Goal: Check status: Check status

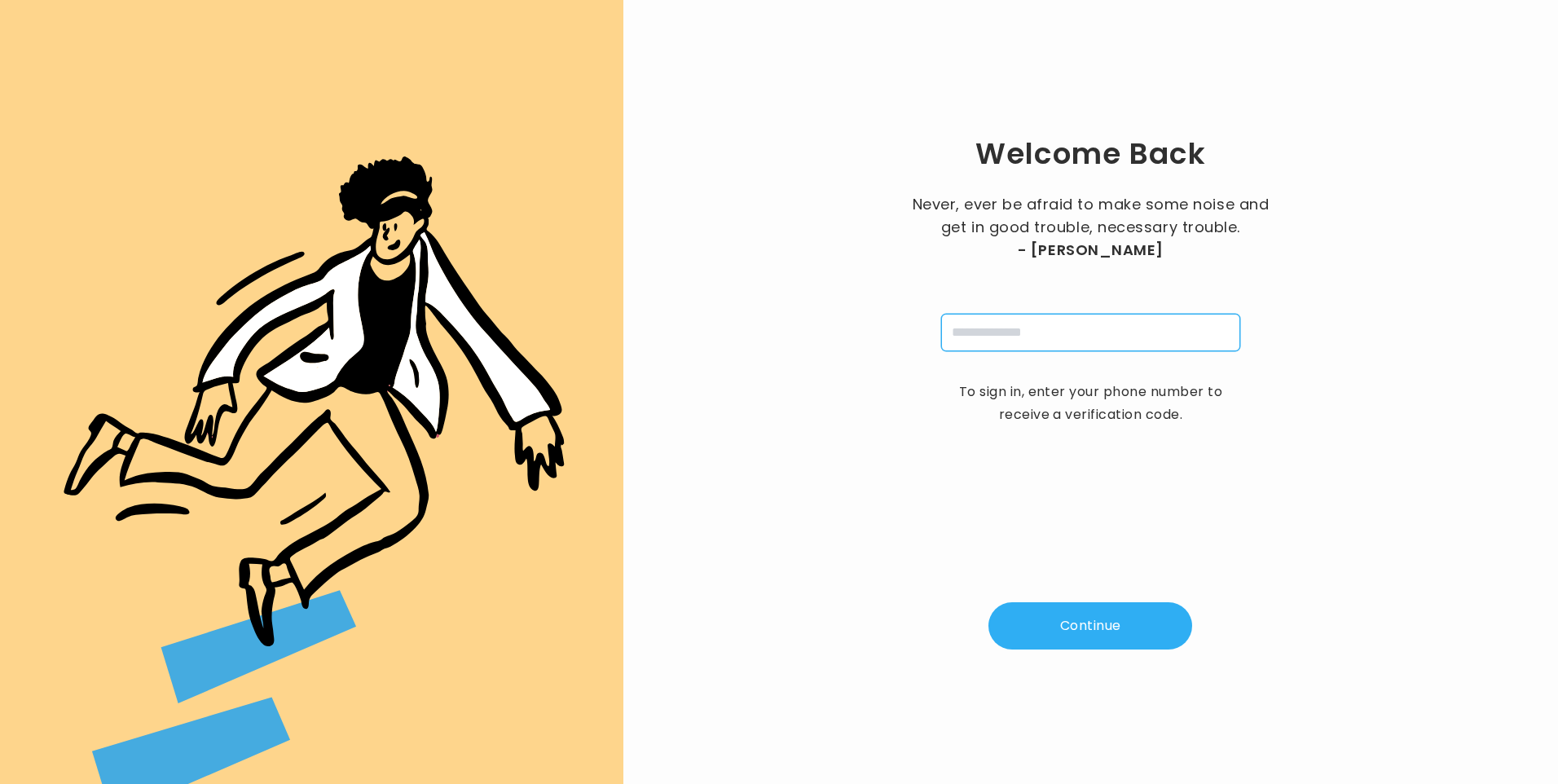
click at [1121, 339] on input "tel" at bounding box center [1091, 332] width 299 height 37
type input "**********"
click at [1094, 613] on button "Continue" at bounding box center [1091, 626] width 204 height 48
type input "*"
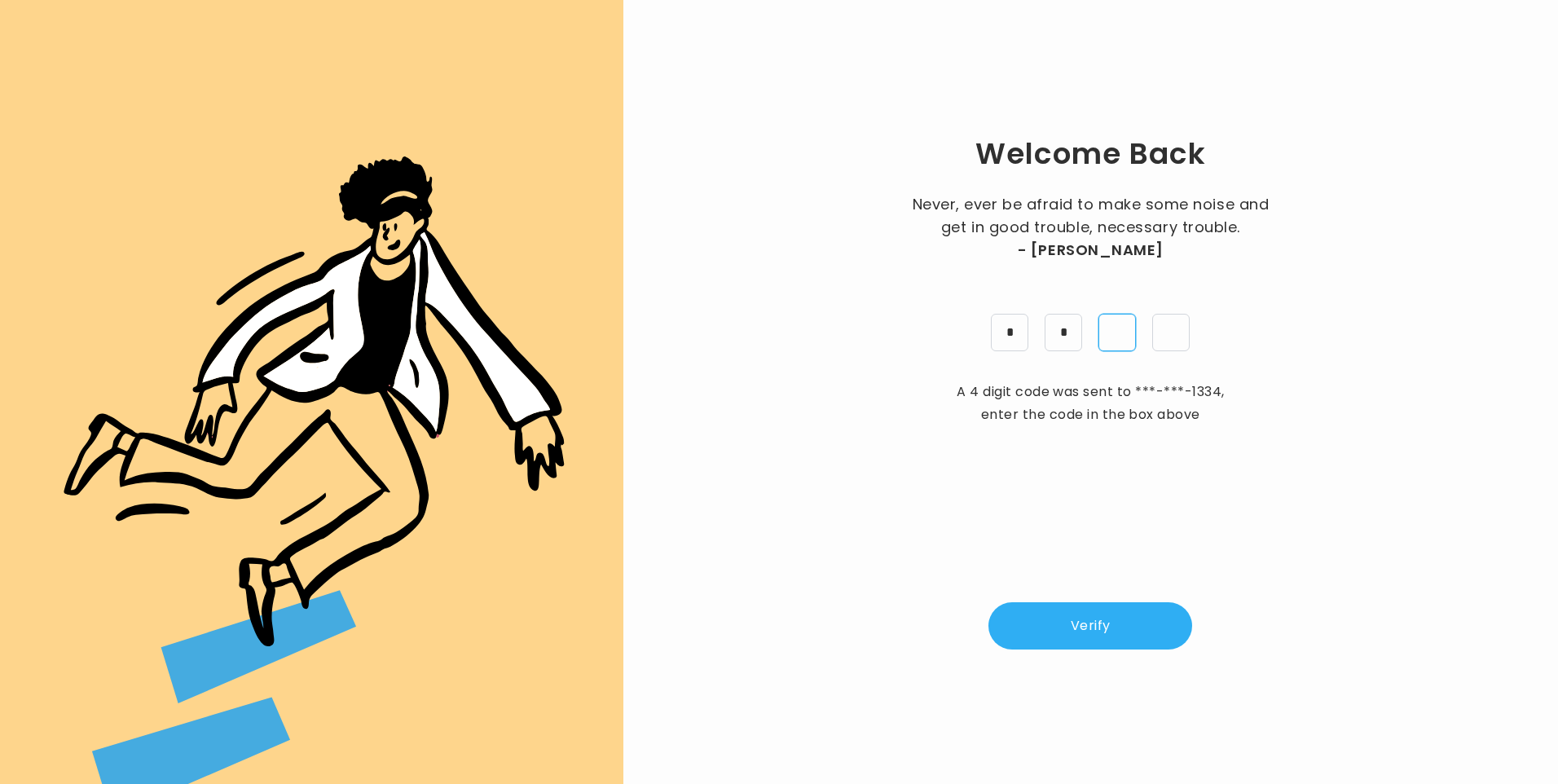
type input "*"
click at [1121, 627] on button "Verify" at bounding box center [1091, 626] width 204 height 48
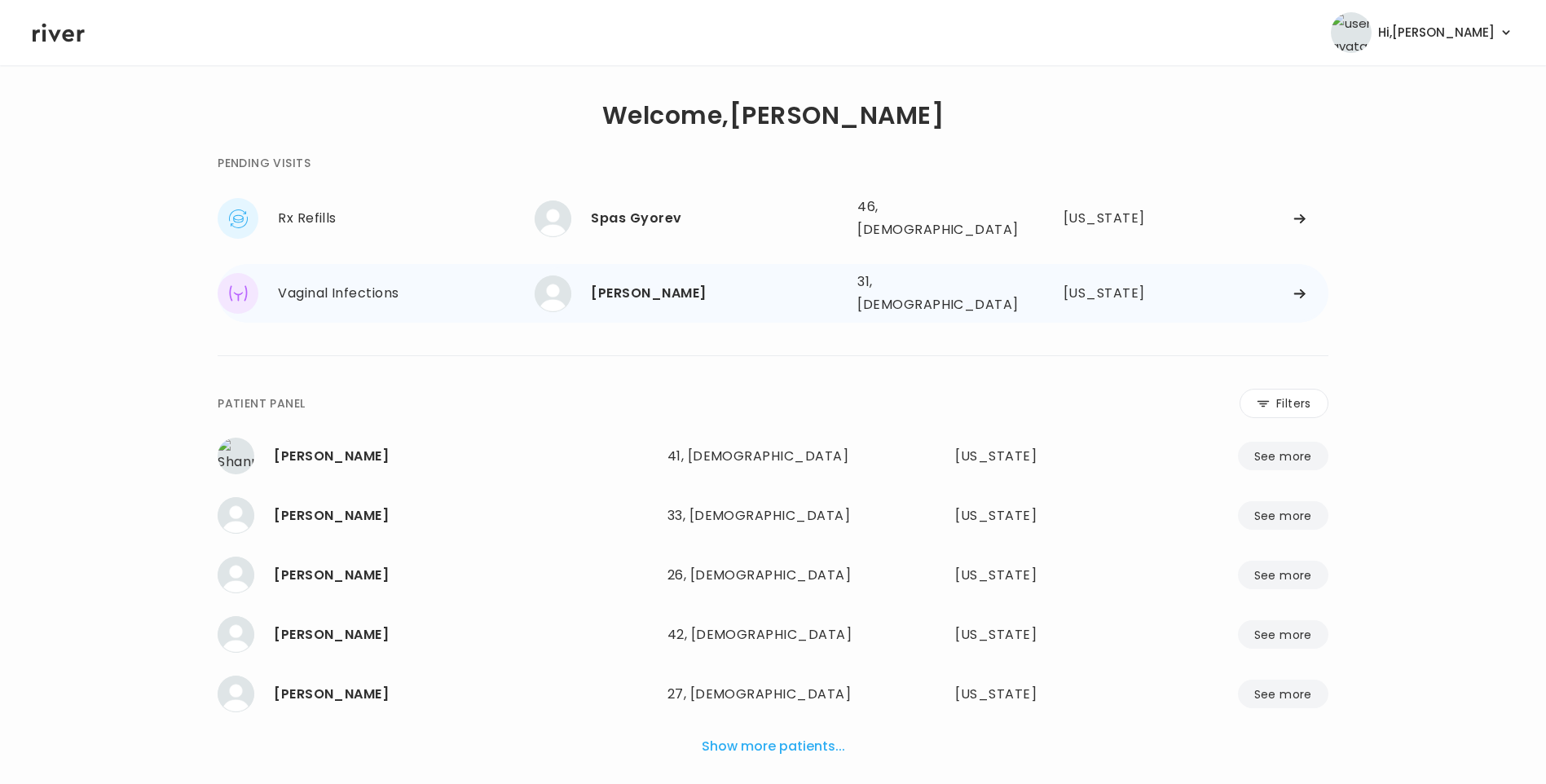
click at [680, 282] on div "[PERSON_NAME]" at bounding box center [718, 293] width 253 height 23
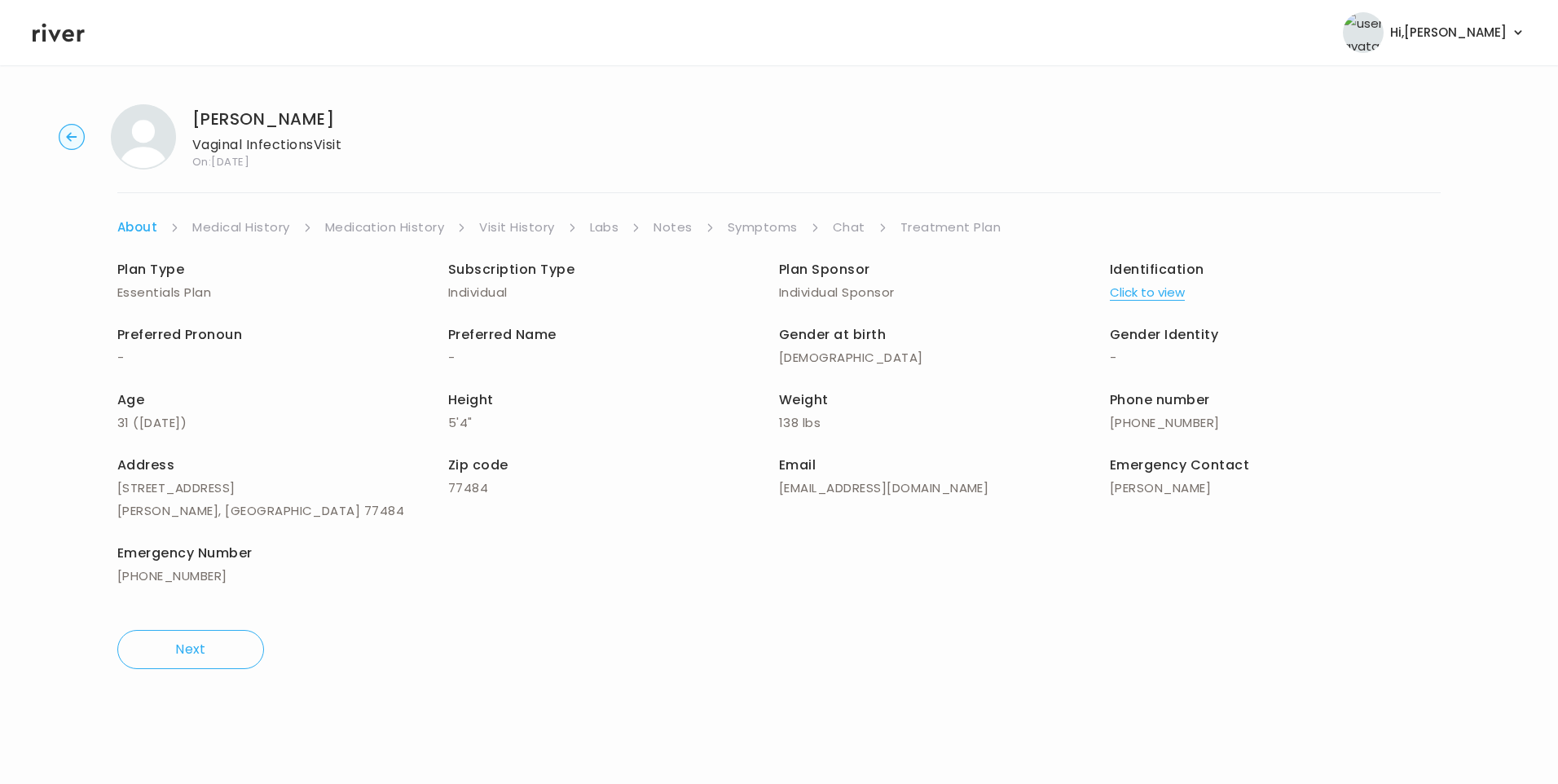
click at [846, 224] on link "Chat" at bounding box center [850, 227] width 32 height 23
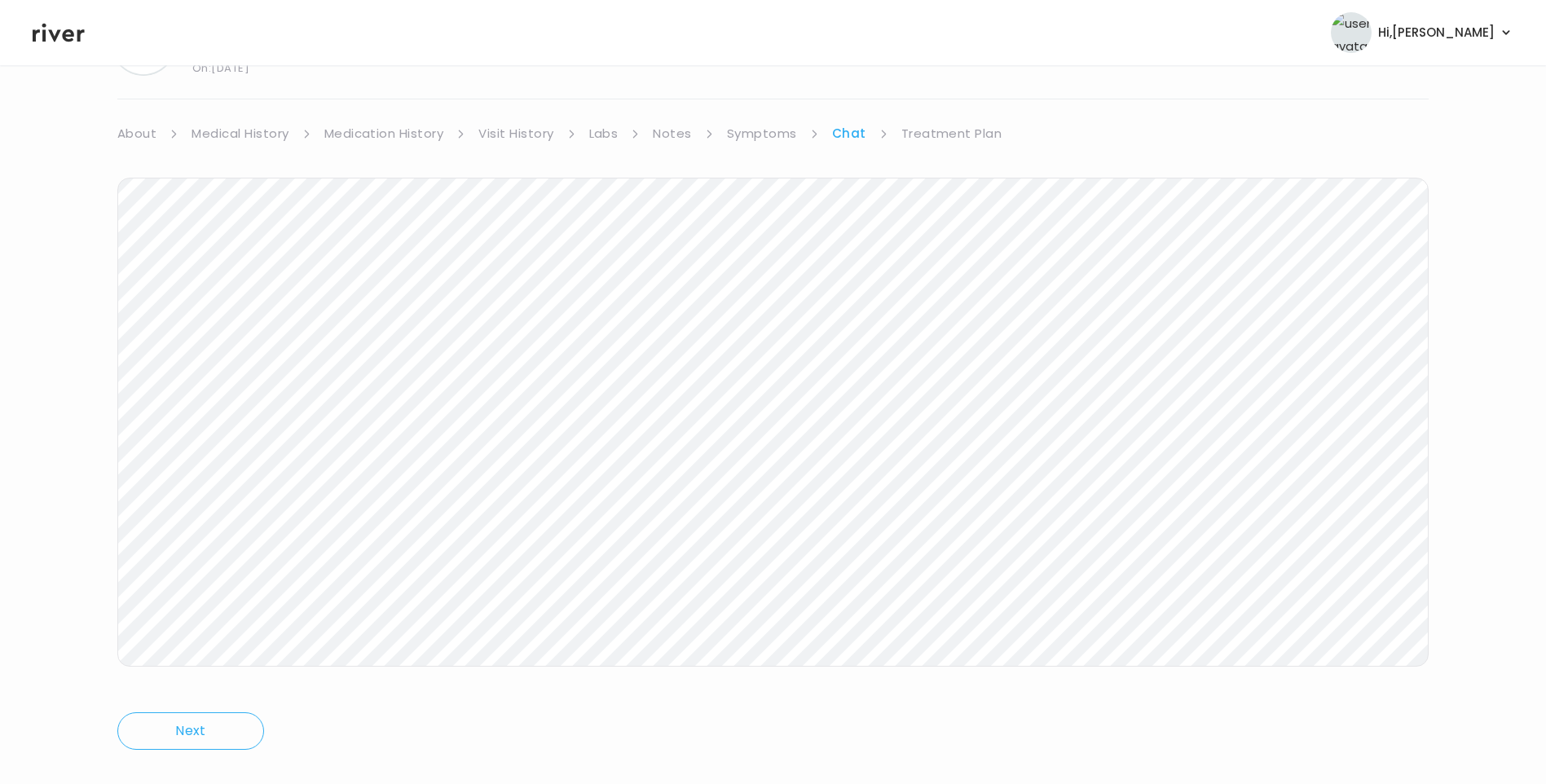
scroll to position [121, 0]
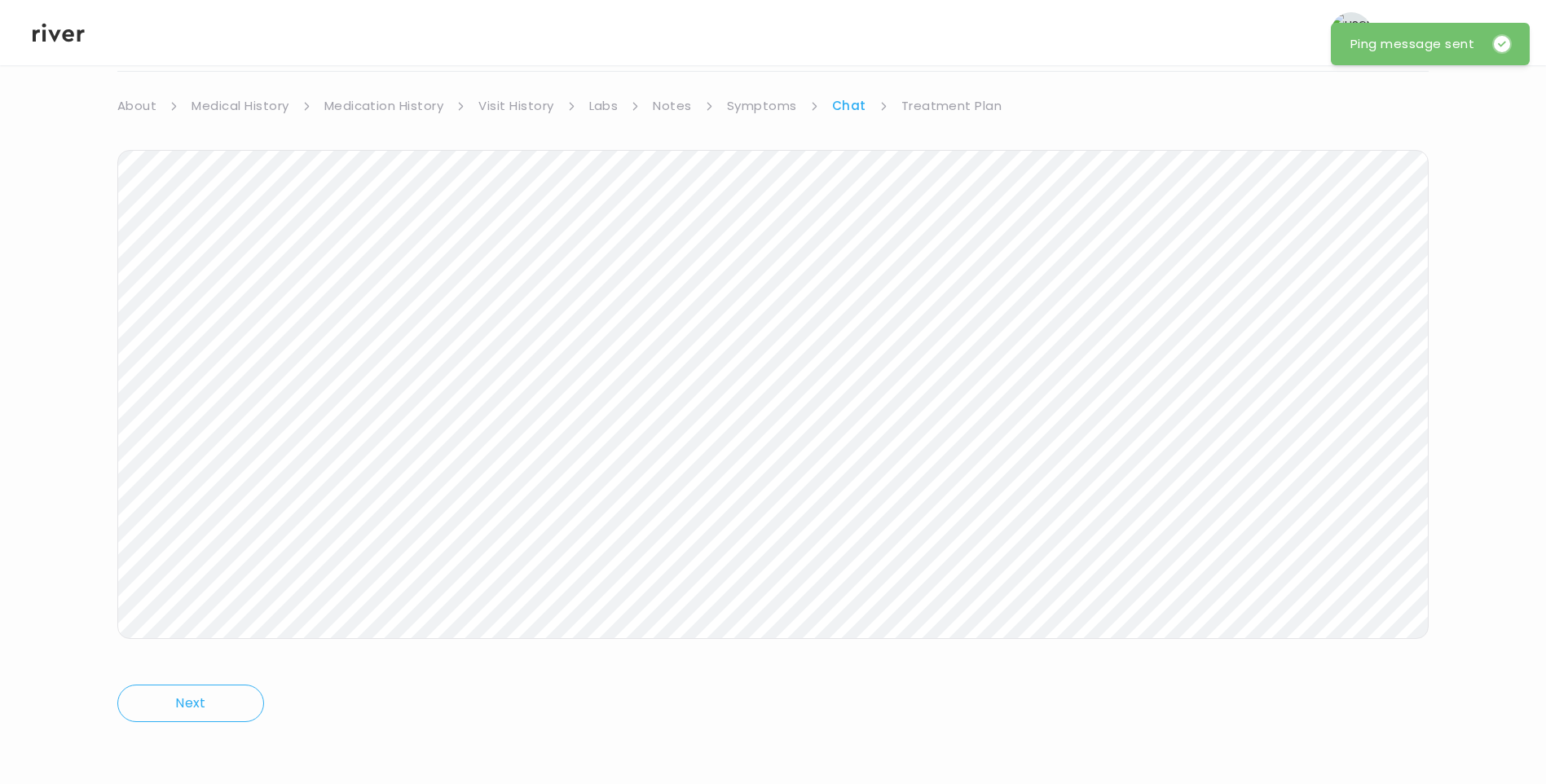
click at [43, 33] on icon at bounding box center [58, 33] width 52 height 19
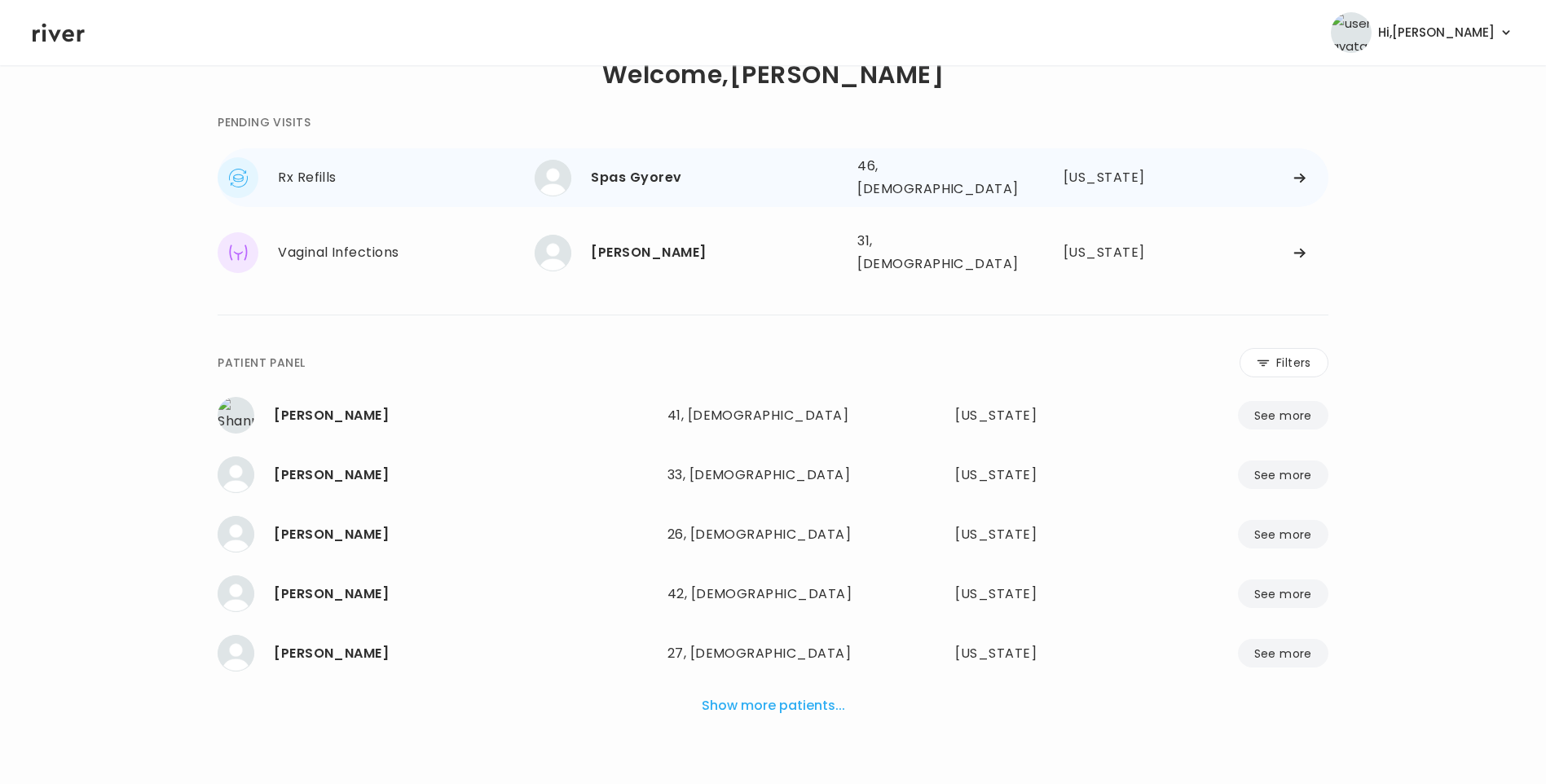
click at [693, 166] on div "Spas Gyorev" at bounding box center [718, 178] width 253 height 23
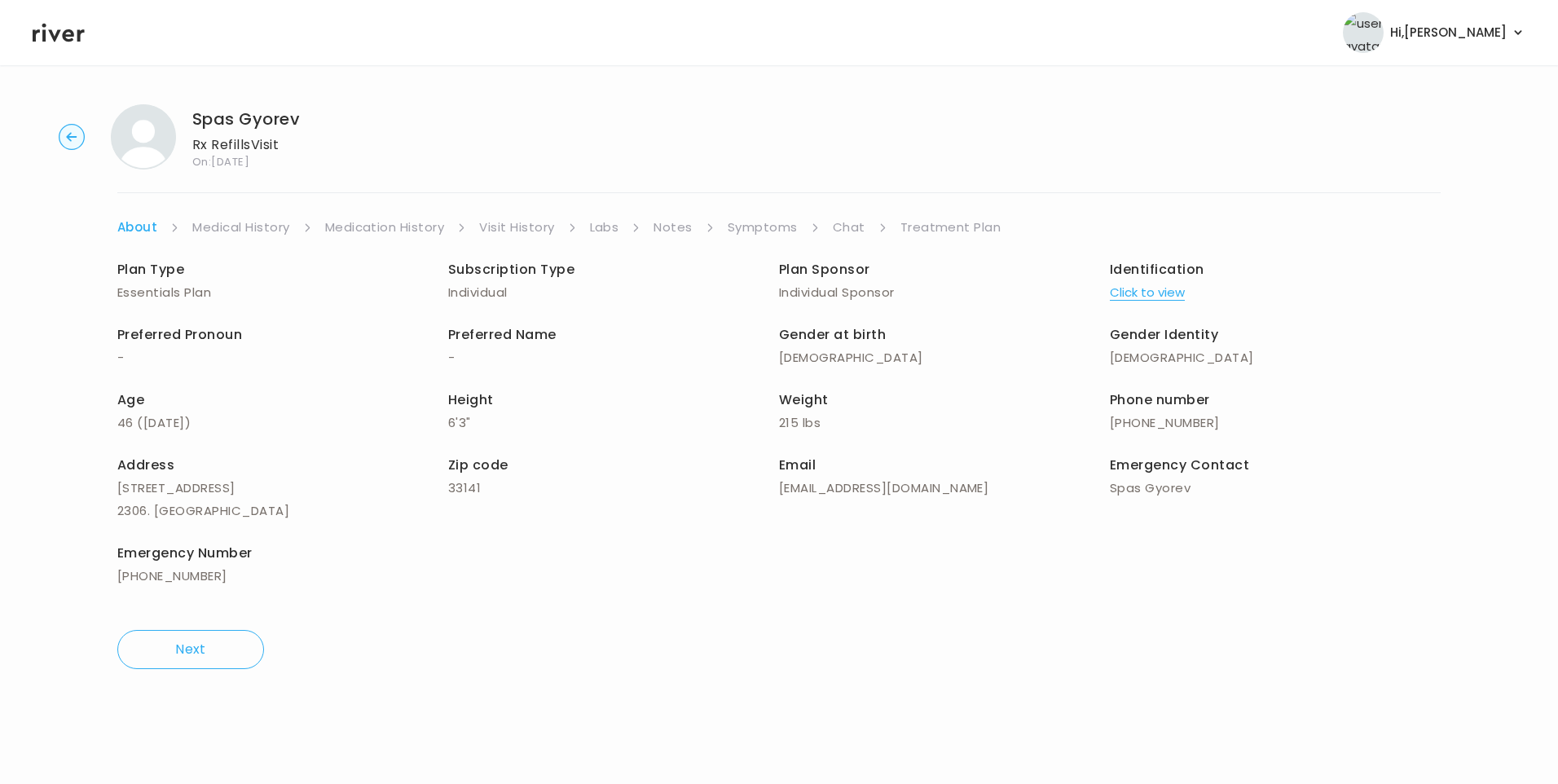
click at [519, 229] on link "Visit History" at bounding box center [517, 227] width 75 height 23
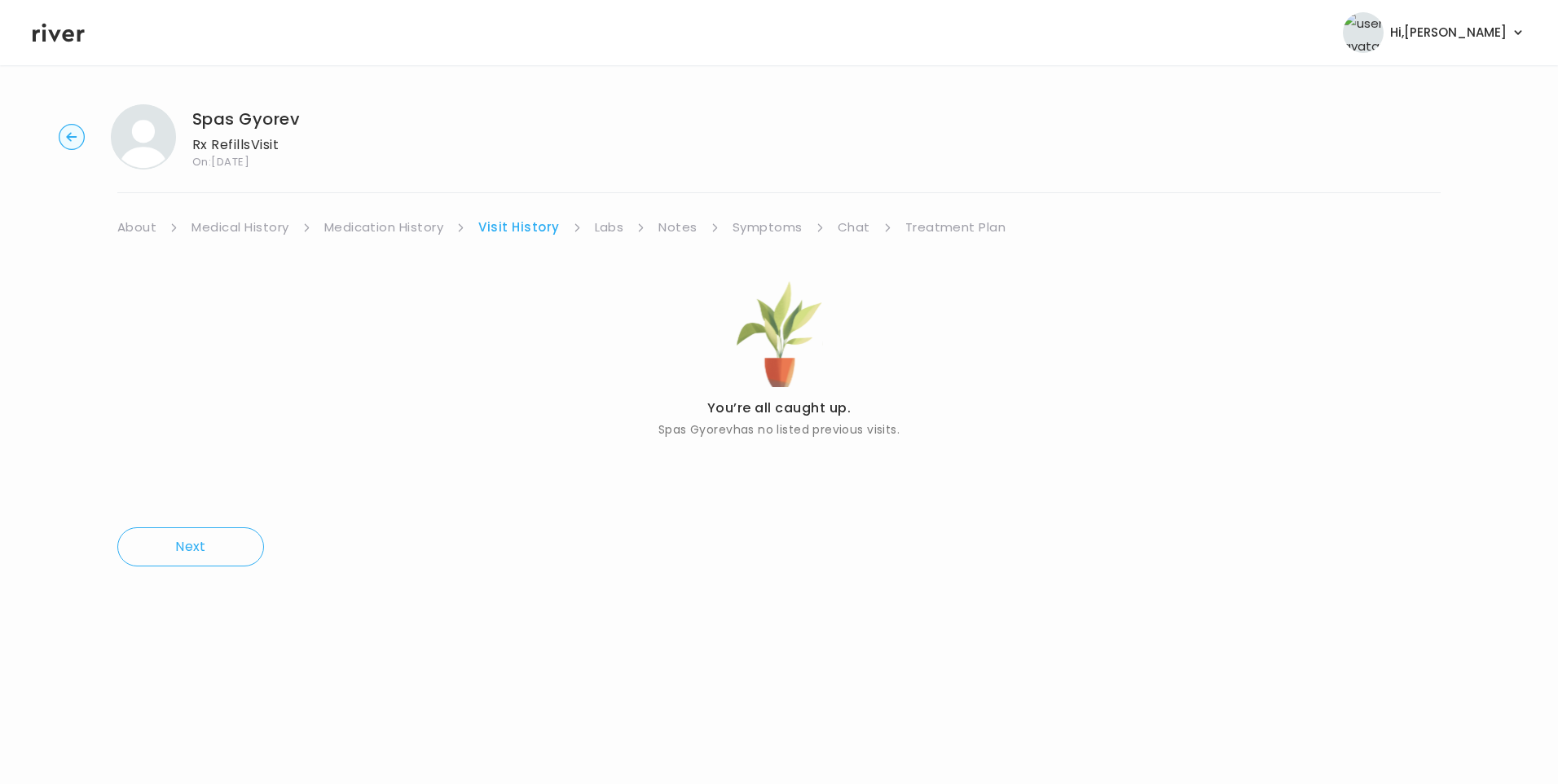
click at [137, 224] on link "About" at bounding box center [137, 227] width 39 height 23
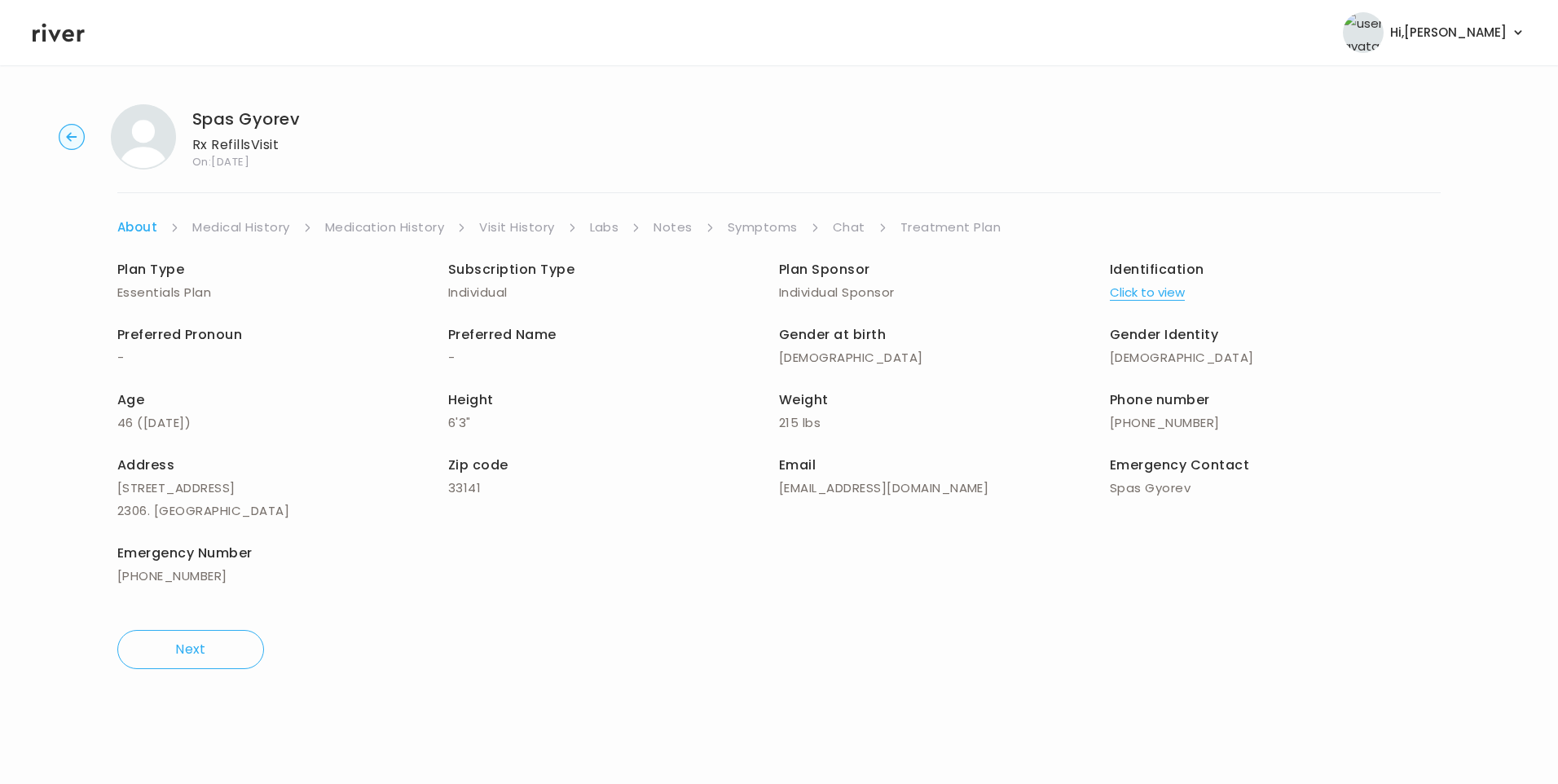
click at [1144, 292] on button "Click to view" at bounding box center [1148, 292] width 75 height 23
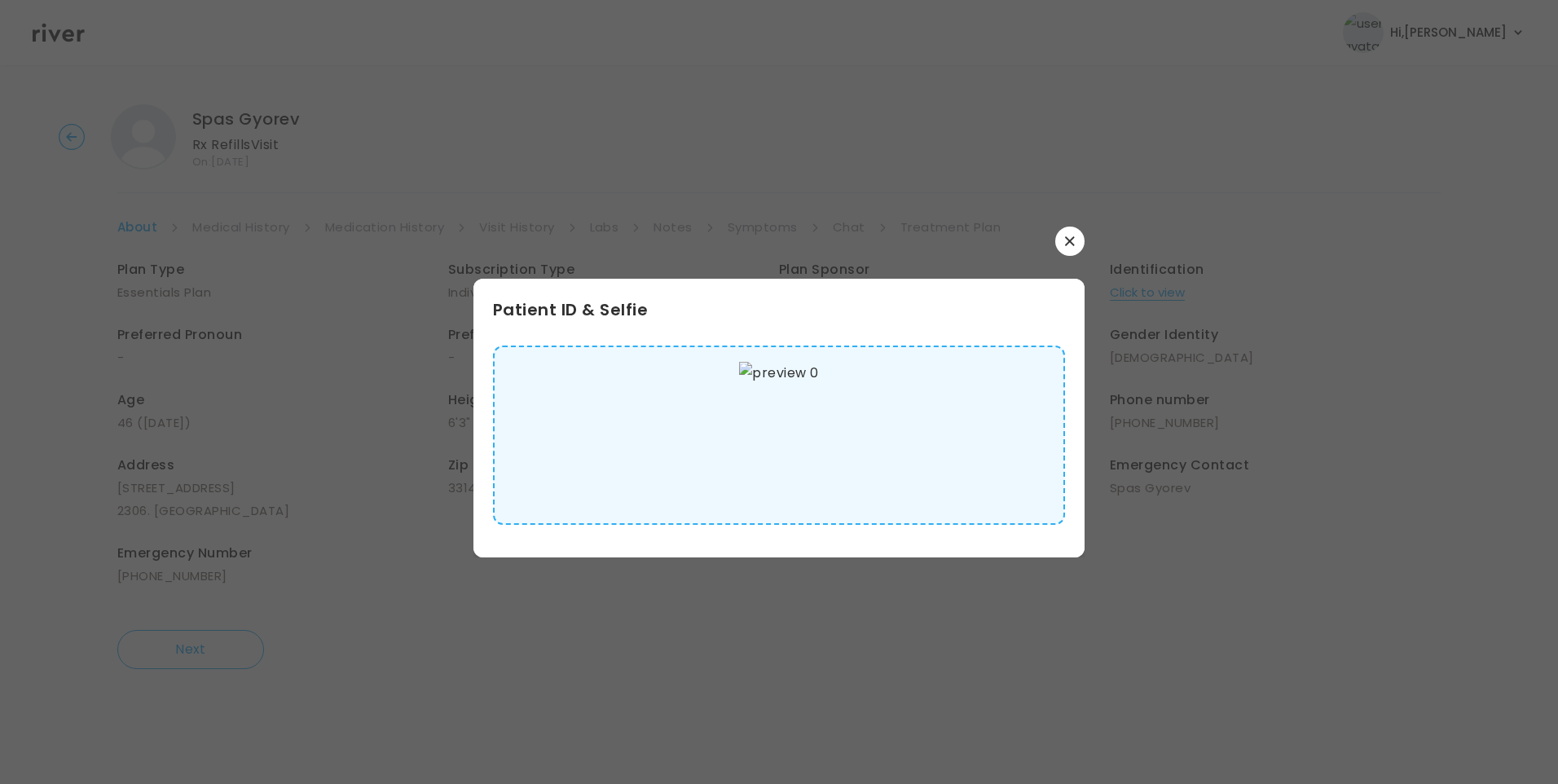
click at [799, 423] on img at bounding box center [778, 435] width 79 height 147
click at [1071, 251] on button "button" at bounding box center [1070, 241] width 30 height 30
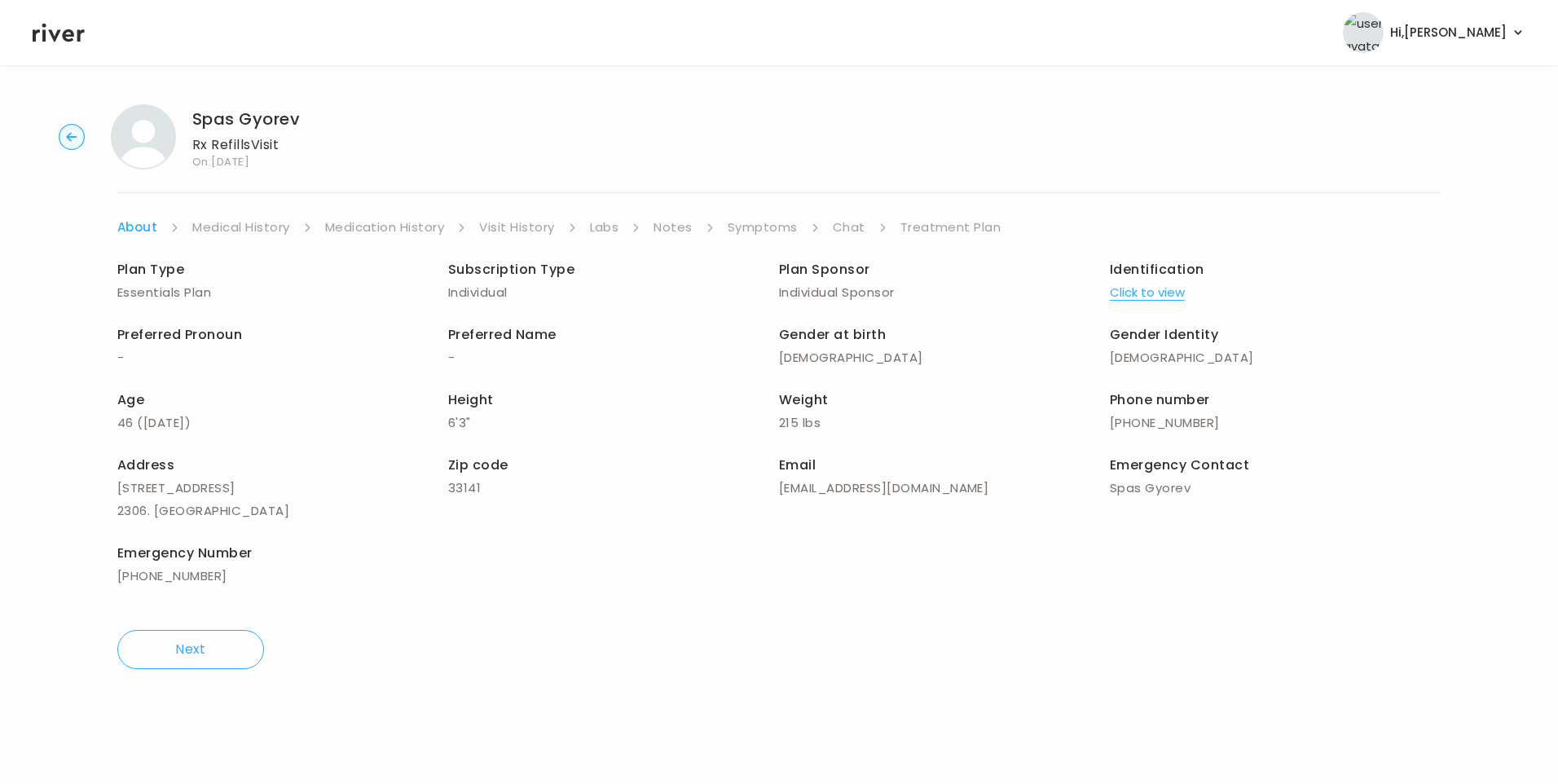
click at [260, 225] on link "Medical History" at bounding box center [240, 227] width 97 height 23
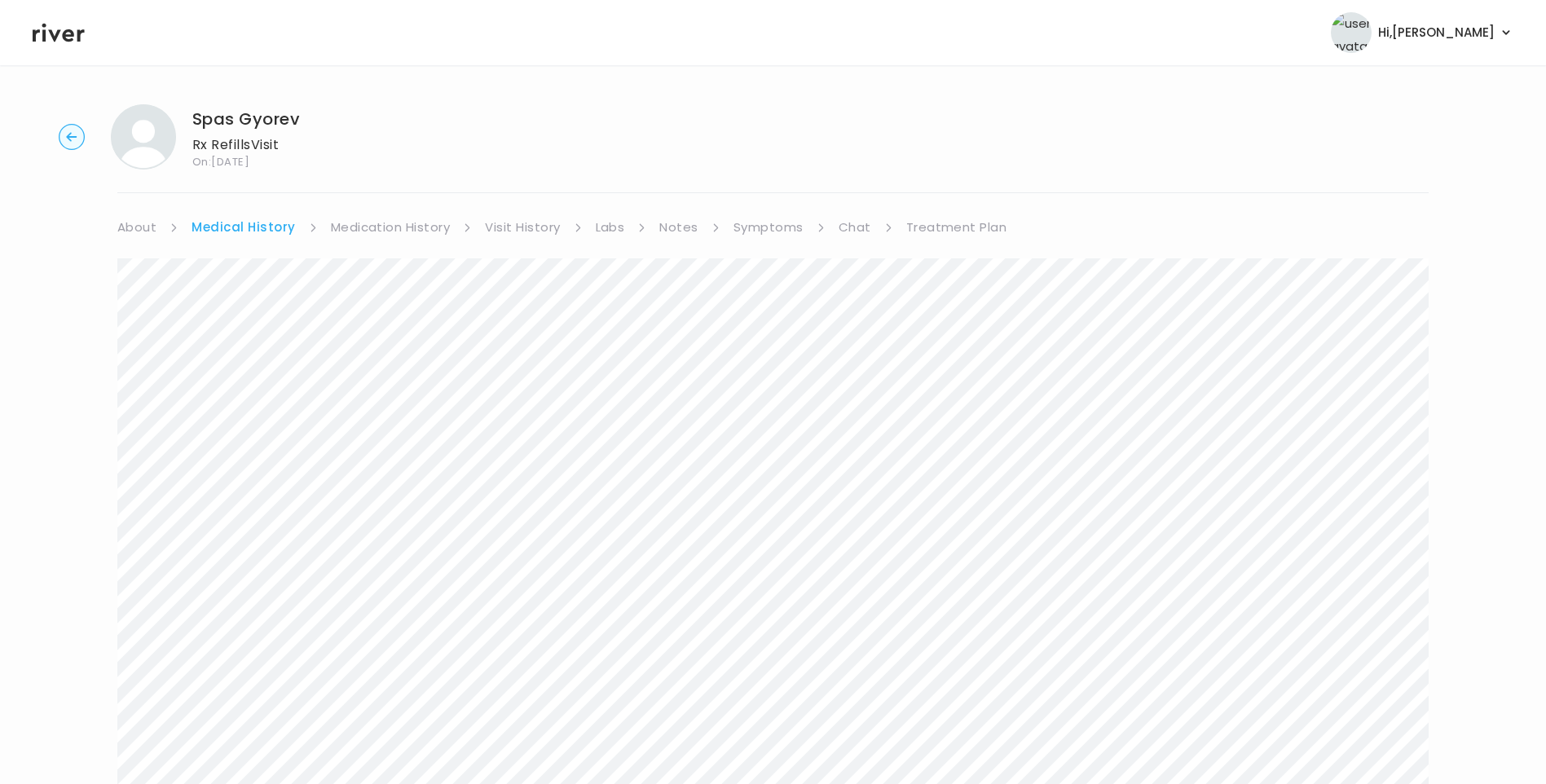
click at [759, 232] on link "Symptoms" at bounding box center [769, 227] width 71 height 23
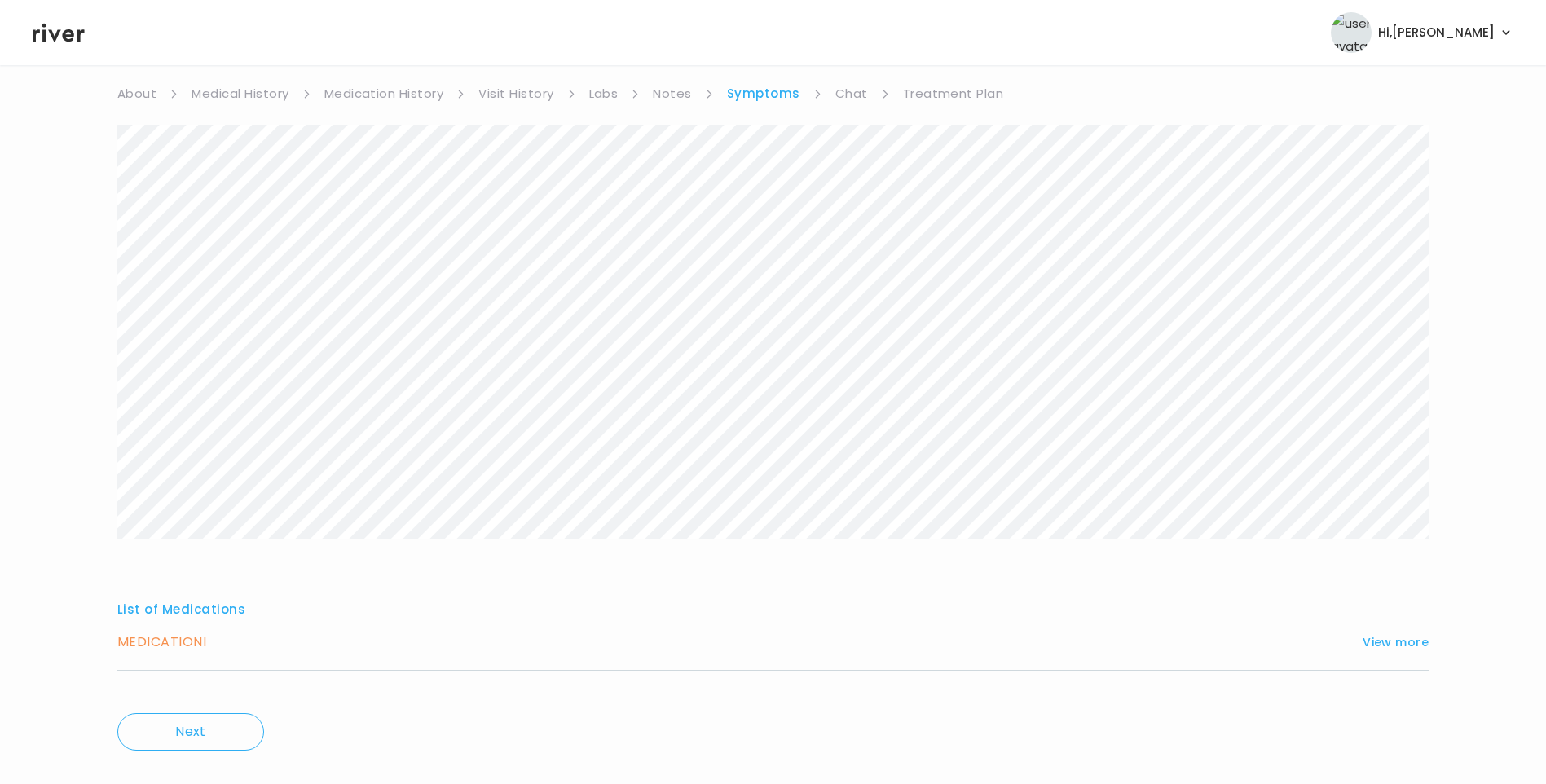
scroll to position [162, 0]
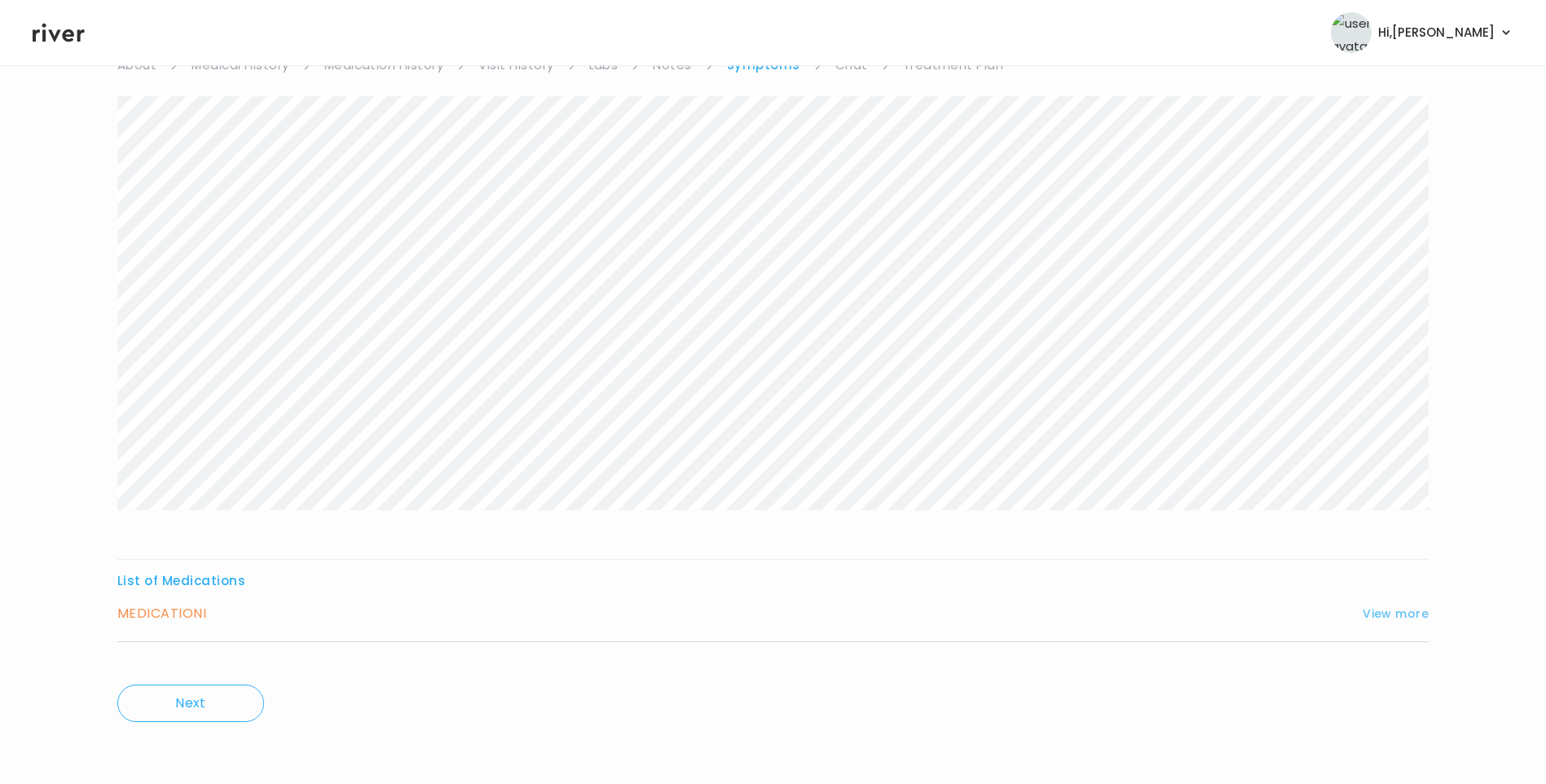
click at [1394, 606] on button "View more" at bounding box center [1396, 613] width 66 height 20
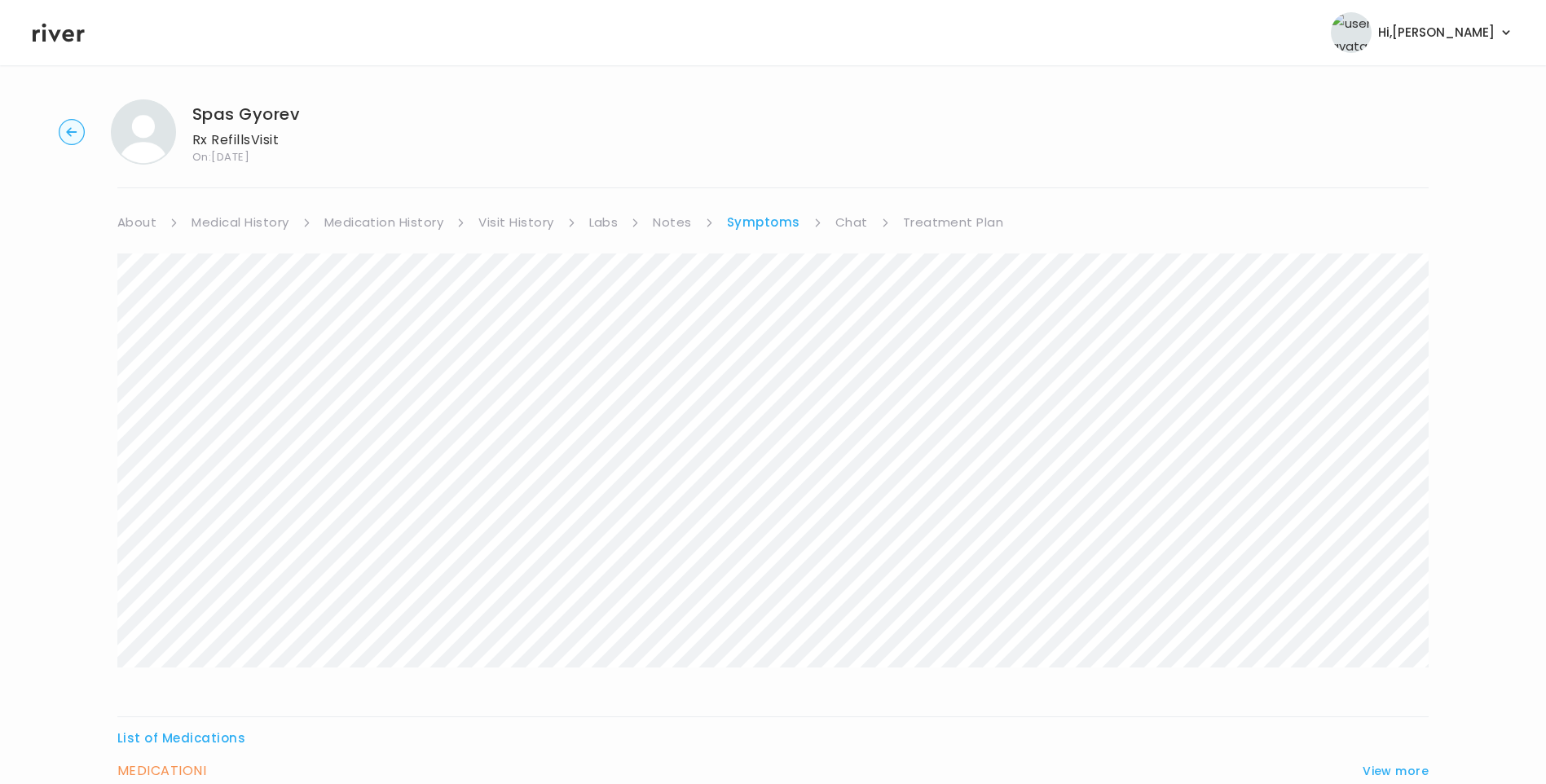
scroll to position [0, 0]
click at [852, 224] on link "Chat" at bounding box center [851, 227] width 32 height 23
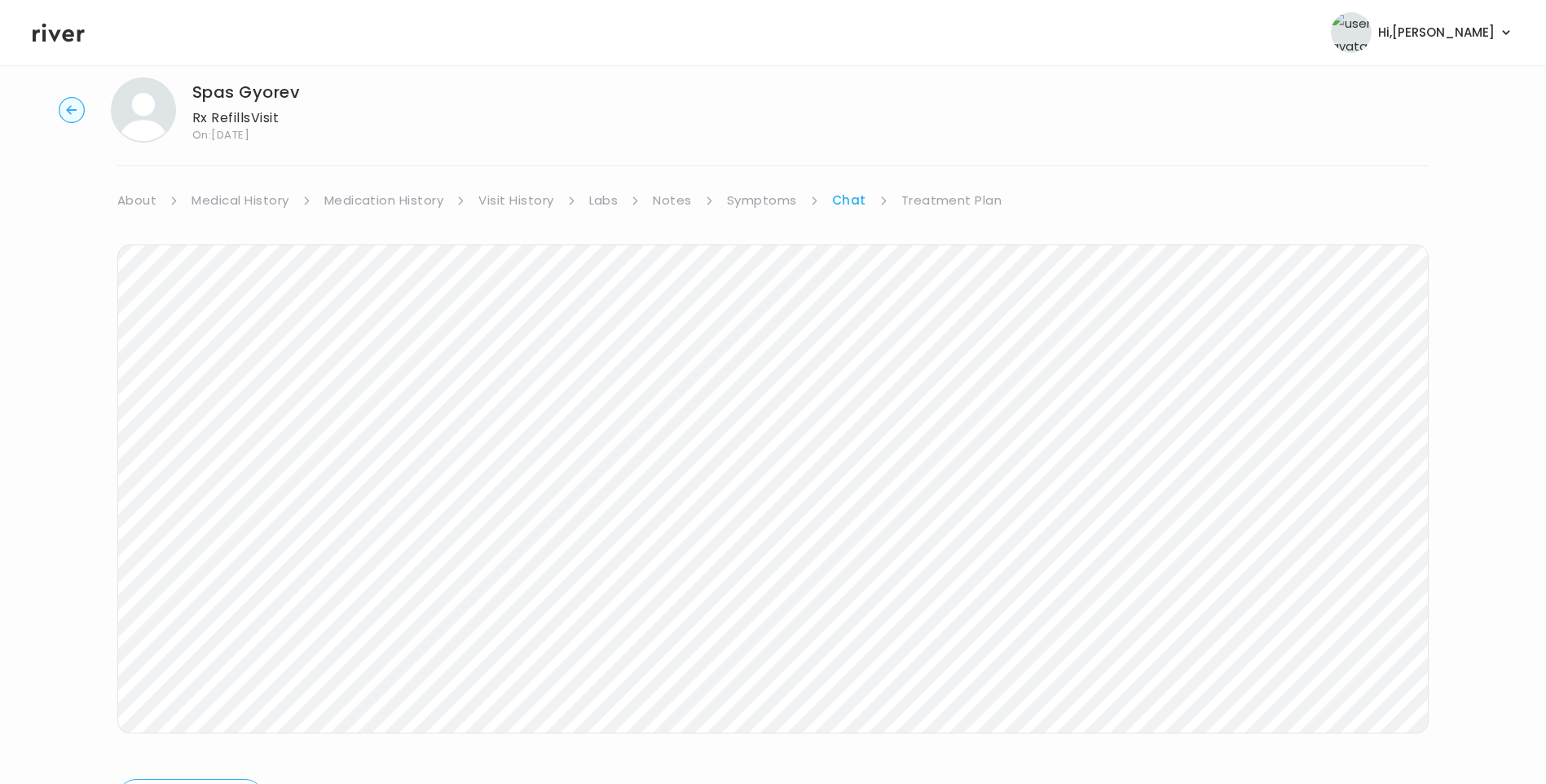
scroll to position [69, 0]
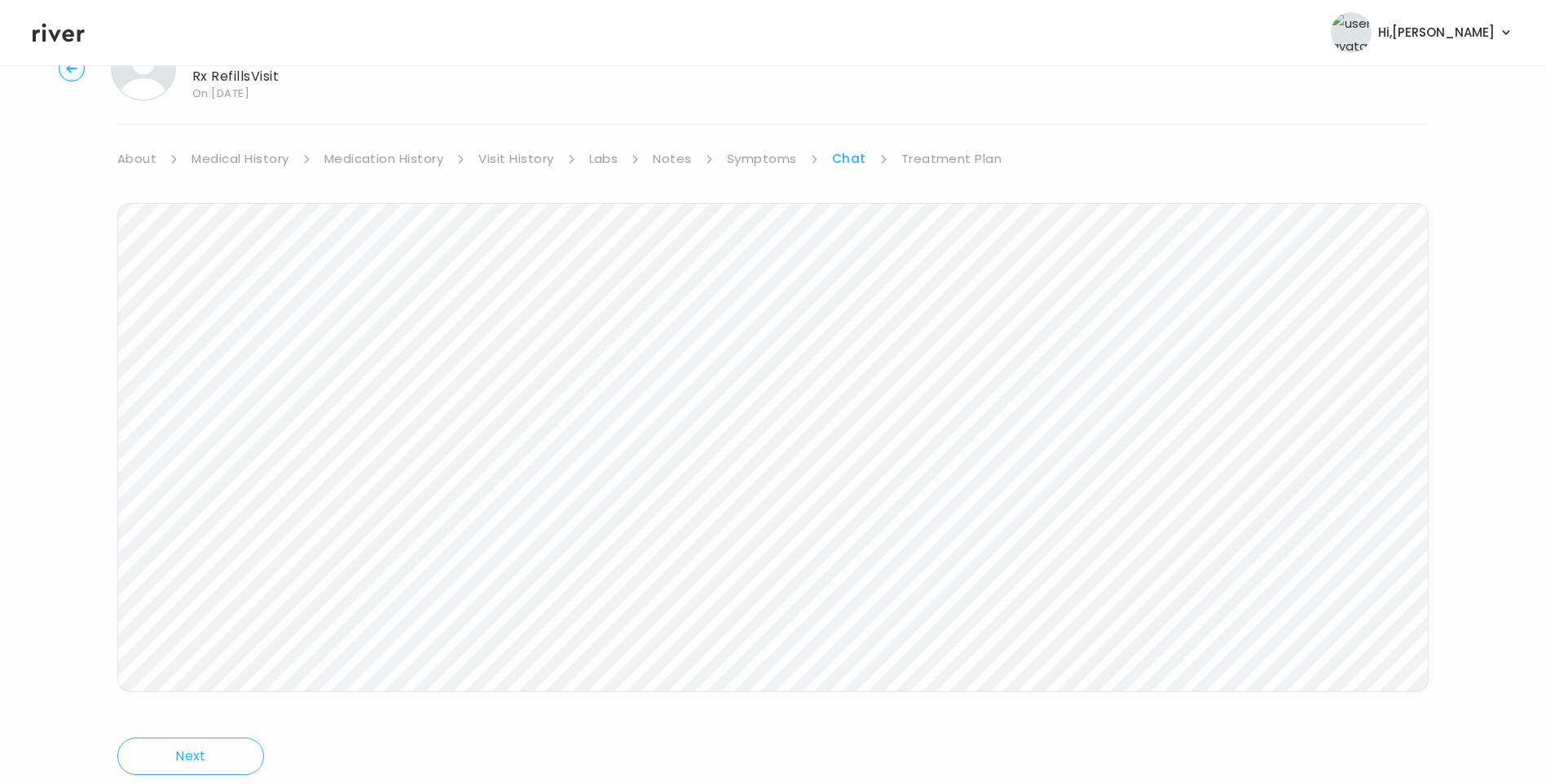
click at [955, 163] on link "Treatment Plan" at bounding box center [951, 159] width 101 height 23
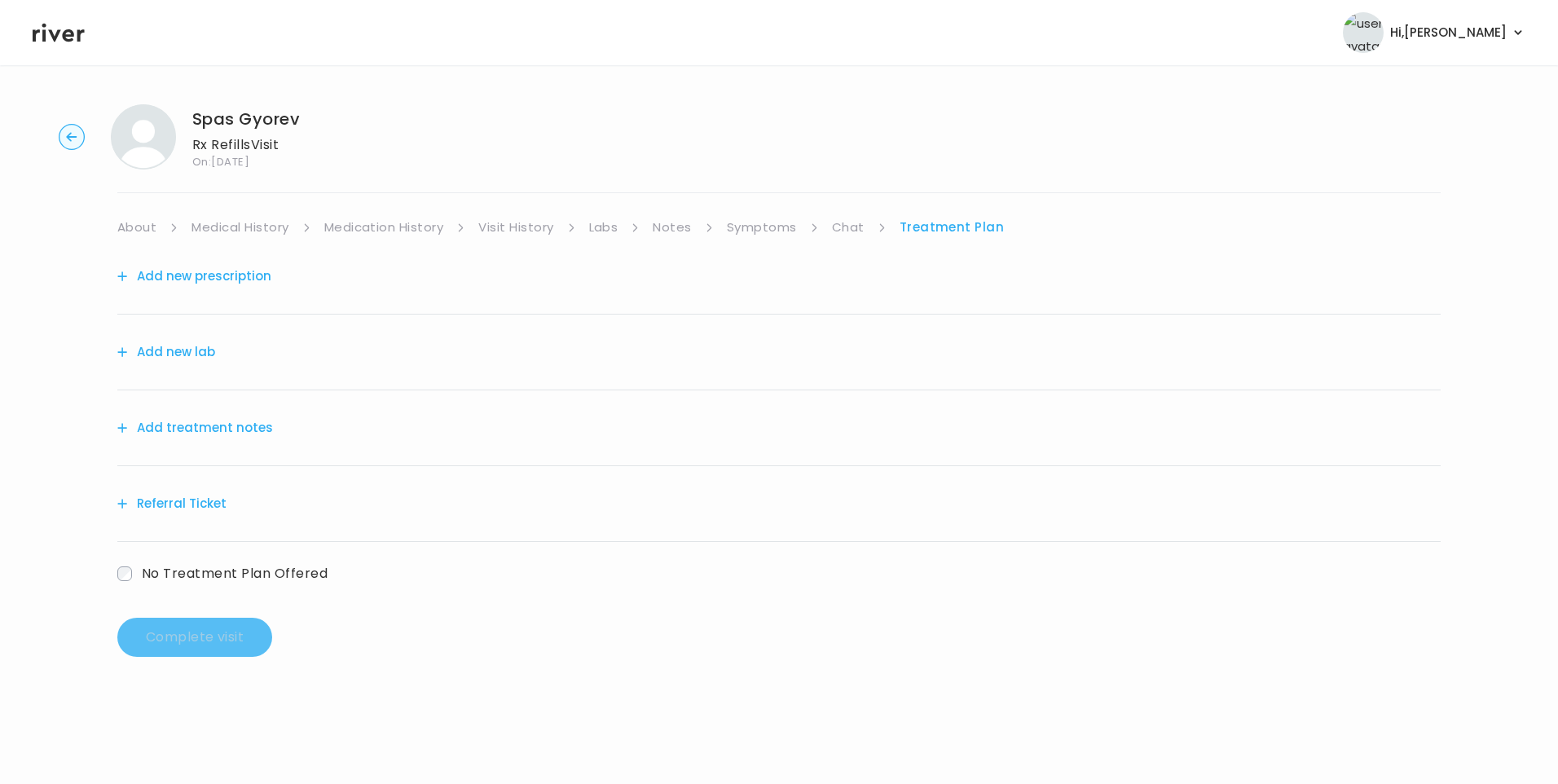
click at [191, 435] on button "Add treatment notes" at bounding box center [195, 427] width 155 height 23
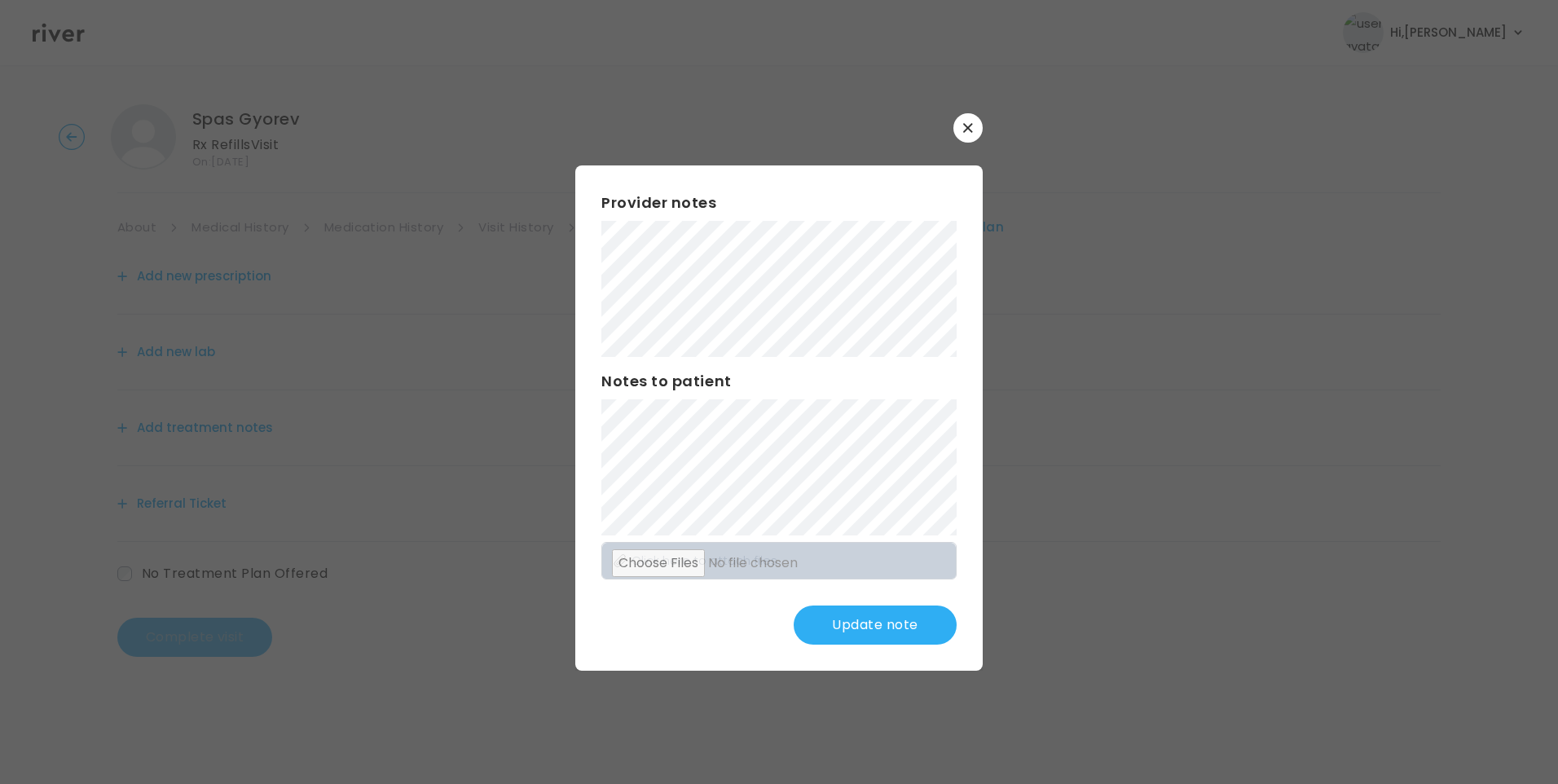
click at [855, 616] on button "Update note" at bounding box center [876, 625] width 163 height 39
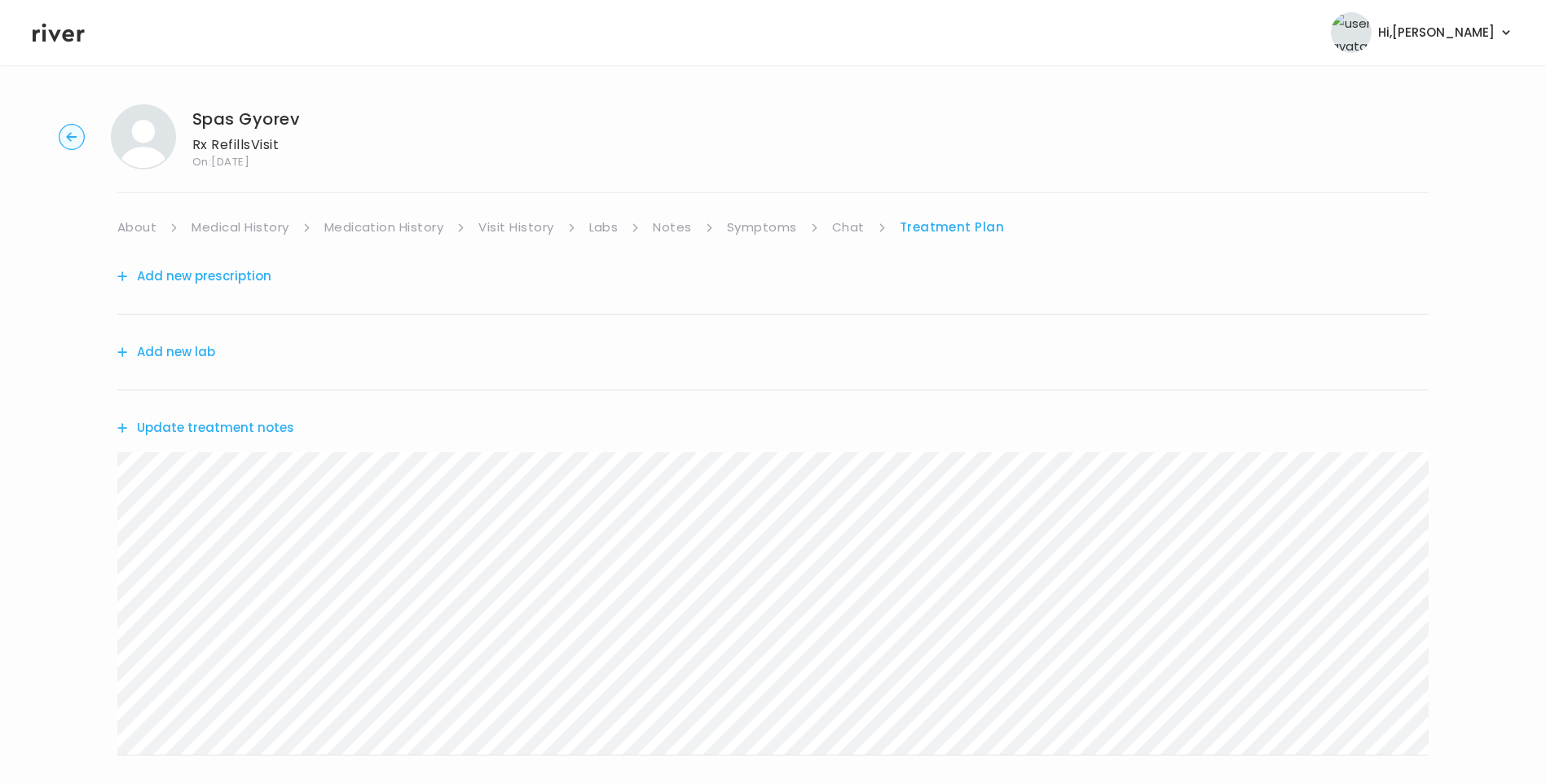
drag, startPoint x: 784, startPoint y: 228, endPoint x: 787, endPoint y: 236, distance: 8.5
click at [784, 229] on link "Symptoms" at bounding box center [762, 227] width 71 height 23
click at [226, 231] on link "Medical History" at bounding box center [240, 227] width 97 height 23
click at [779, 226] on link "Symptoms" at bounding box center [769, 227] width 71 height 23
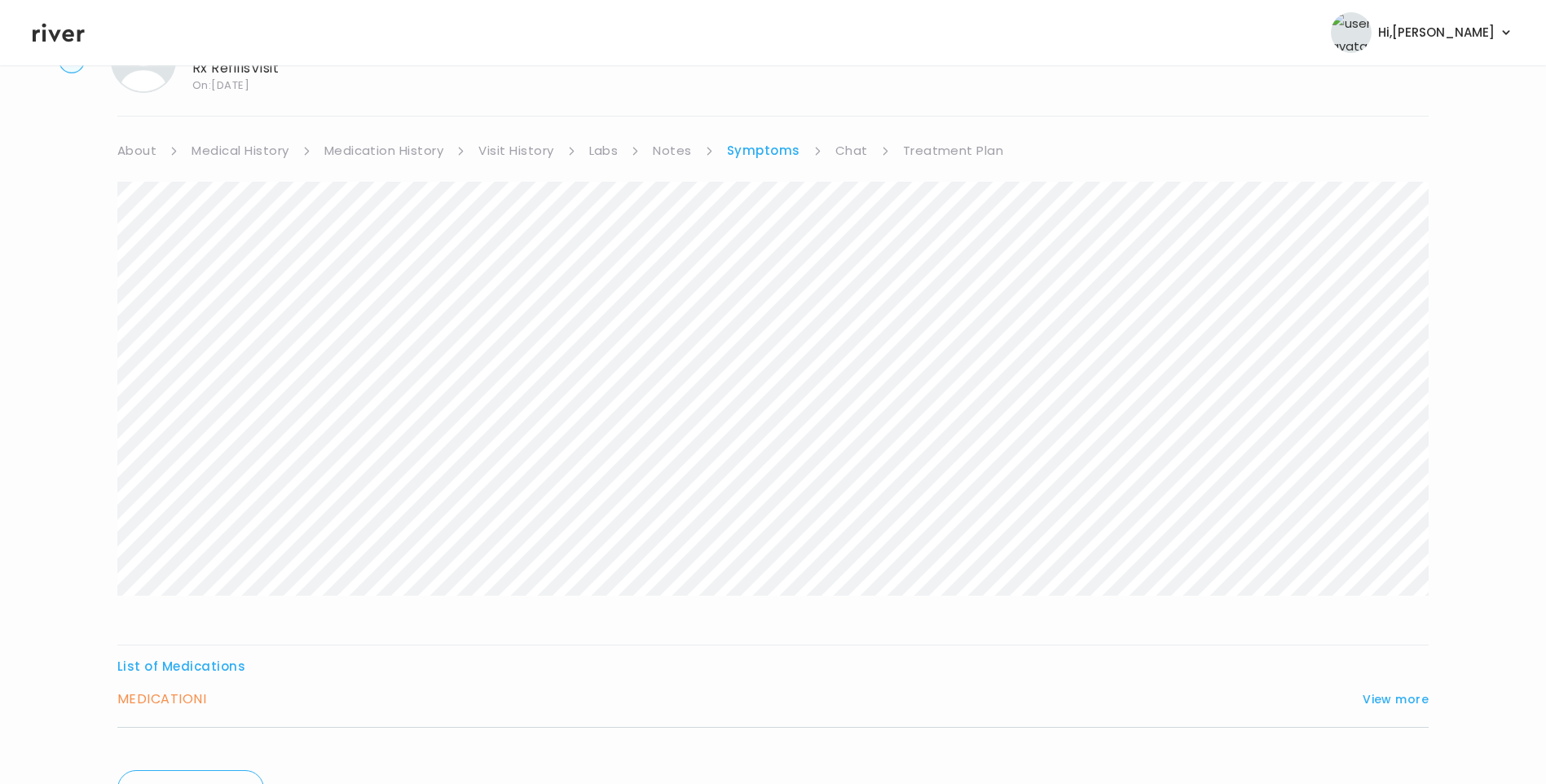
scroll to position [162, 0]
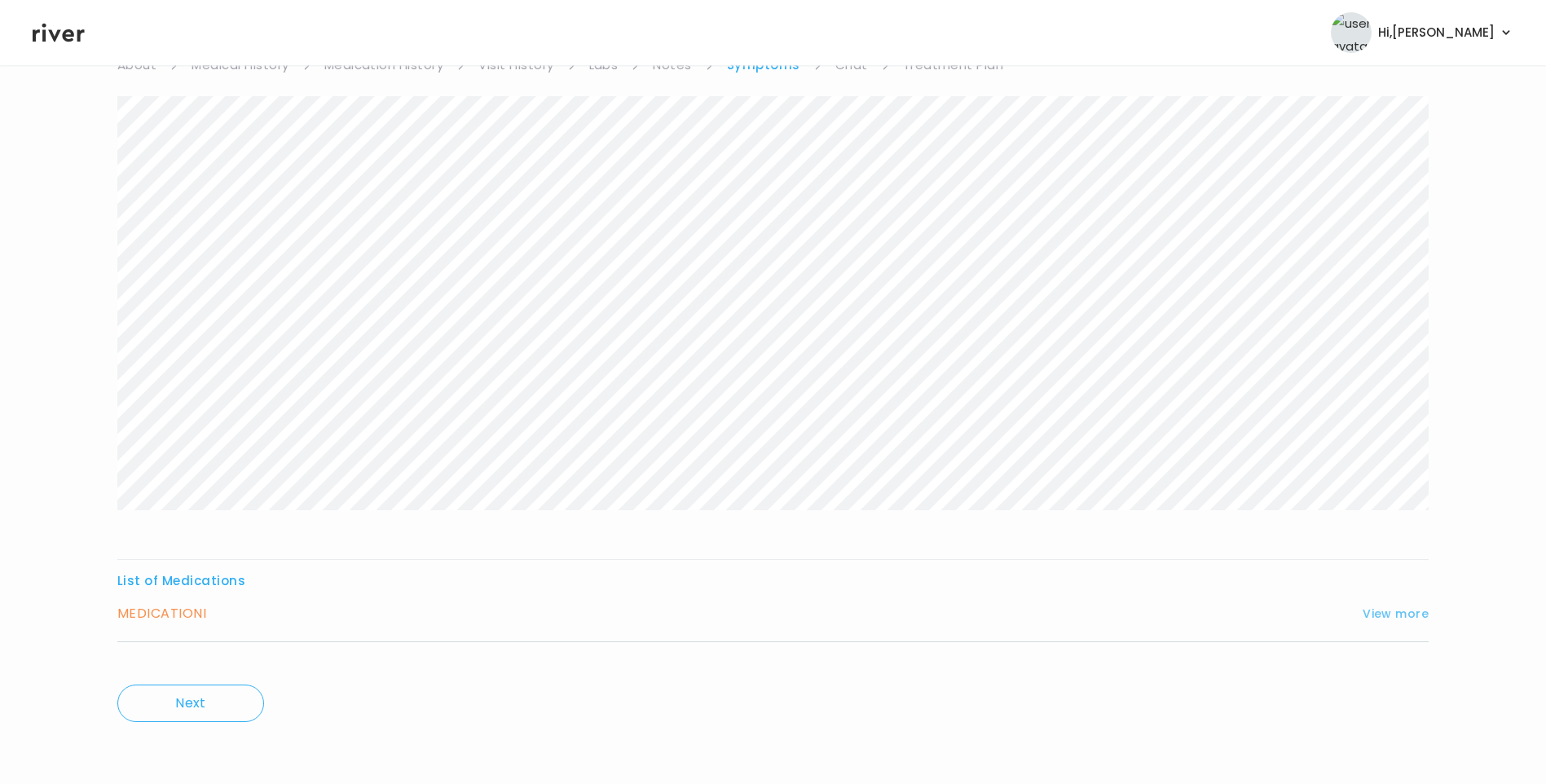
click at [1407, 612] on button "View more" at bounding box center [1396, 613] width 66 height 20
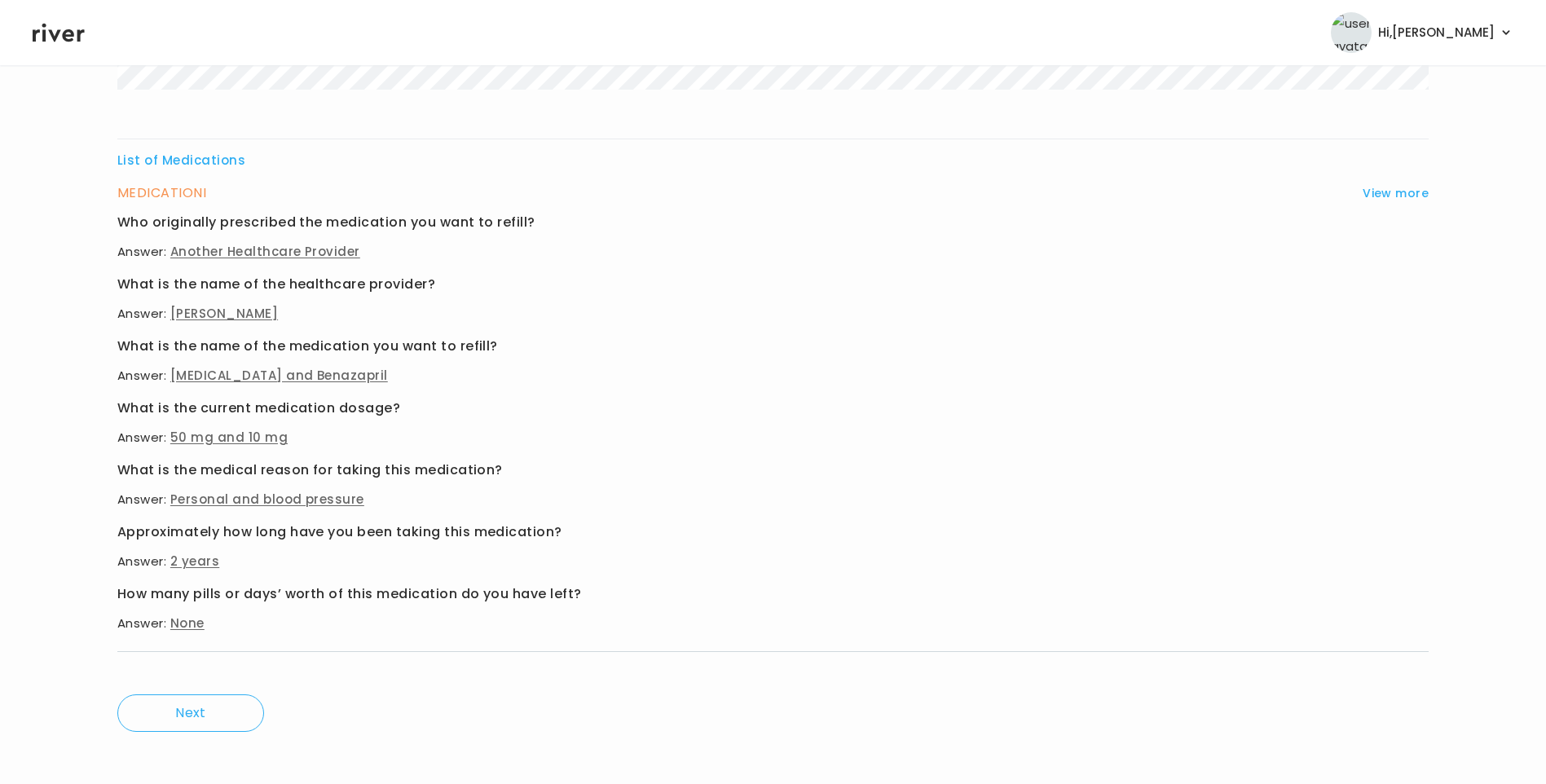
scroll to position [593, 0]
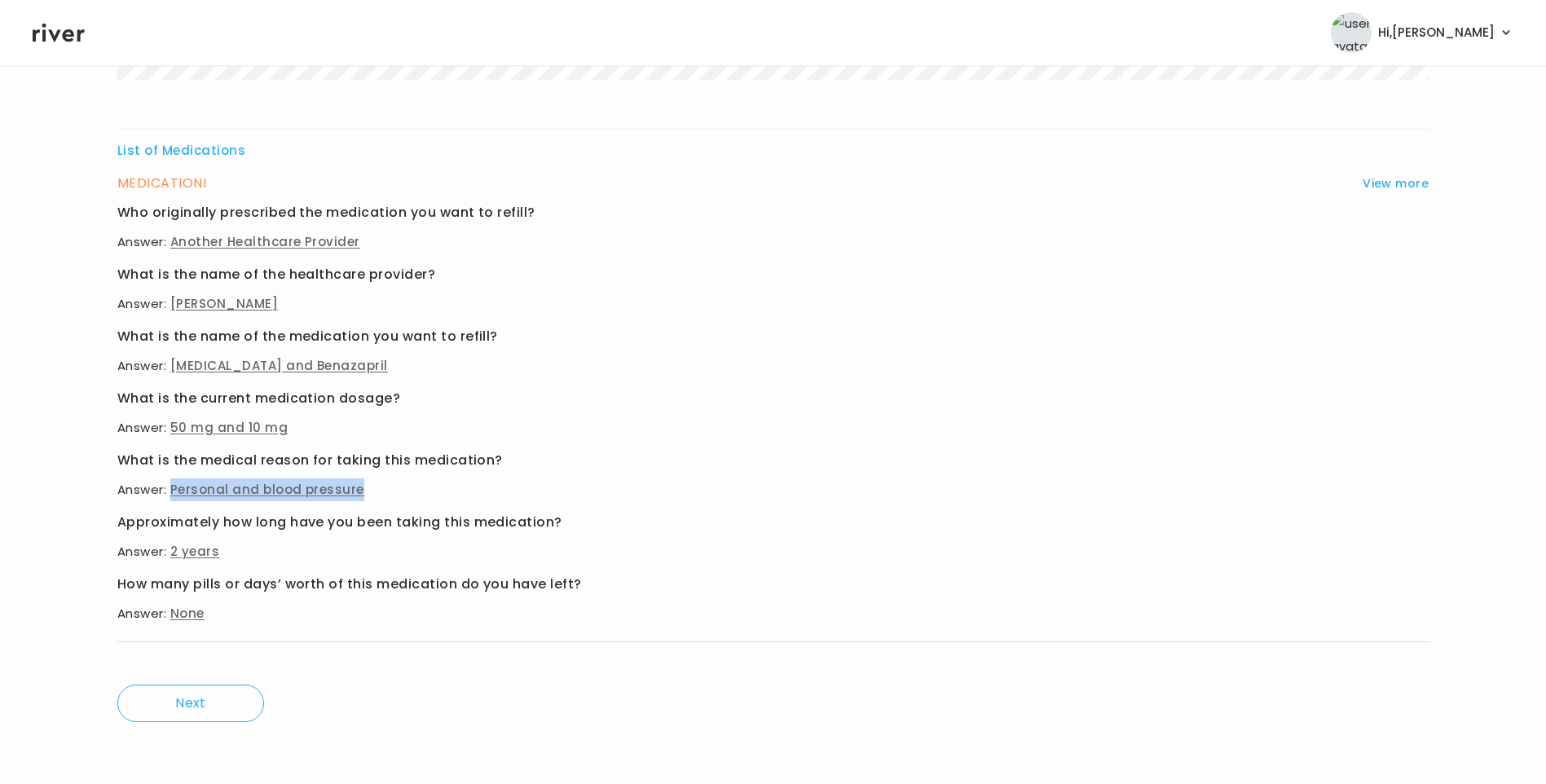
drag, startPoint x: 172, startPoint y: 490, endPoint x: 358, endPoint y: 486, distance: 186.0
click at [358, 486] on p "Answer: Personal and blood pressure" at bounding box center [773, 489] width 1312 height 23
drag, startPoint x: 358, startPoint y: 486, endPoint x: 341, endPoint y: 416, distance: 72.0
click at [344, 416] on p "Answer: 50 mg and 10 mg" at bounding box center [773, 427] width 1312 height 23
drag, startPoint x: 172, startPoint y: 428, endPoint x: 291, endPoint y: 429, distance: 119.0
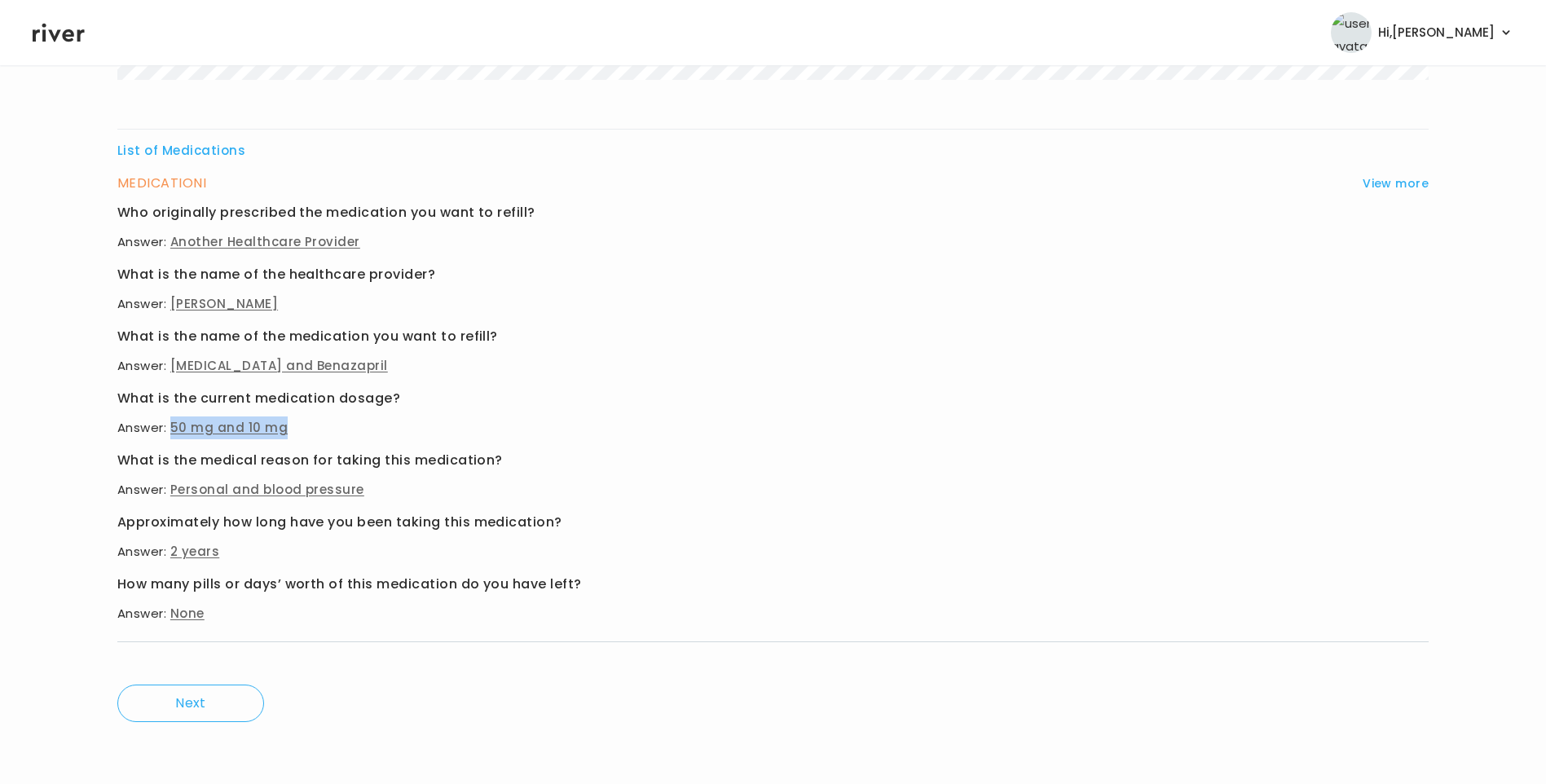
click at [291, 429] on p "Answer: 50 mg and 10 mg" at bounding box center [773, 427] width 1312 height 23
copy span "50 mg and 10 mg"
drag, startPoint x: 171, startPoint y: 484, endPoint x: 358, endPoint y: 479, distance: 187.1
click at [358, 479] on p "Answer: Personal and blood pressure" at bounding box center [773, 489] width 1312 height 23
copy span "Personal and blood pressure"
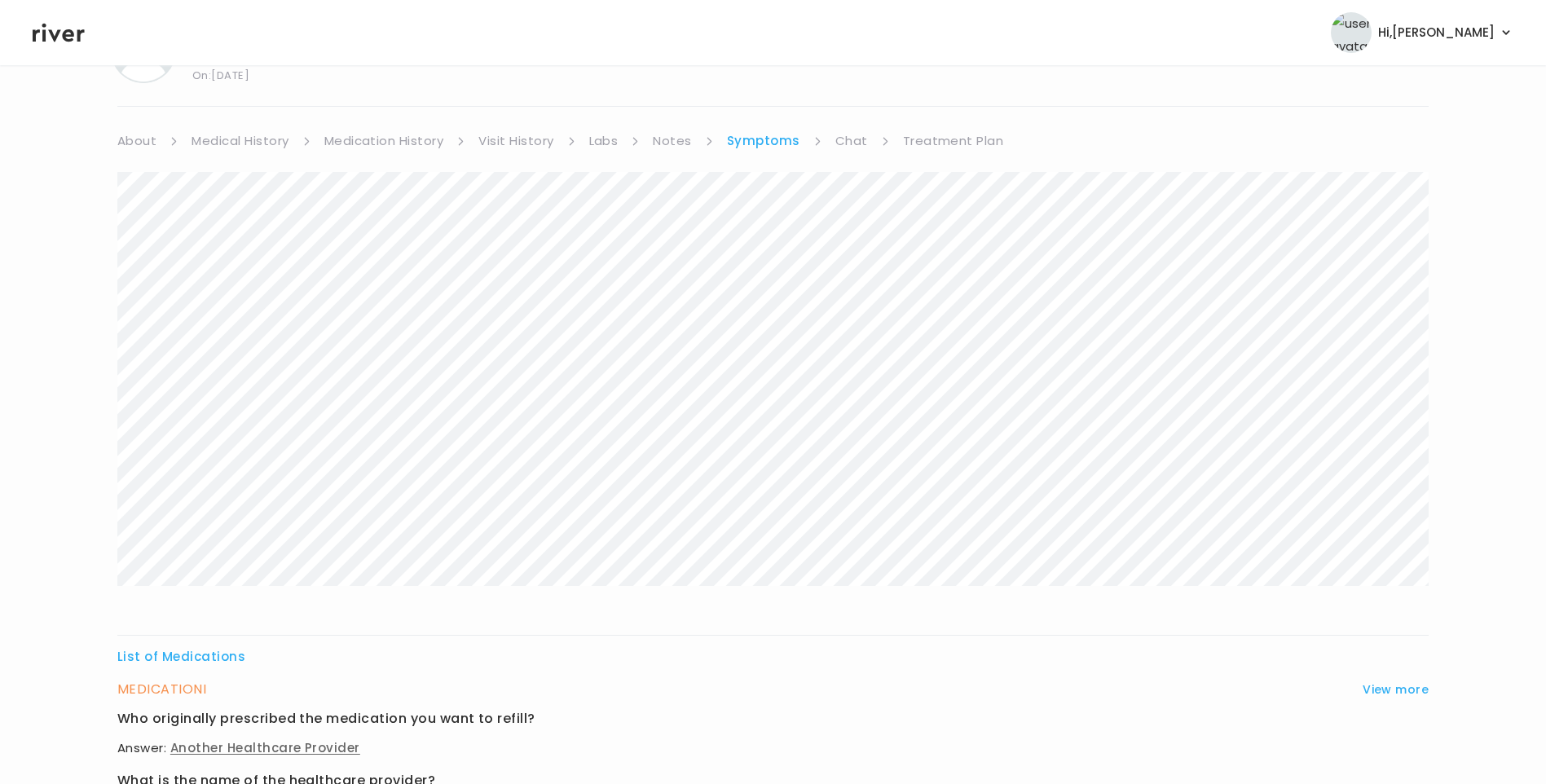
scroll to position [0, 0]
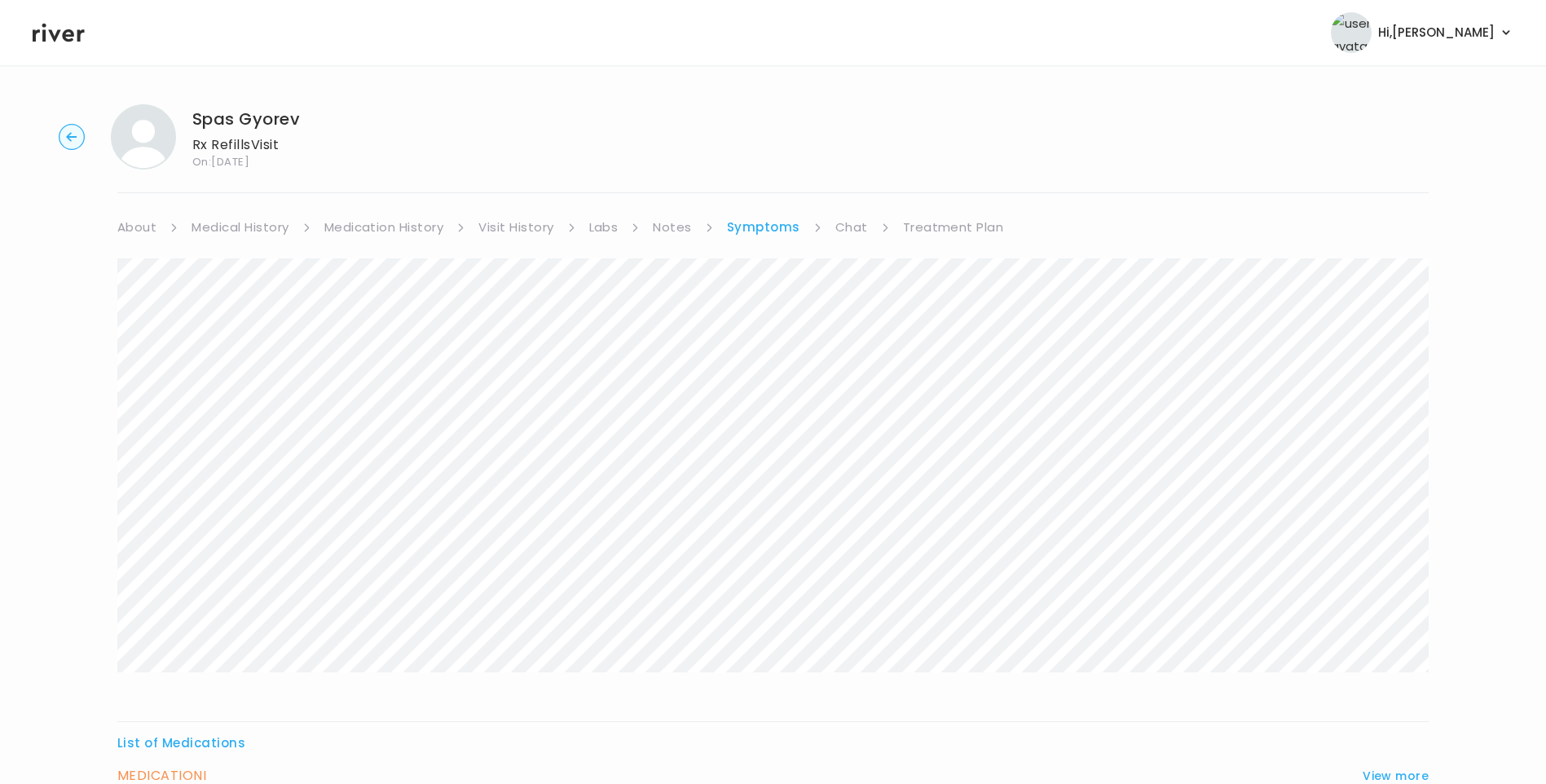
click at [954, 228] on link "Treatment Plan" at bounding box center [953, 227] width 101 height 23
click at [278, 426] on button "Update treatment notes" at bounding box center [206, 427] width 177 height 23
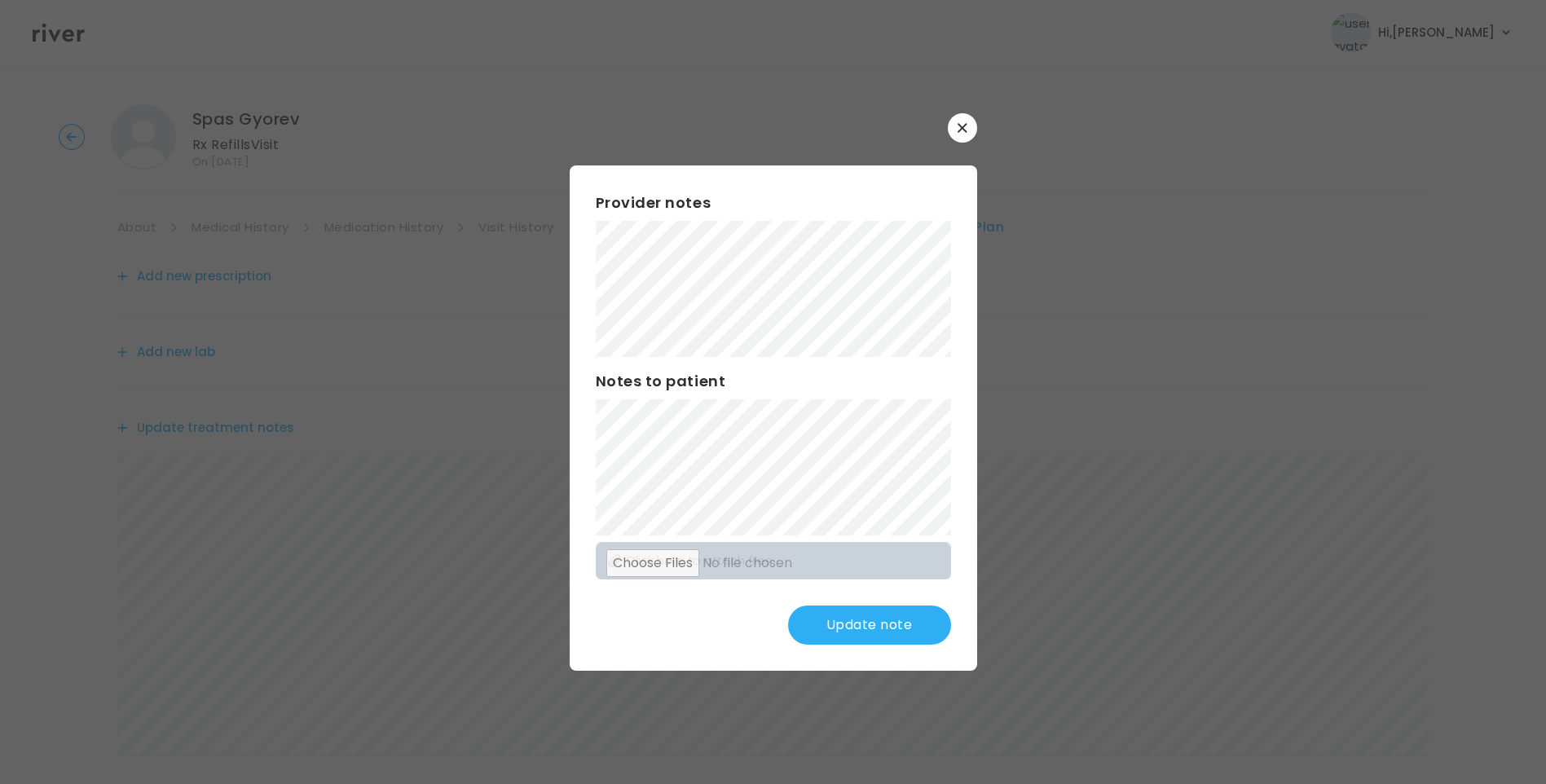
scroll to position [82, 0]
click at [906, 630] on button "Update note" at bounding box center [870, 625] width 163 height 39
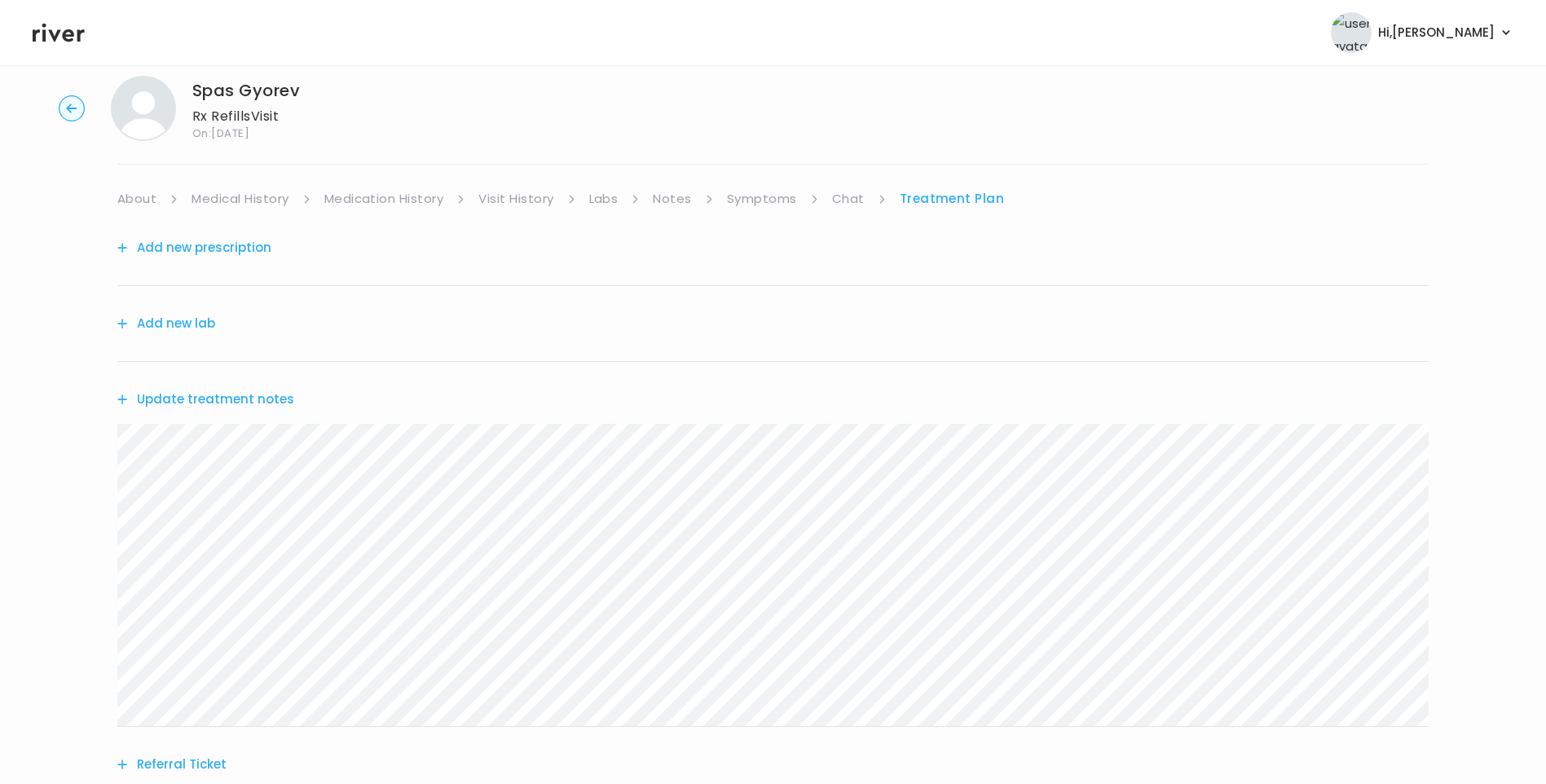
scroll to position [0, 0]
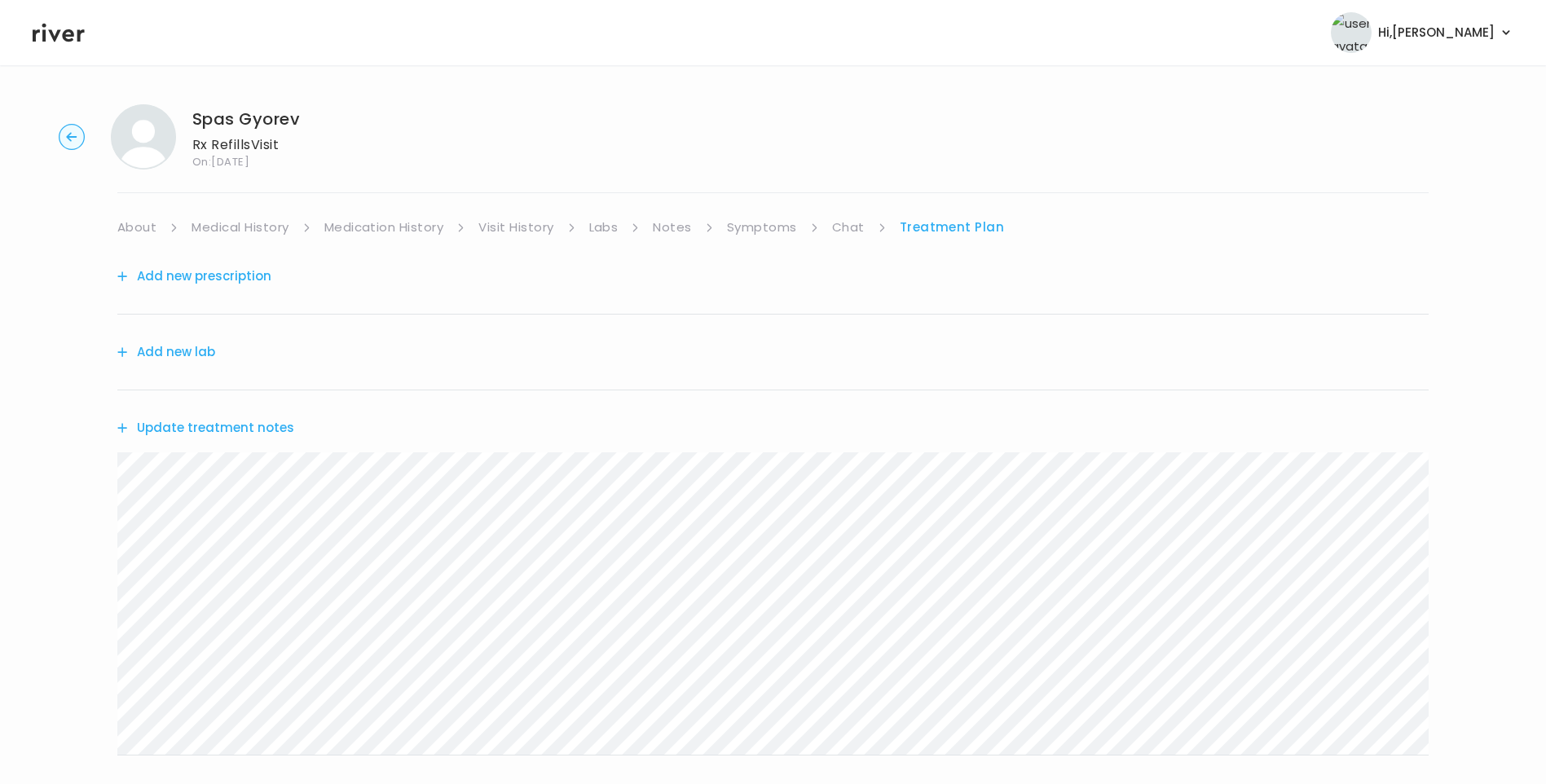
click at [848, 223] on link "Chat" at bounding box center [849, 227] width 32 height 23
click at [959, 223] on link "Treatment Plan" at bounding box center [951, 227] width 101 height 23
drag, startPoint x: 779, startPoint y: 230, endPoint x: 785, endPoint y: 236, distance: 8.5
click at [780, 231] on link "Symptoms" at bounding box center [762, 227] width 71 height 23
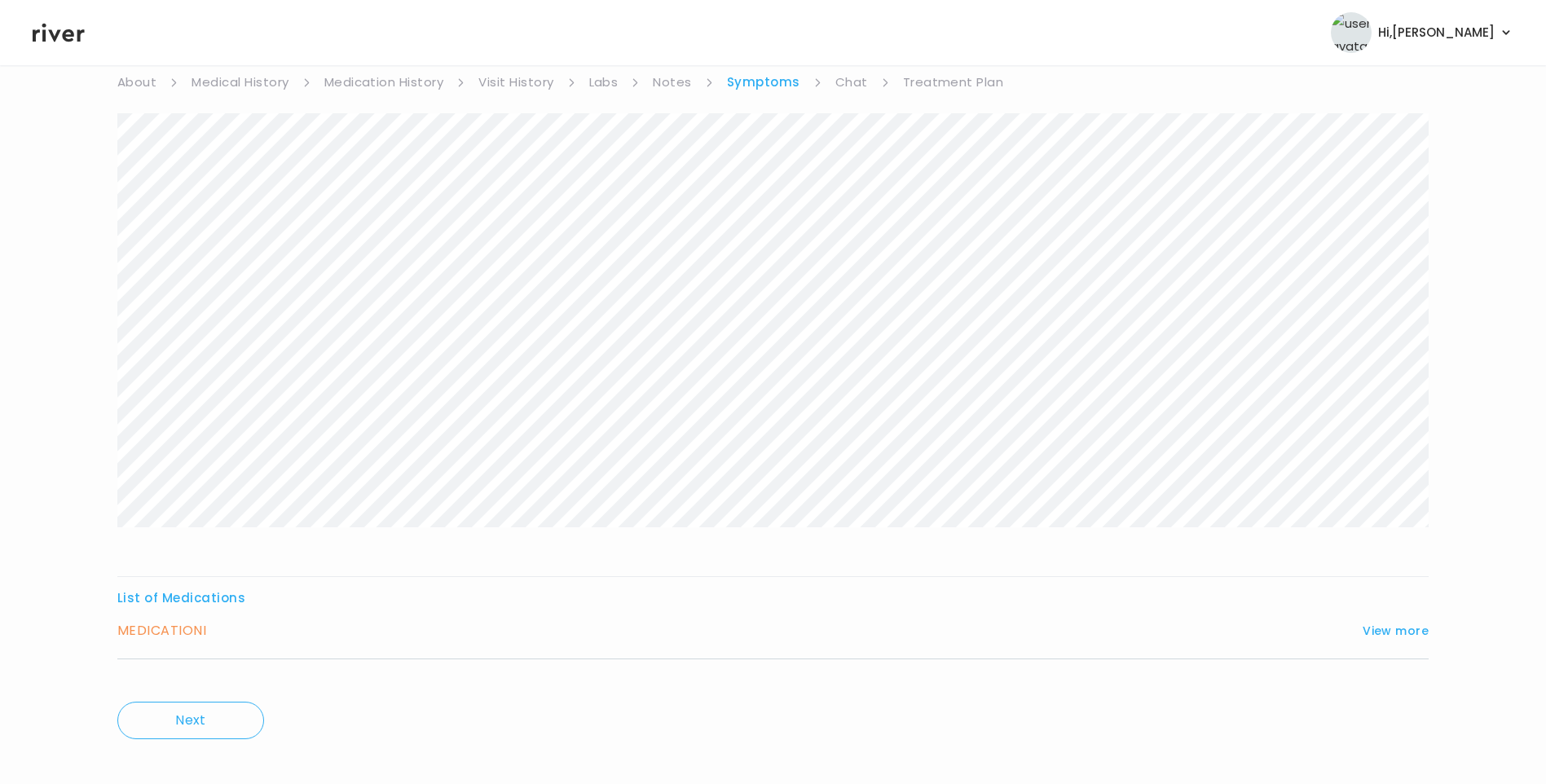
scroll to position [162, 0]
click at [1410, 616] on button "View more" at bounding box center [1396, 613] width 66 height 20
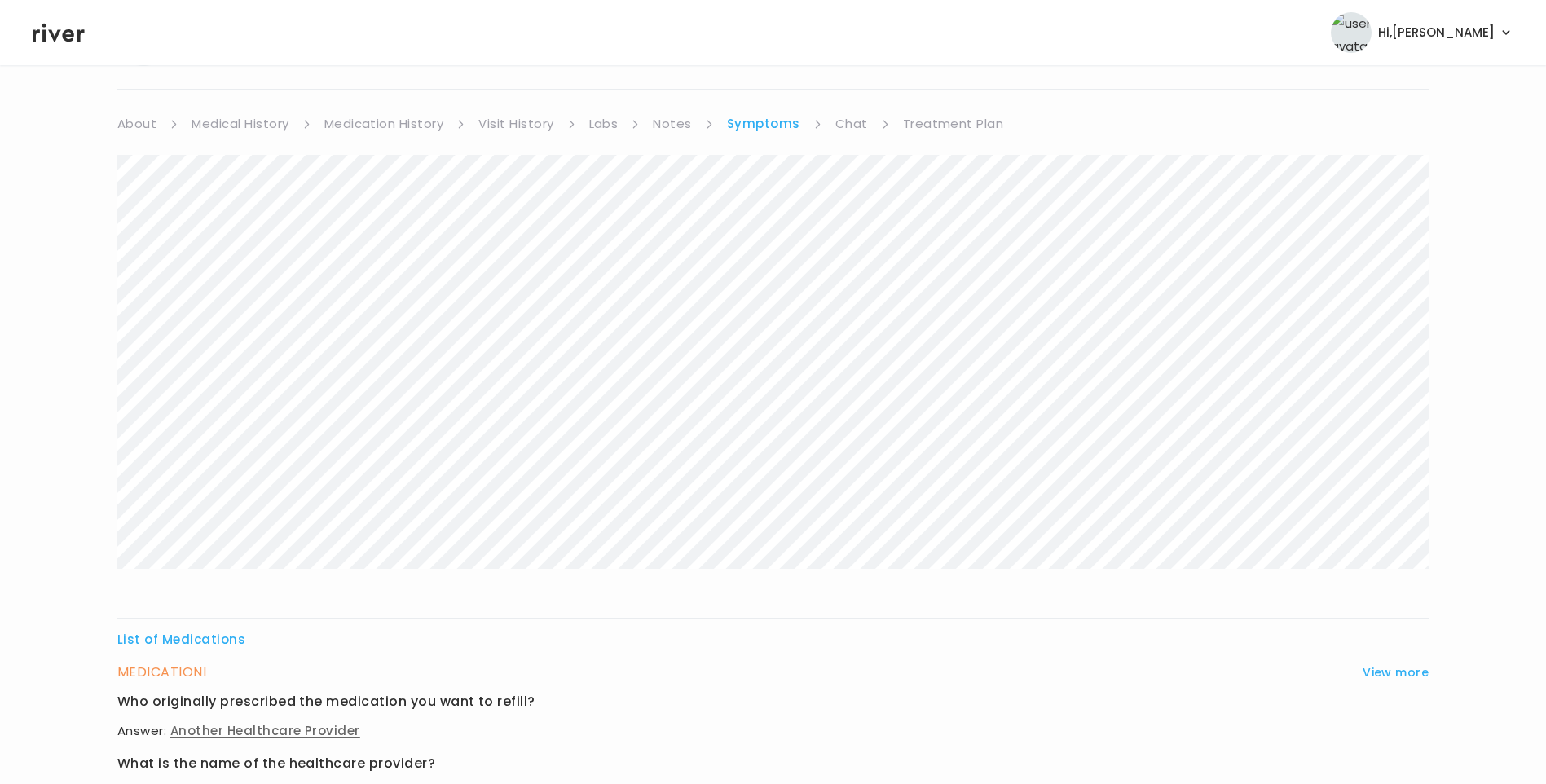
scroll to position [0, 0]
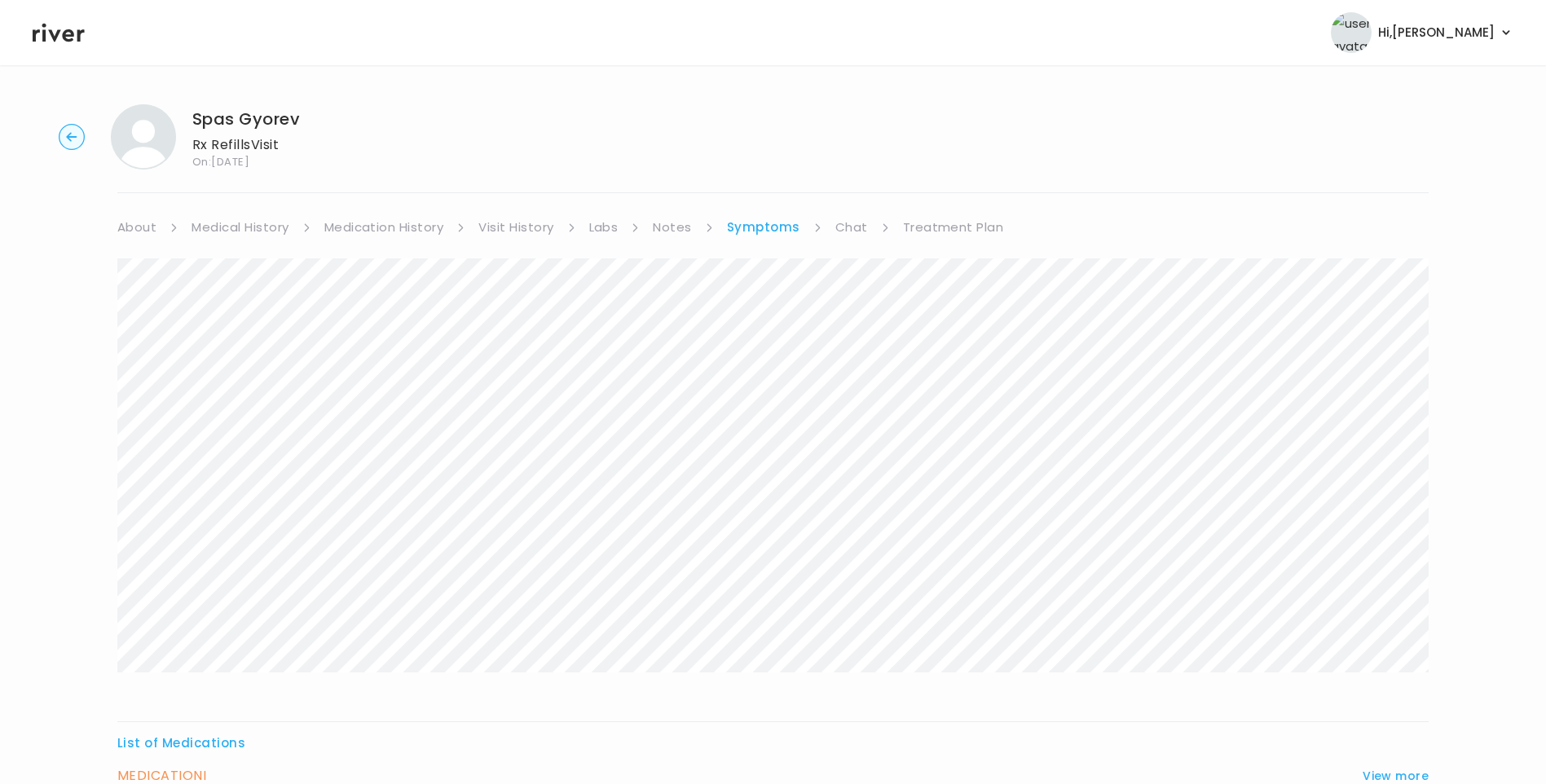
click at [60, 34] on icon at bounding box center [58, 32] width 52 height 25
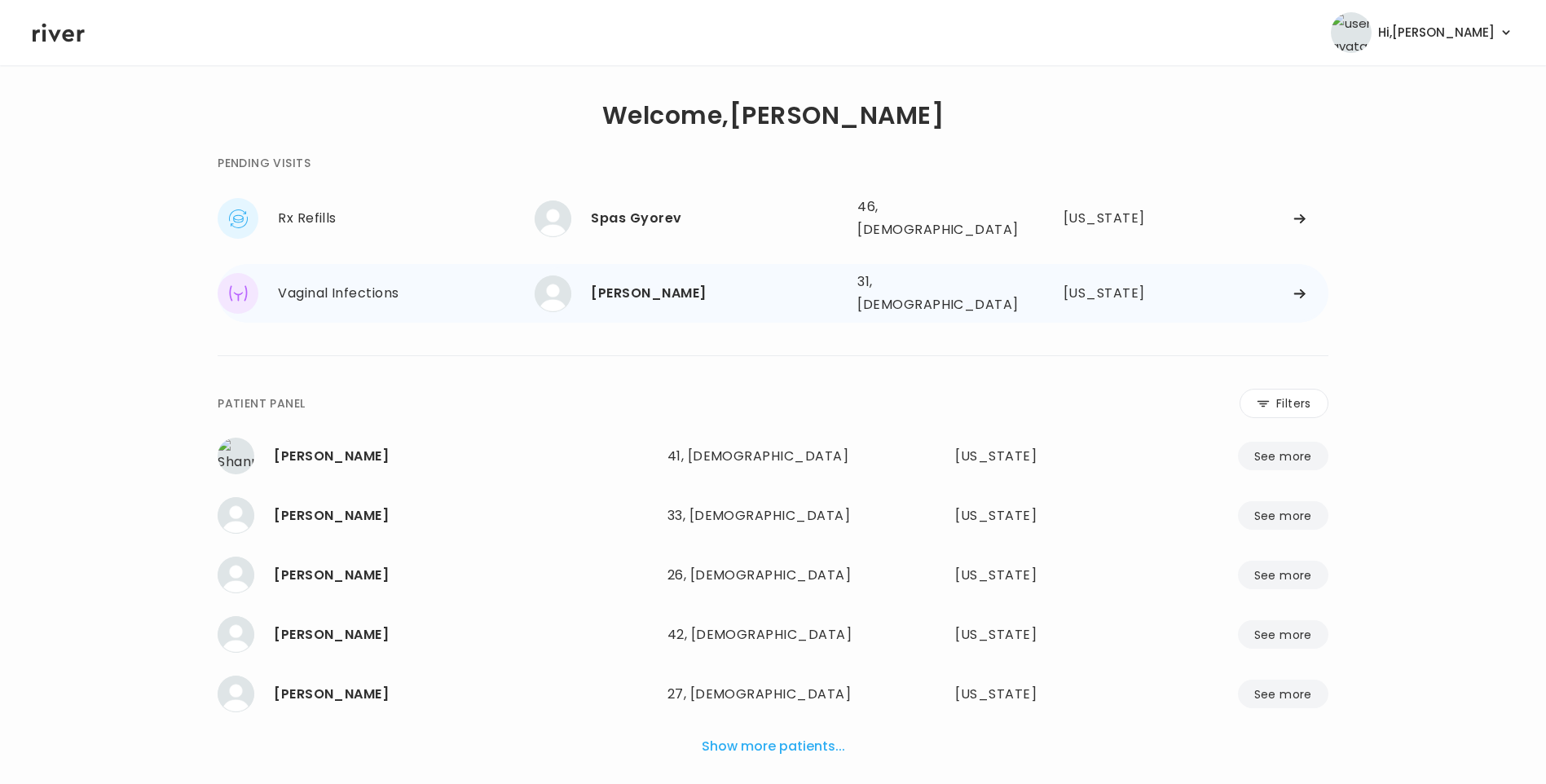
click at [640, 282] on div "[PERSON_NAME]" at bounding box center [718, 293] width 253 height 23
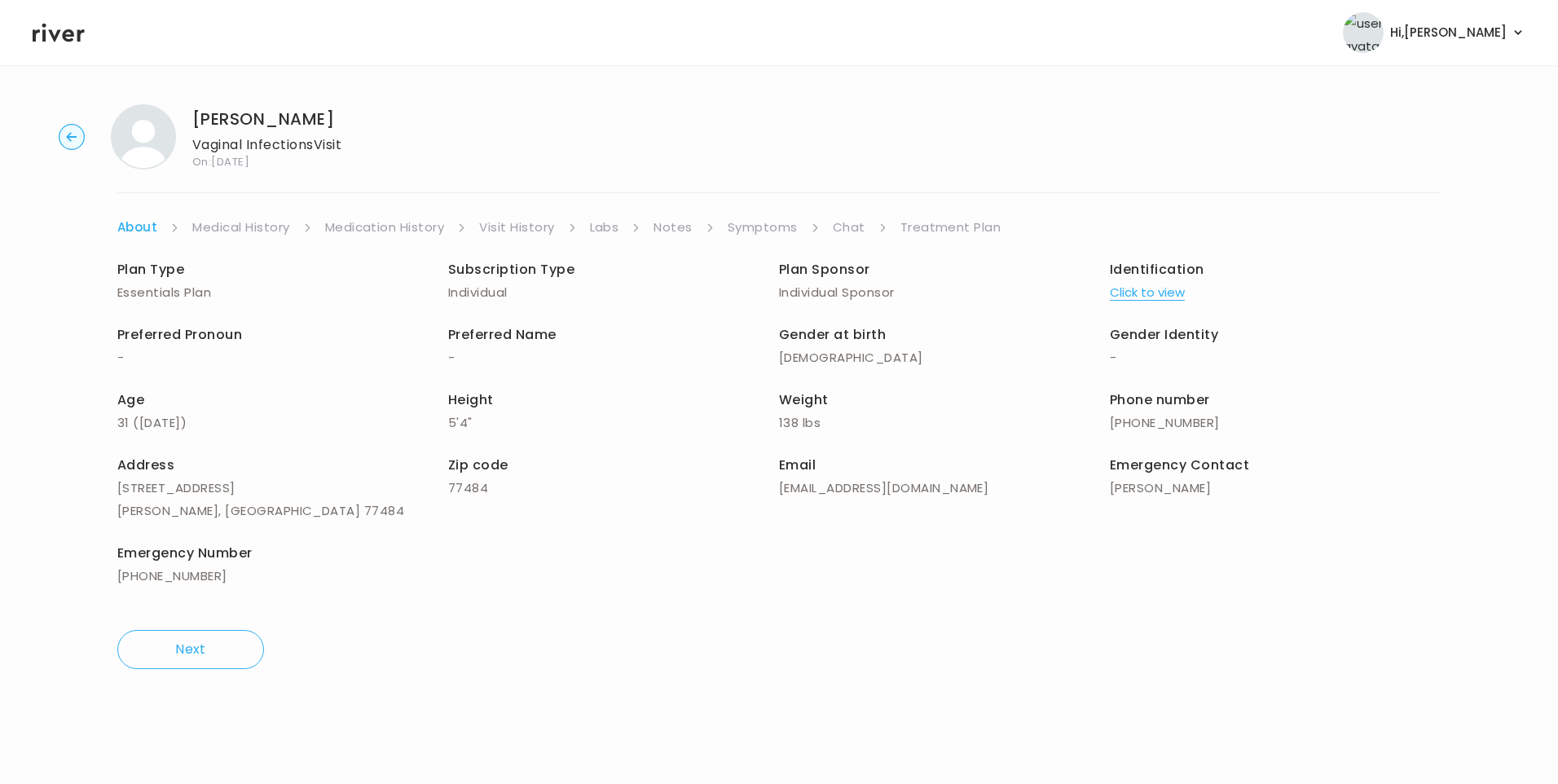
click at [771, 232] on link "Symptoms" at bounding box center [763, 227] width 71 height 23
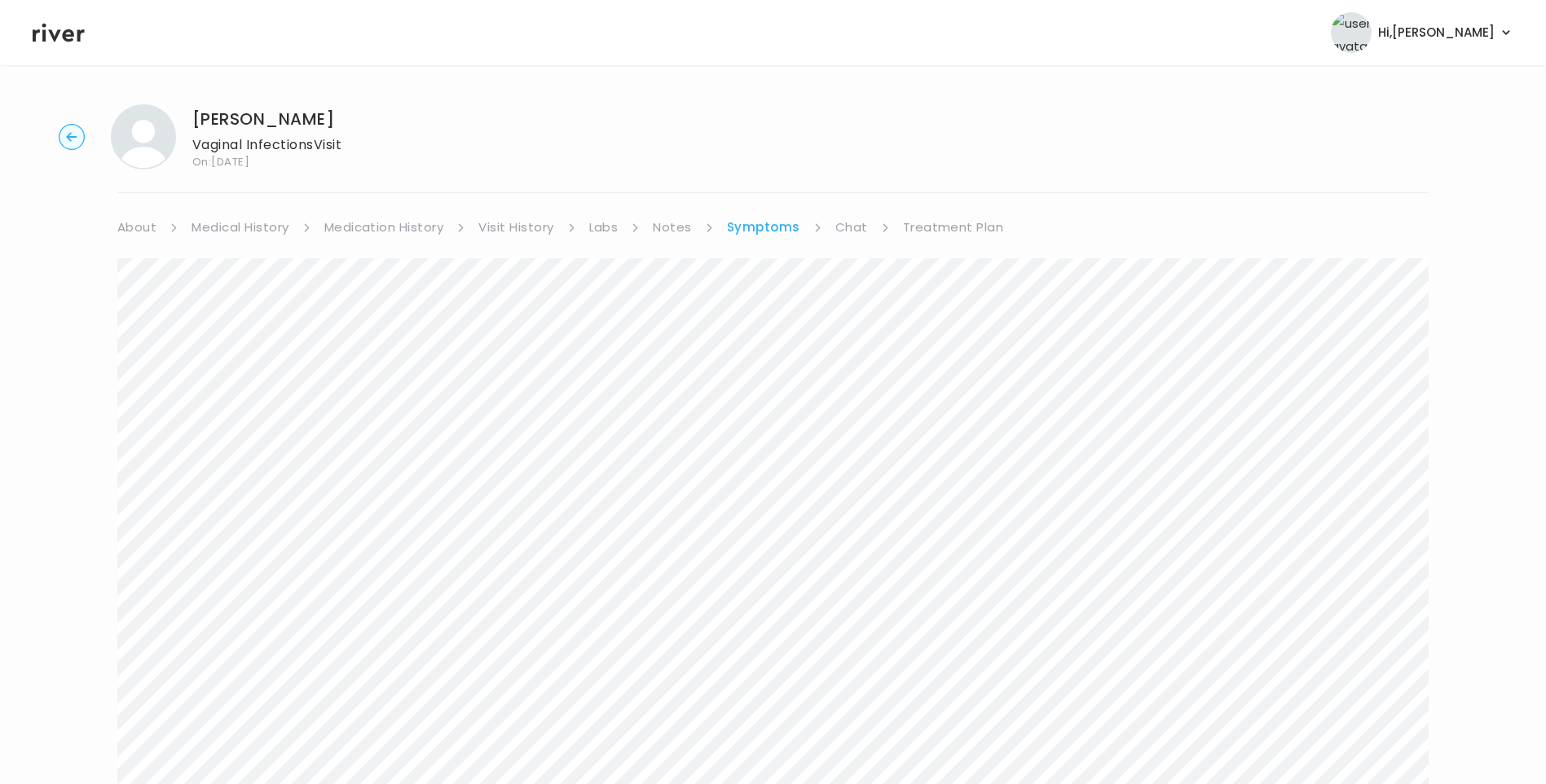
click at [851, 235] on link "Chat" at bounding box center [851, 227] width 32 height 23
click at [66, 37] on icon at bounding box center [58, 33] width 52 height 19
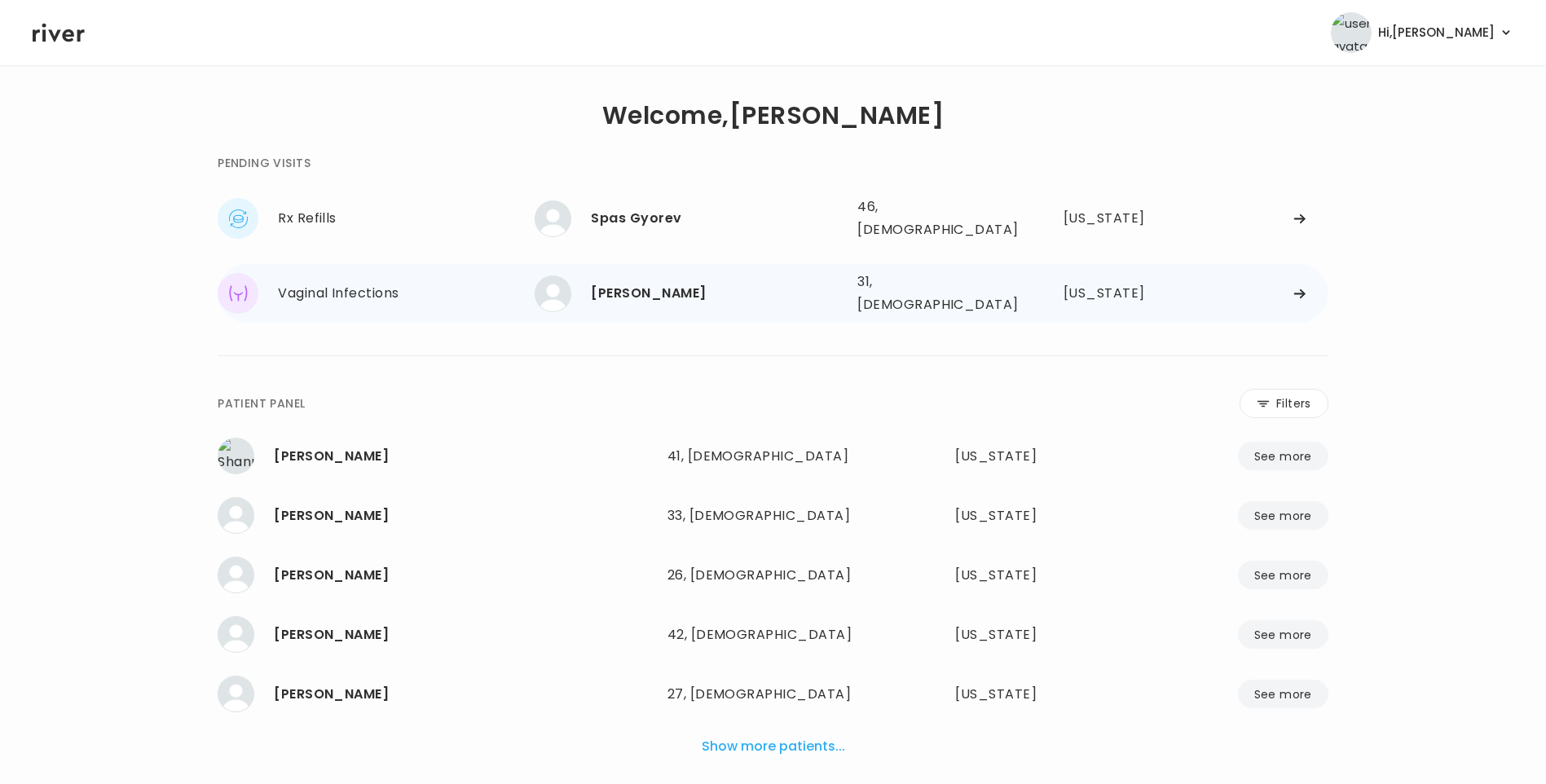
click at [624, 282] on div "[PERSON_NAME]" at bounding box center [718, 293] width 253 height 23
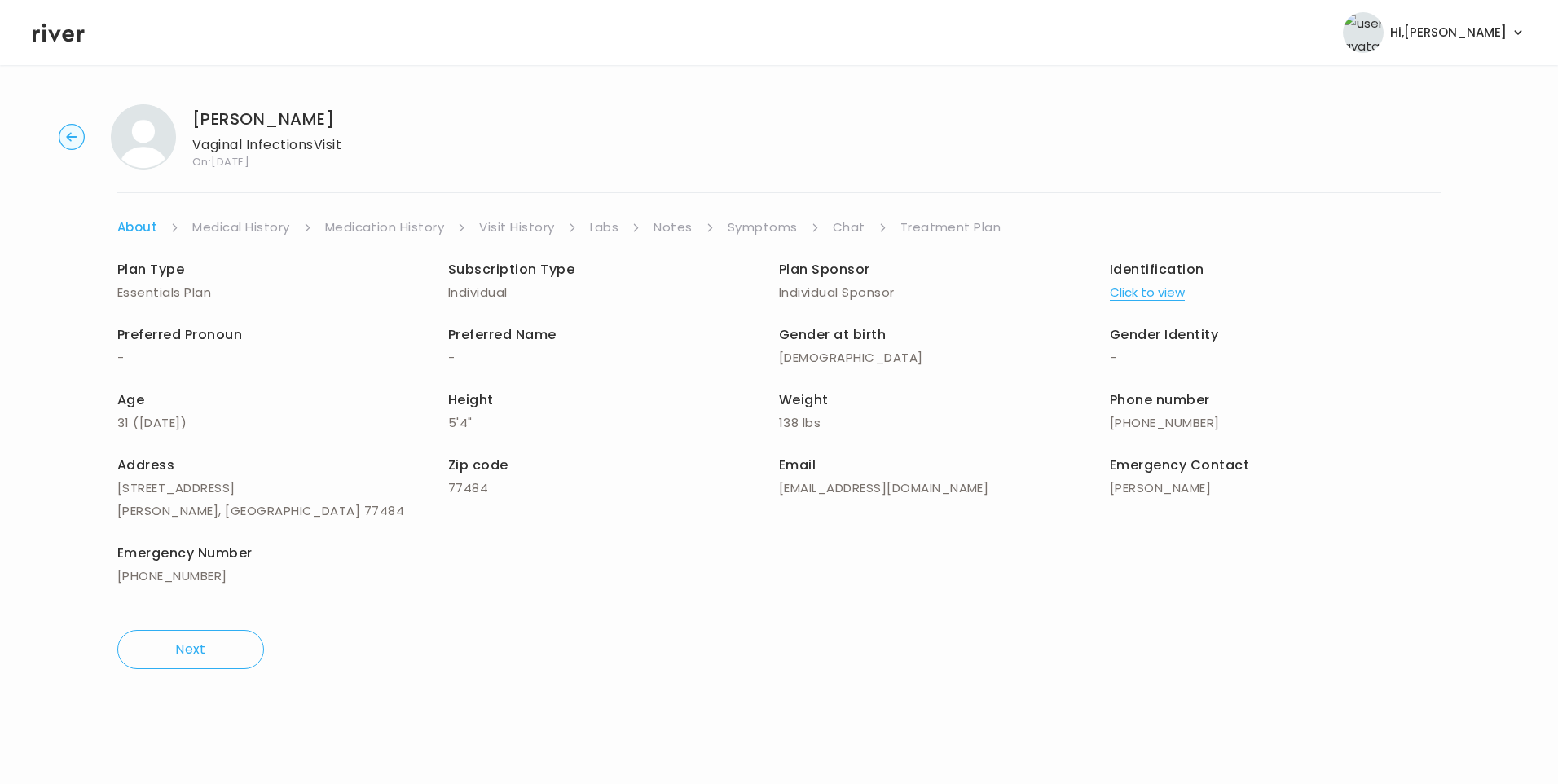
click at [854, 230] on link "Chat" at bounding box center [850, 227] width 32 height 23
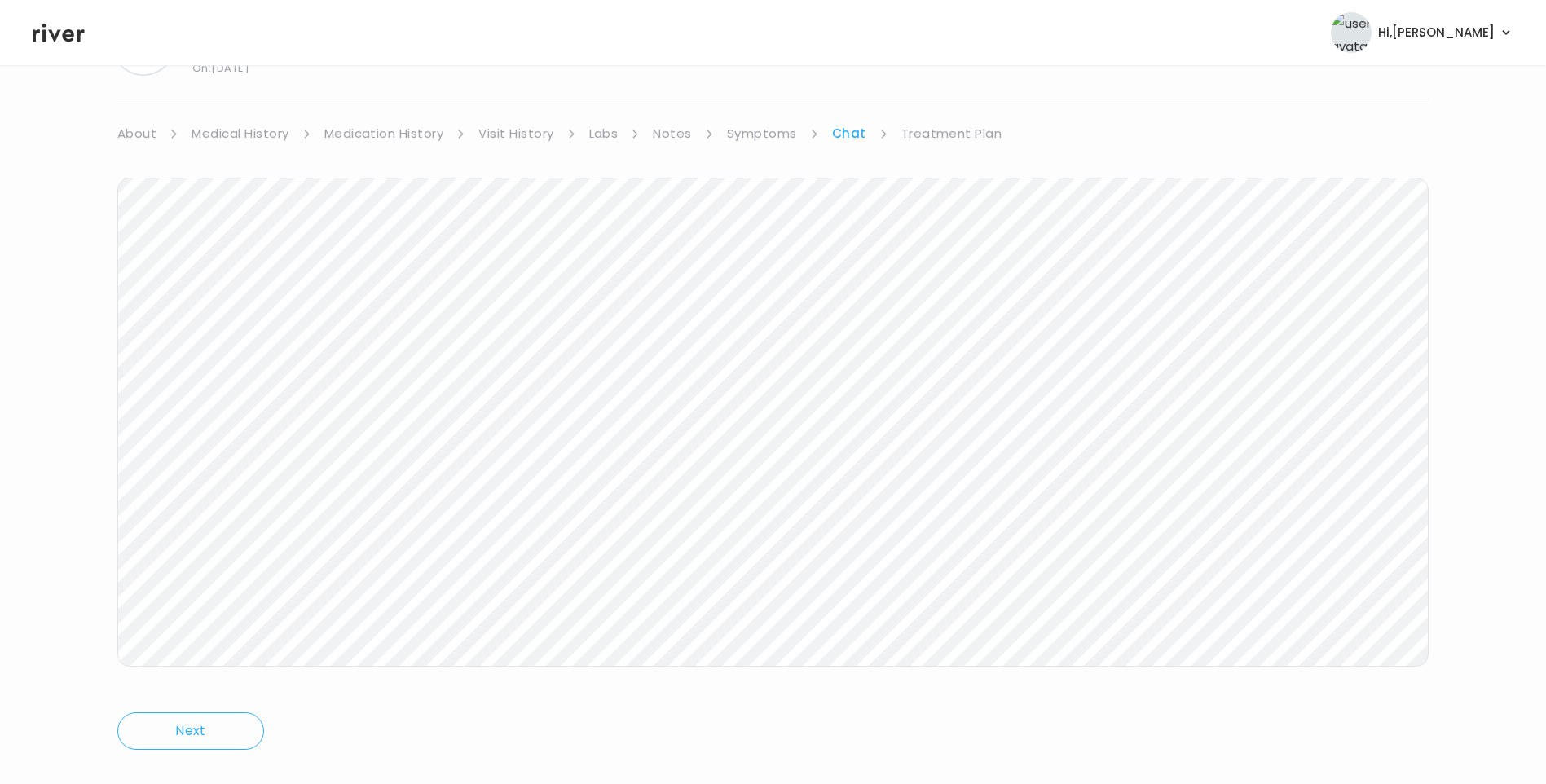
scroll to position [121, 0]
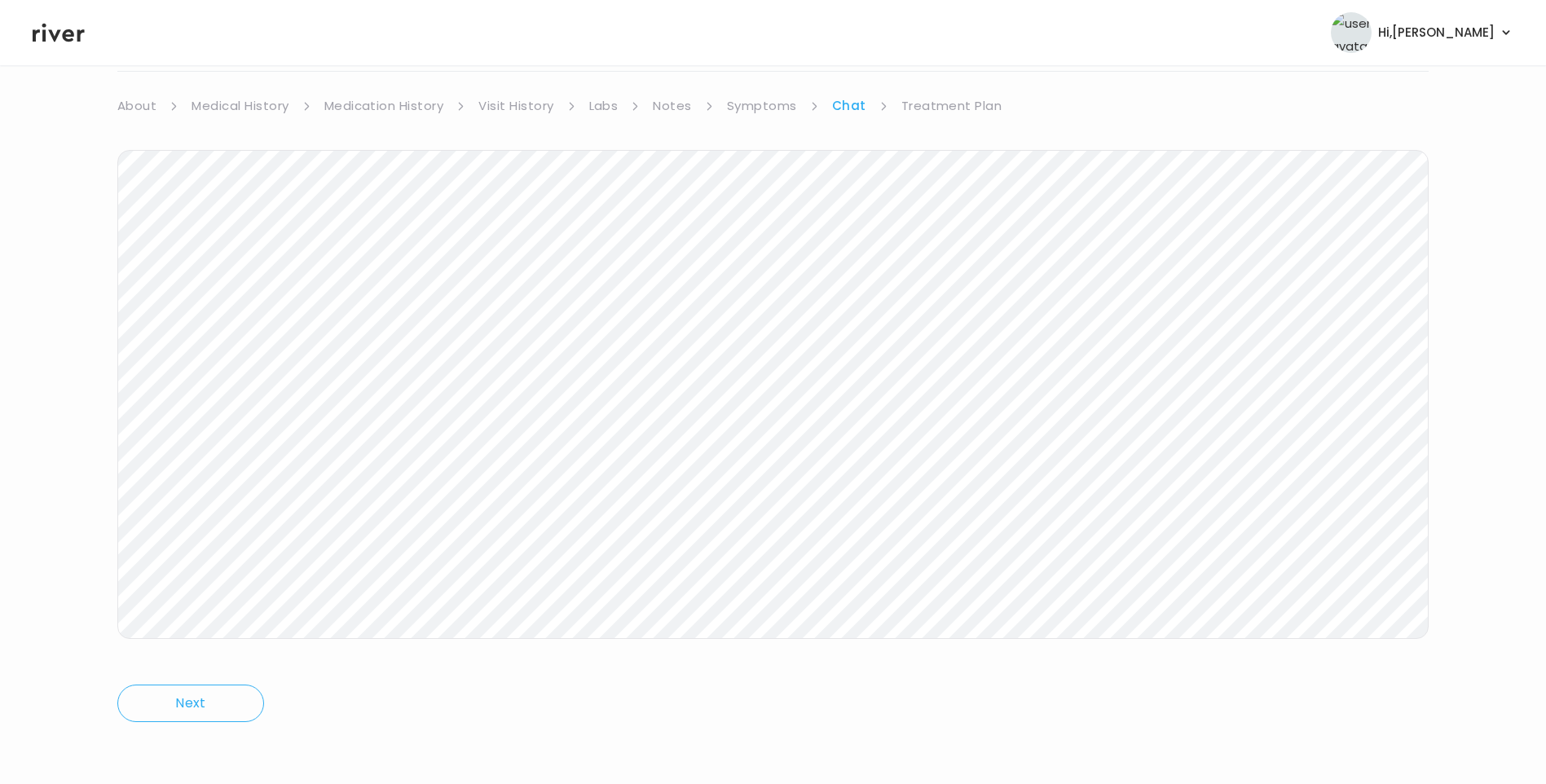
click at [73, 33] on icon at bounding box center [58, 33] width 52 height 19
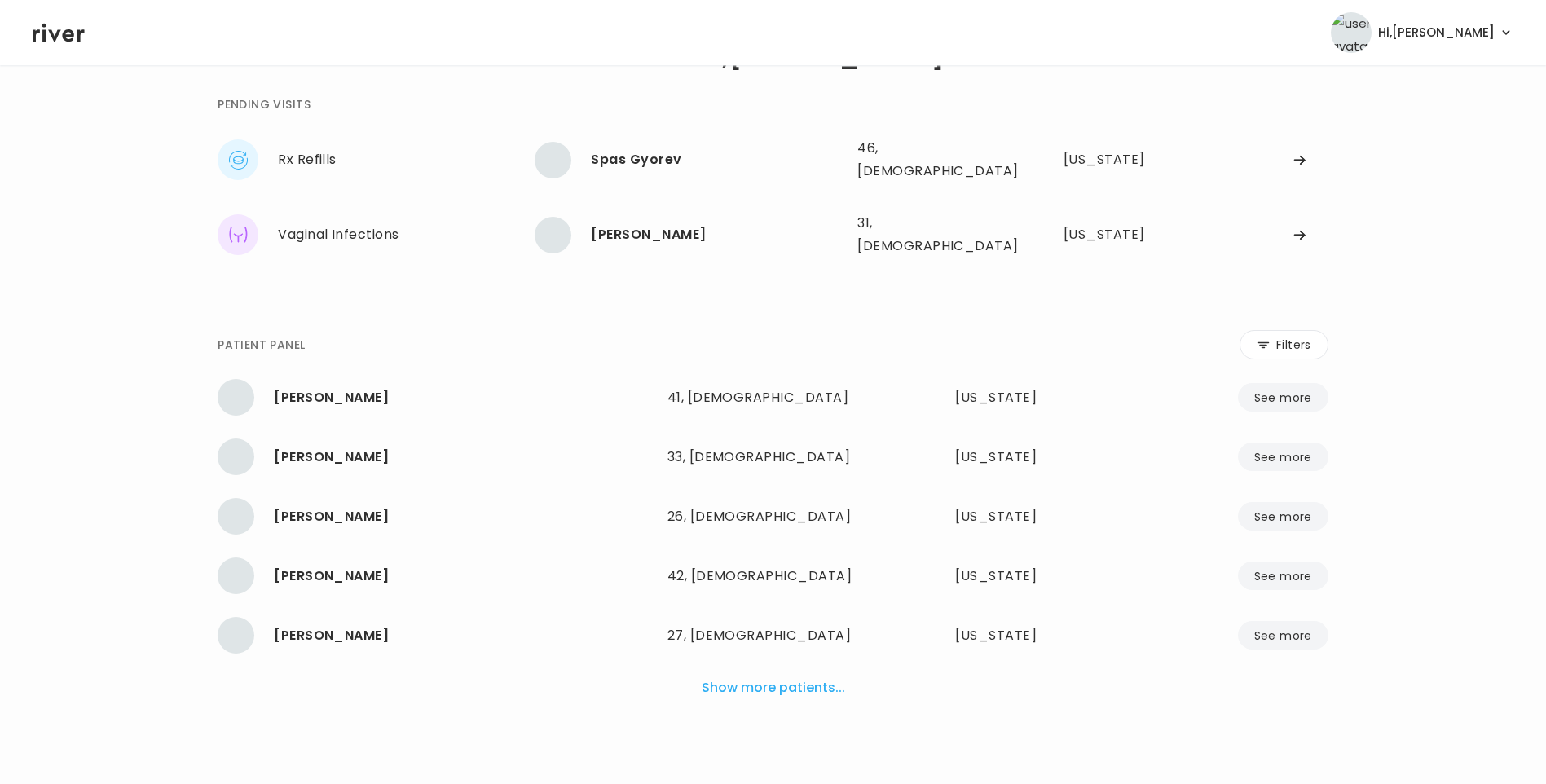
scroll to position [41, 0]
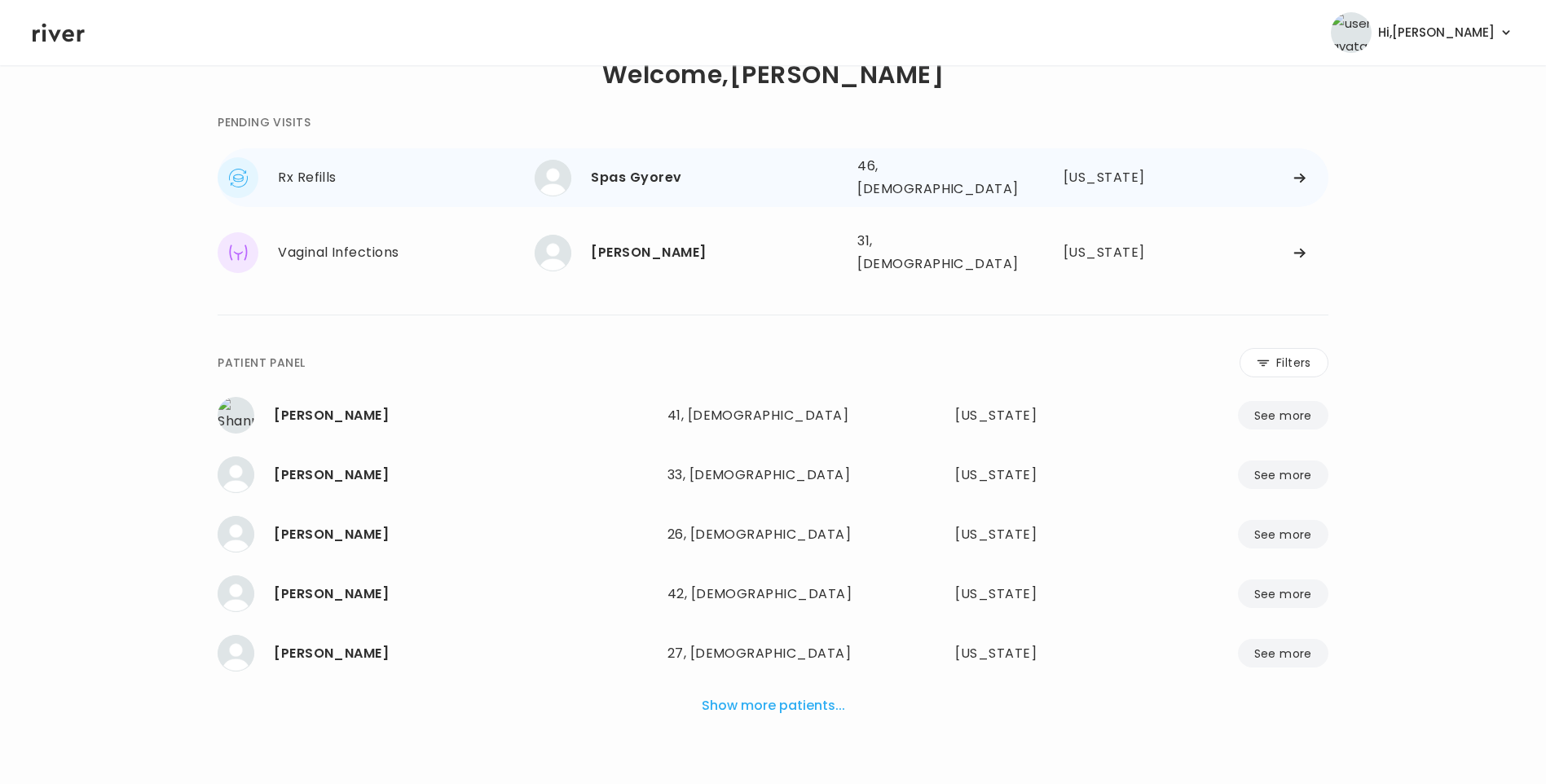
click at [613, 183] on div "Spas Gyorev" at bounding box center [718, 178] width 253 height 23
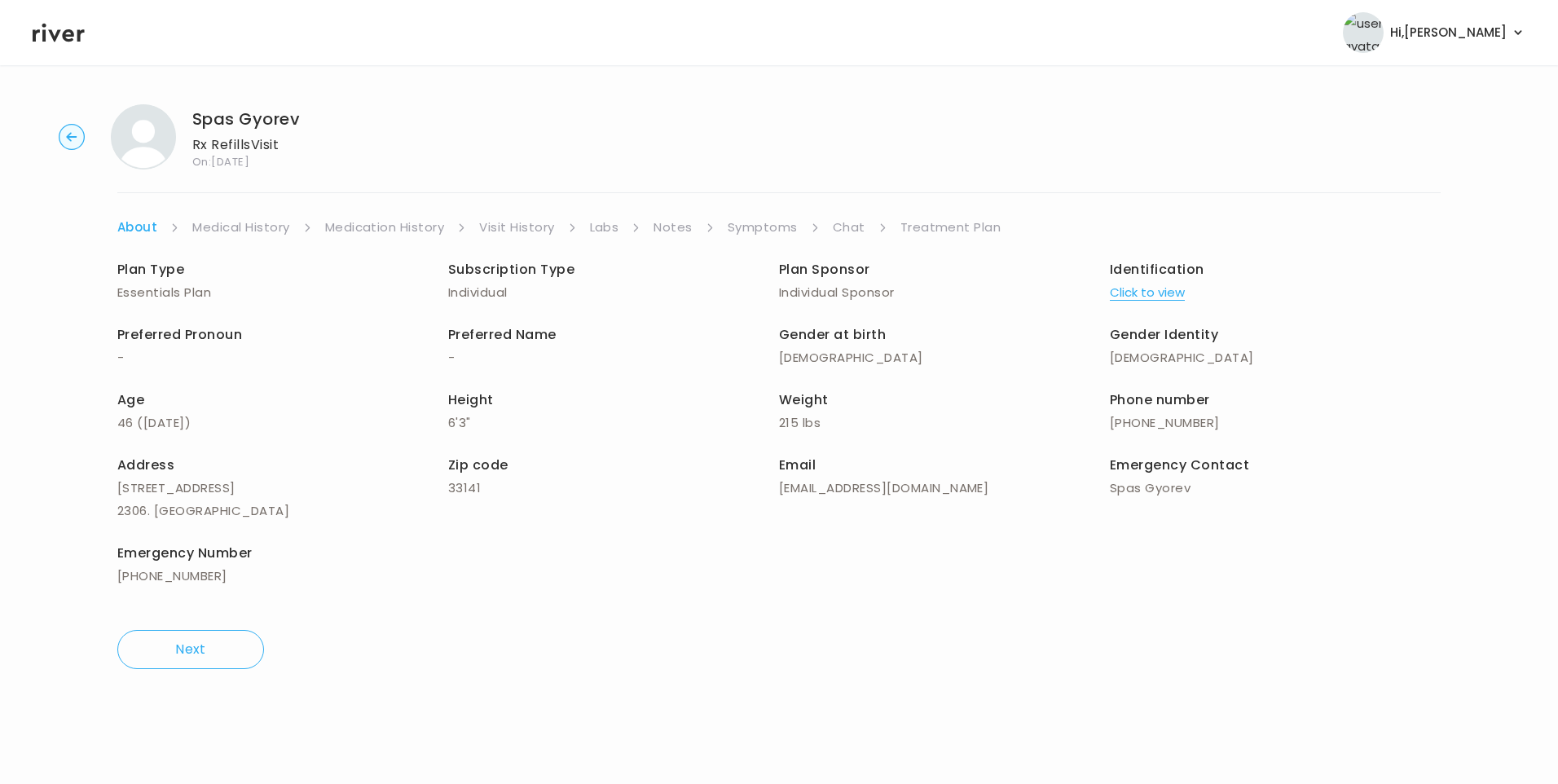
click at [243, 232] on link "Medical History" at bounding box center [240, 227] width 97 height 23
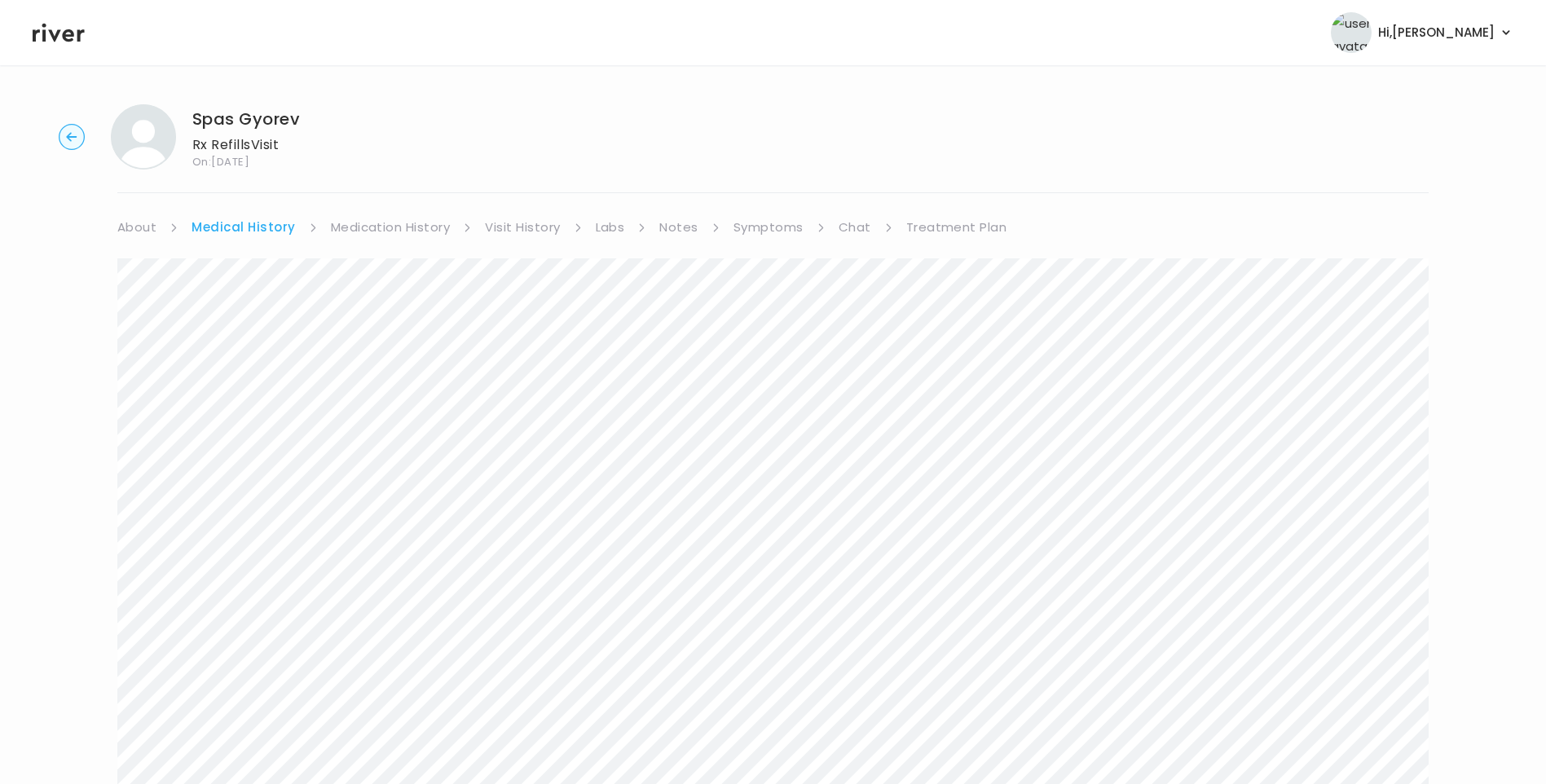
click at [772, 241] on div "Next" at bounding box center [773, 616] width 1312 height 754
click at [772, 222] on link "Symptoms" at bounding box center [769, 227] width 71 height 23
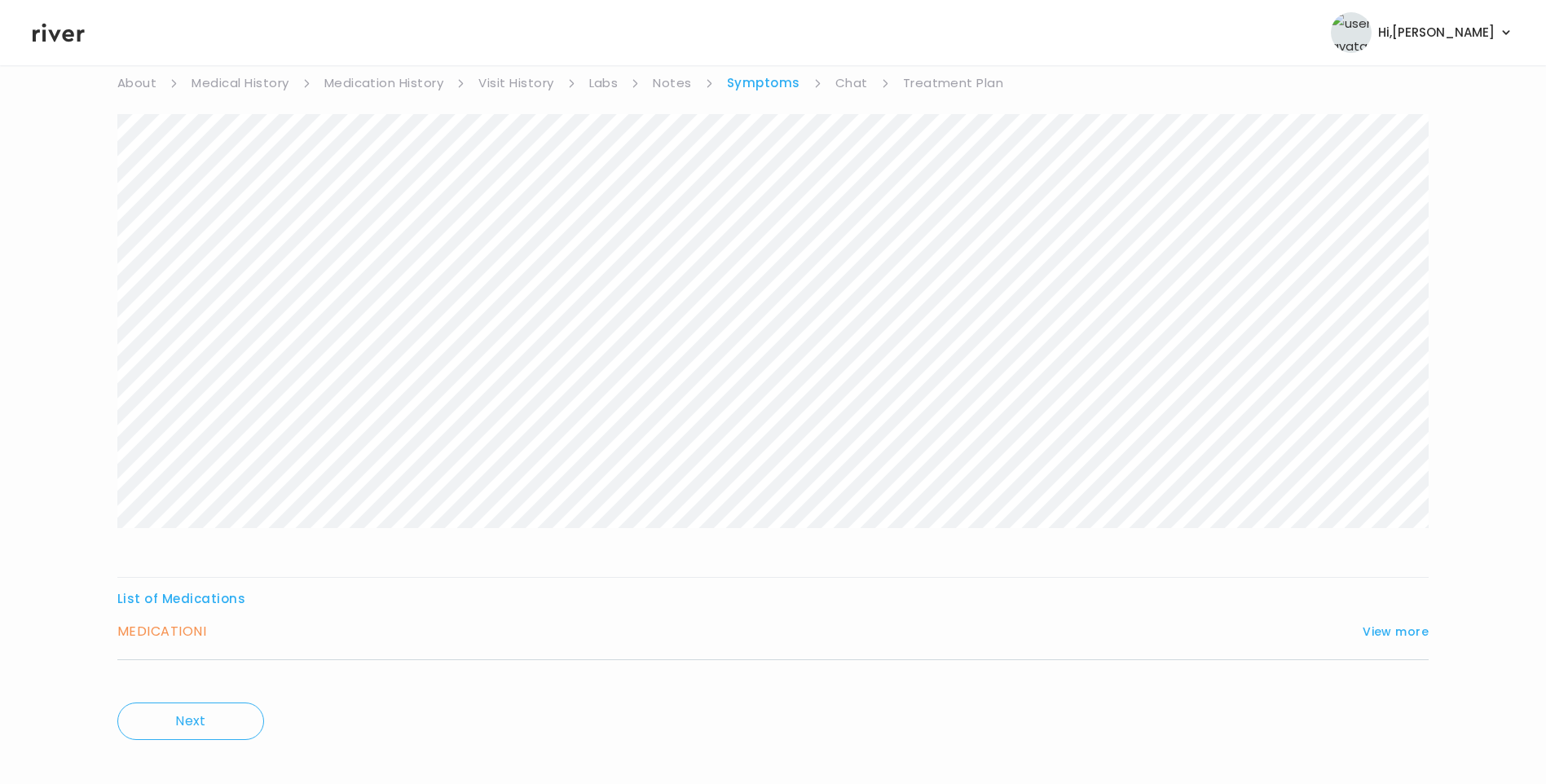
scroll to position [162, 0]
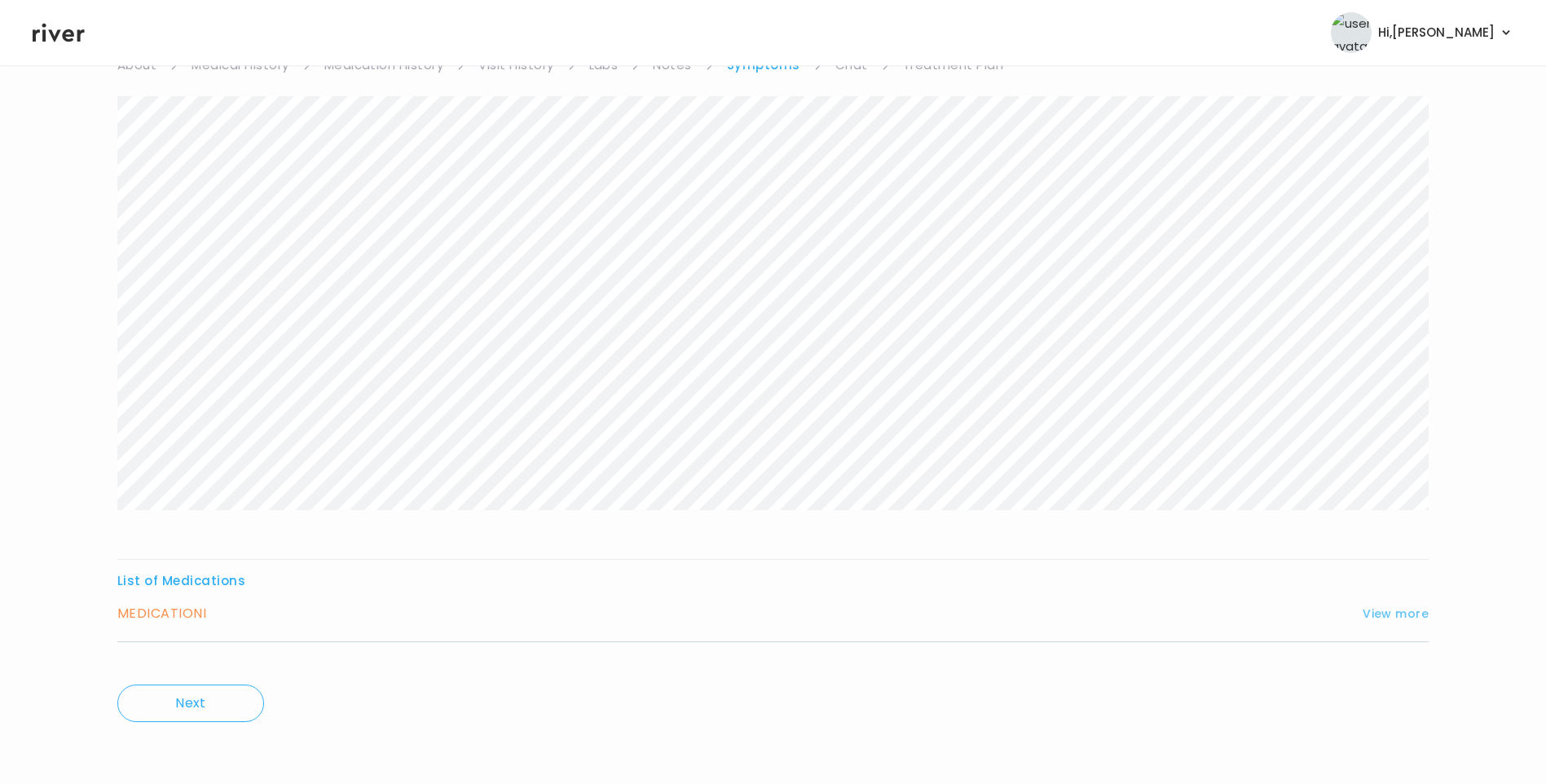
click at [1405, 612] on button "View more" at bounding box center [1396, 613] width 66 height 20
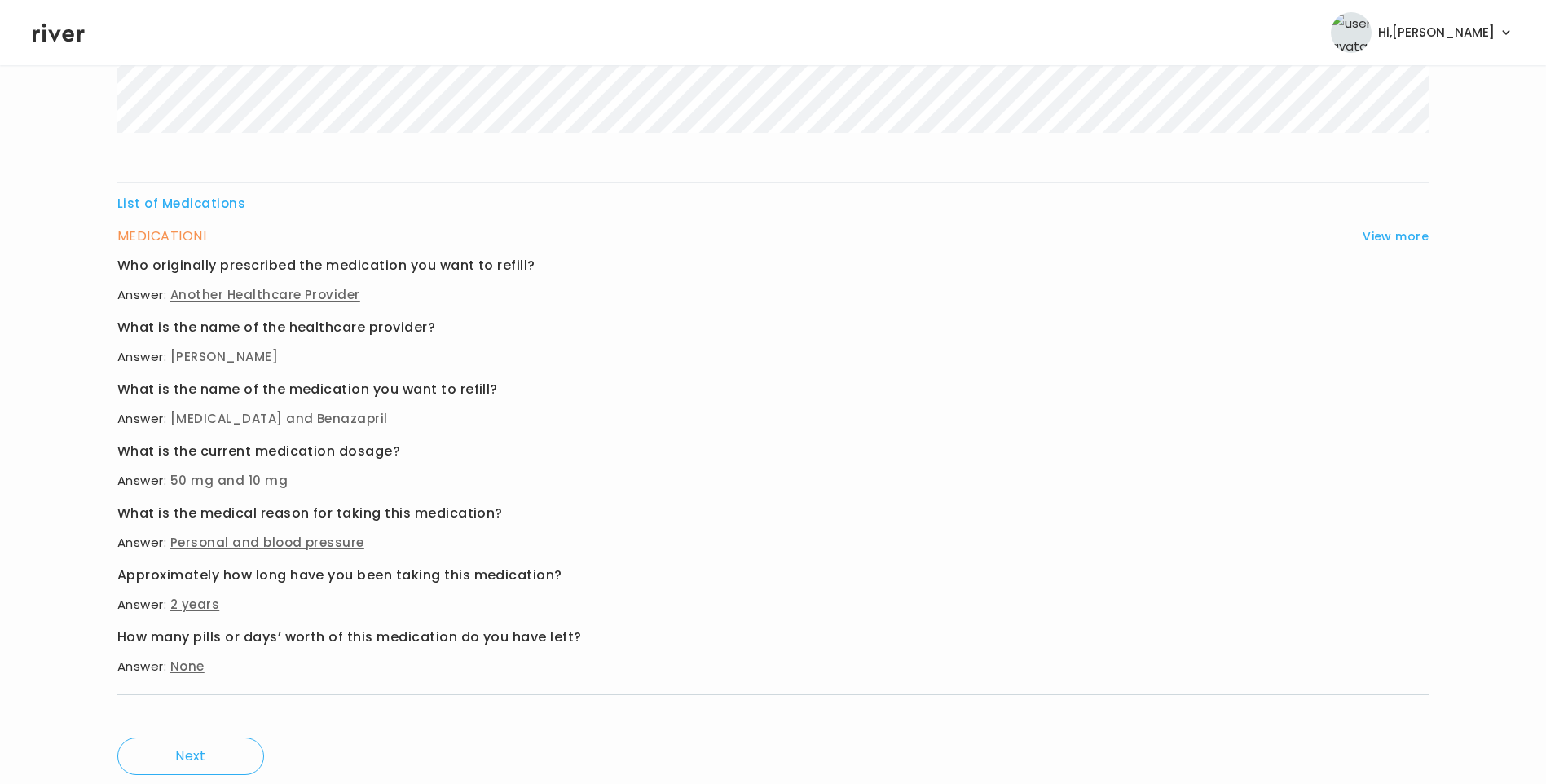
scroll to position [593, 0]
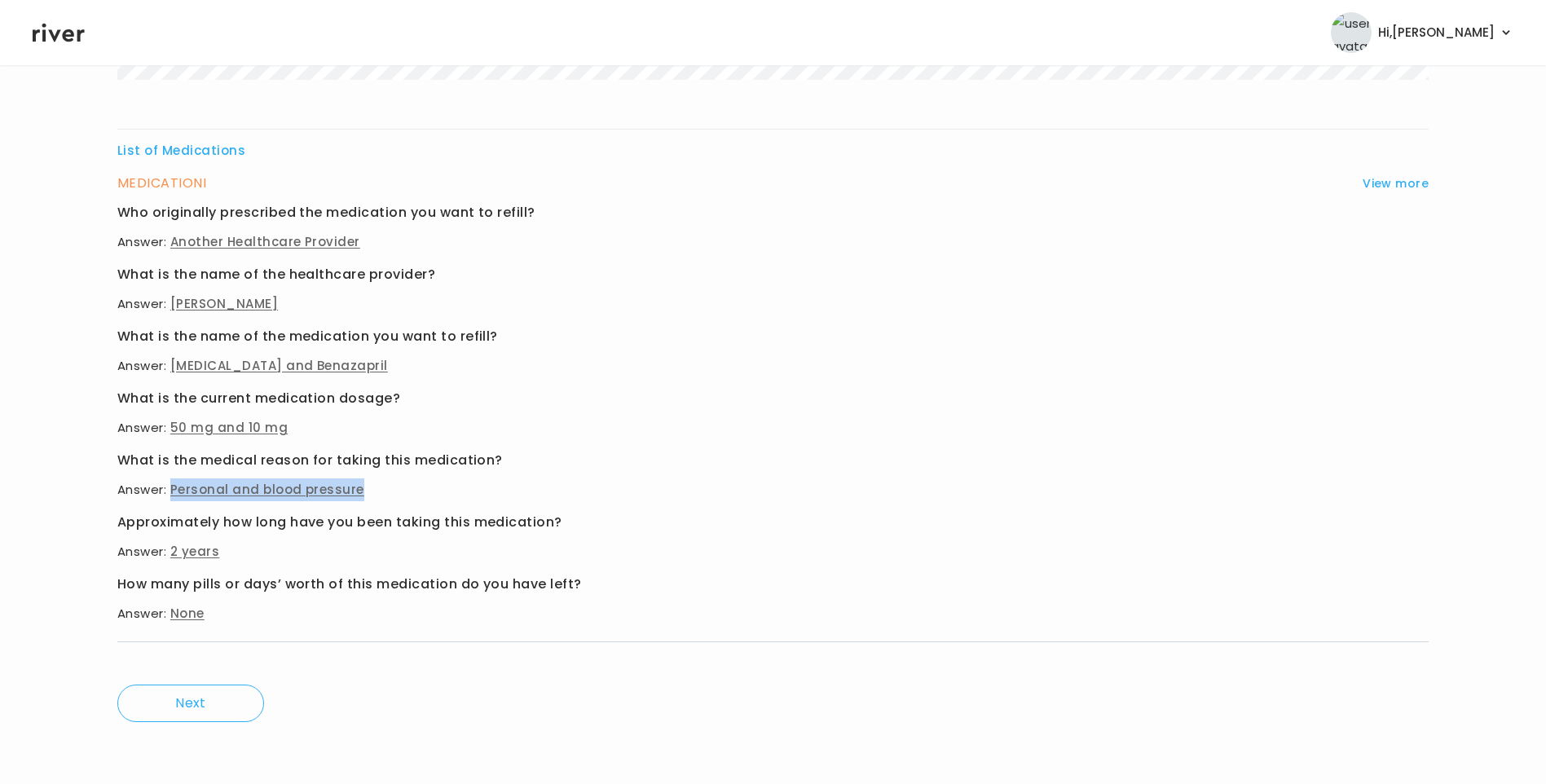
drag, startPoint x: 172, startPoint y: 491, endPoint x: 411, endPoint y: 477, distance: 239.4
click at [411, 477] on div "What is the medical reason for taking this medication? Answer: Personal and blo…" at bounding box center [773, 475] width 1312 height 52
drag, startPoint x: 172, startPoint y: 369, endPoint x: 403, endPoint y: 358, distance: 231.3
click at [403, 358] on p "Answer: Naltrexone and Benazapril" at bounding box center [773, 365] width 1312 height 23
drag, startPoint x: 177, startPoint y: 423, endPoint x: 295, endPoint y: 428, distance: 118.1
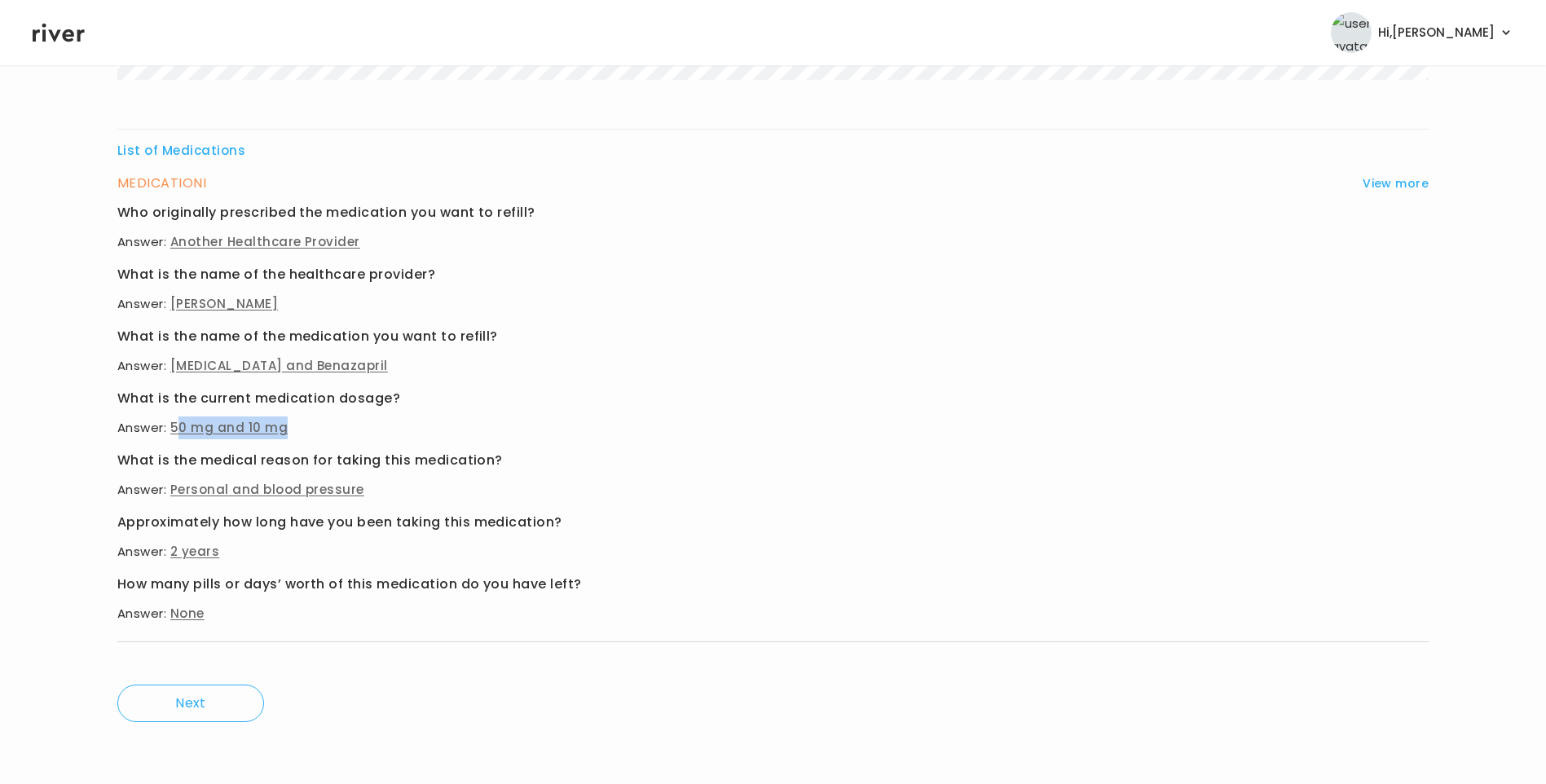
click at [295, 428] on p "Answer: 50 mg and 10 mg" at bounding box center [773, 427] width 1312 height 23
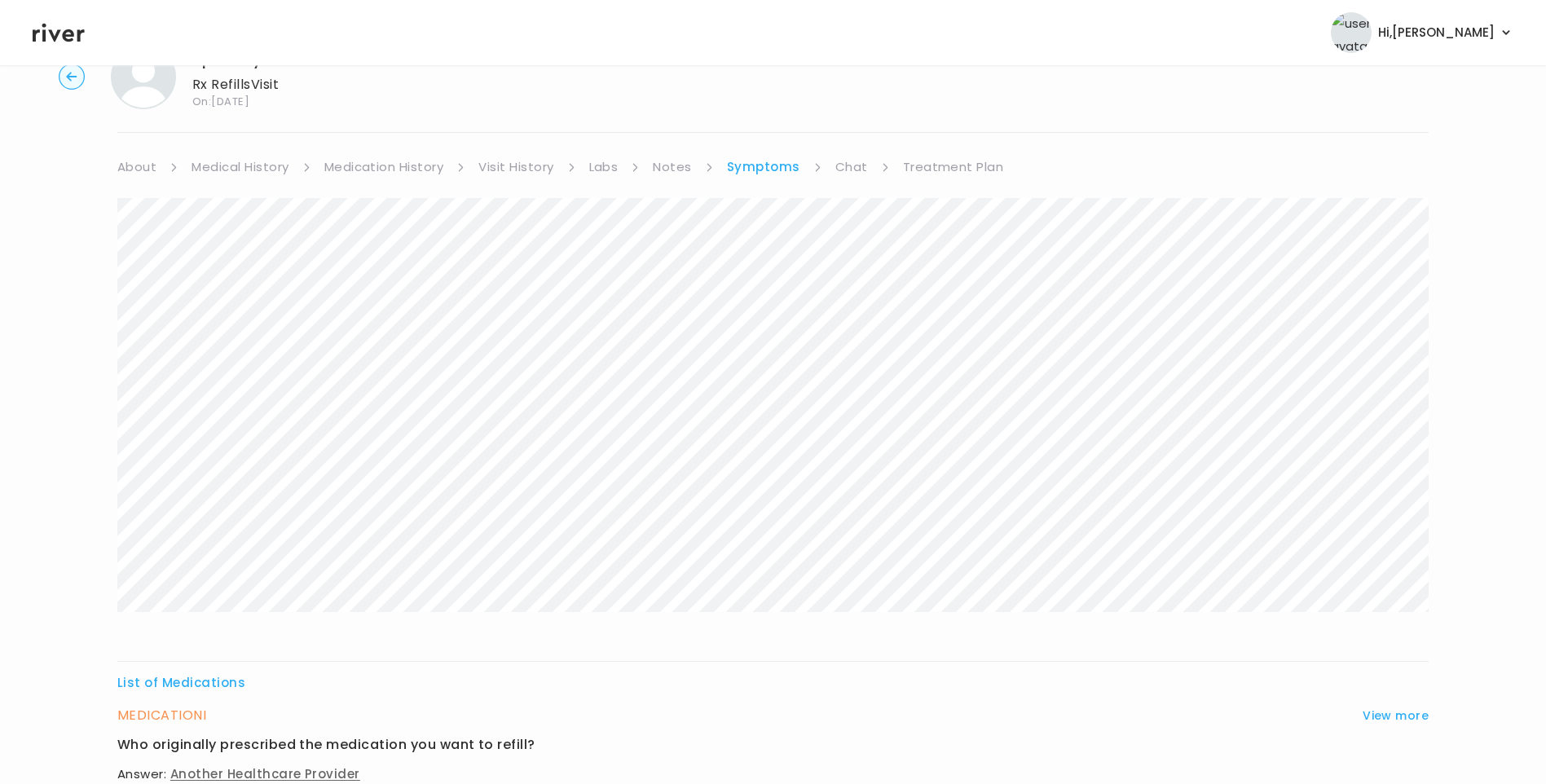
scroll to position [0, 0]
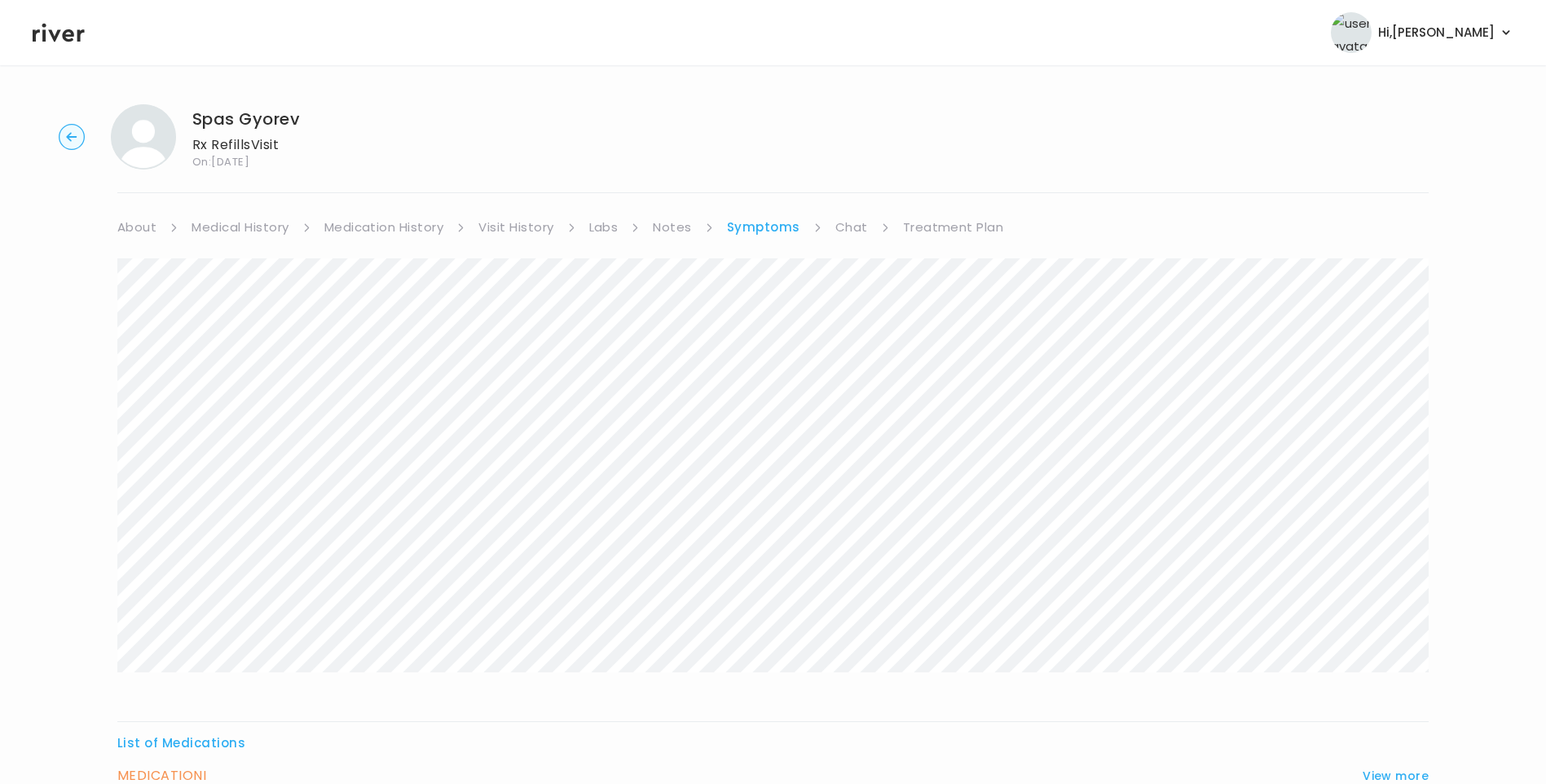
click at [342, 227] on link "Medication History" at bounding box center [384, 227] width 120 height 23
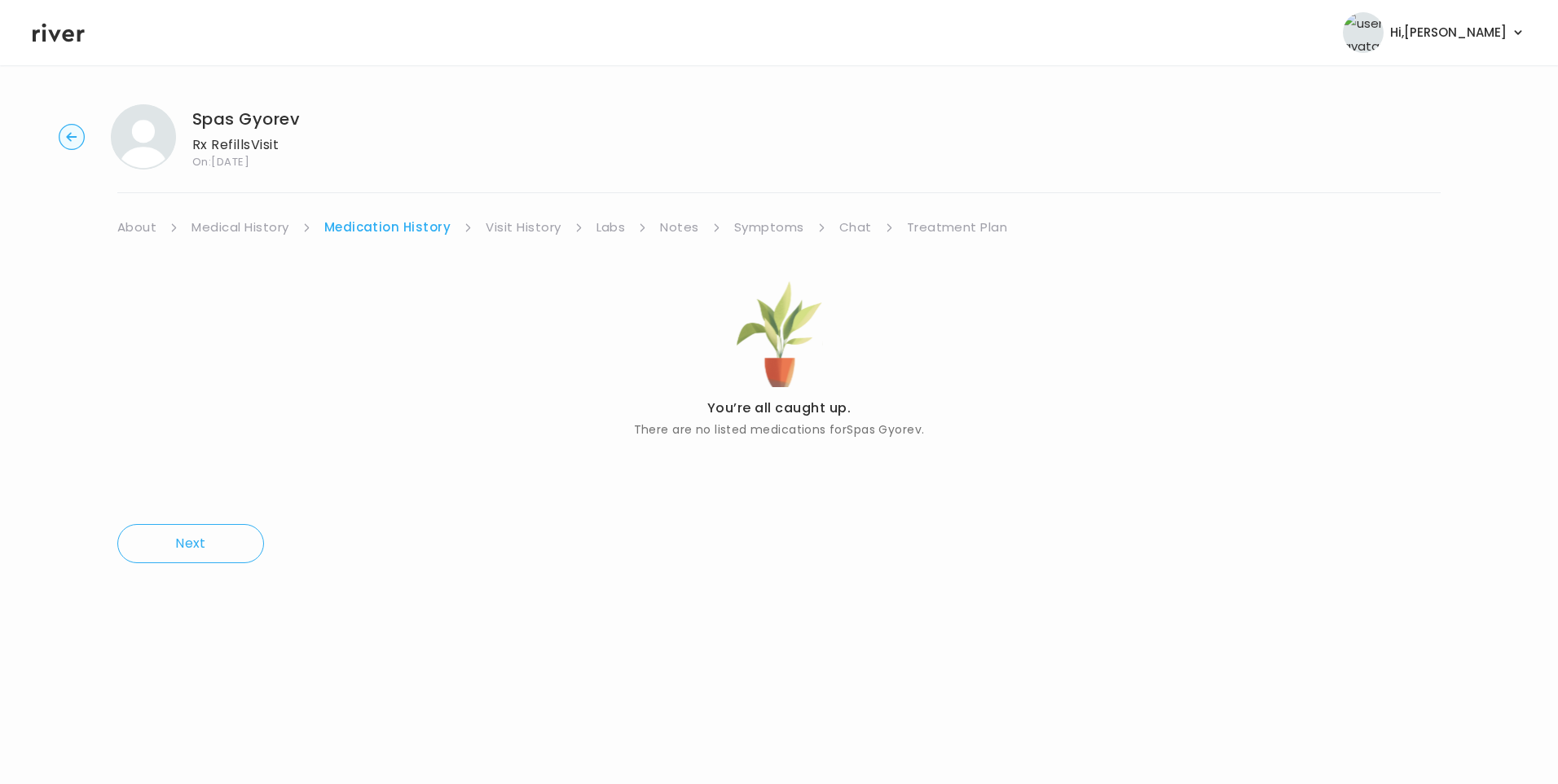
drag, startPoint x: 508, startPoint y: 225, endPoint x: 529, endPoint y: 225, distance: 21.0
click at [509, 225] on link "Visit History" at bounding box center [523, 227] width 75 height 23
click at [144, 228] on link "About" at bounding box center [137, 227] width 39 height 23
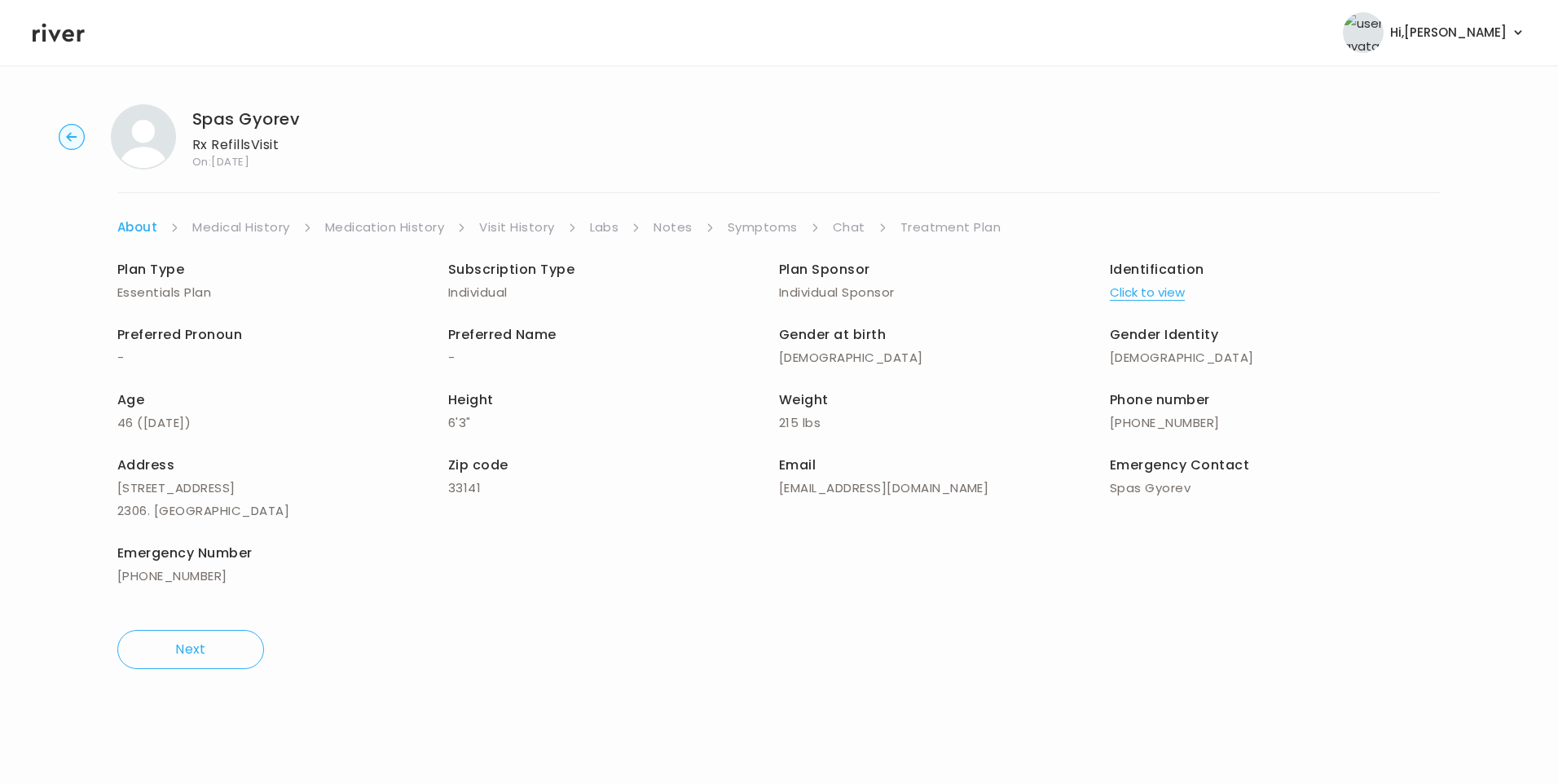
click at [850, 228] on link "Chat" at bounding box center [850, 227] width 32 height 23
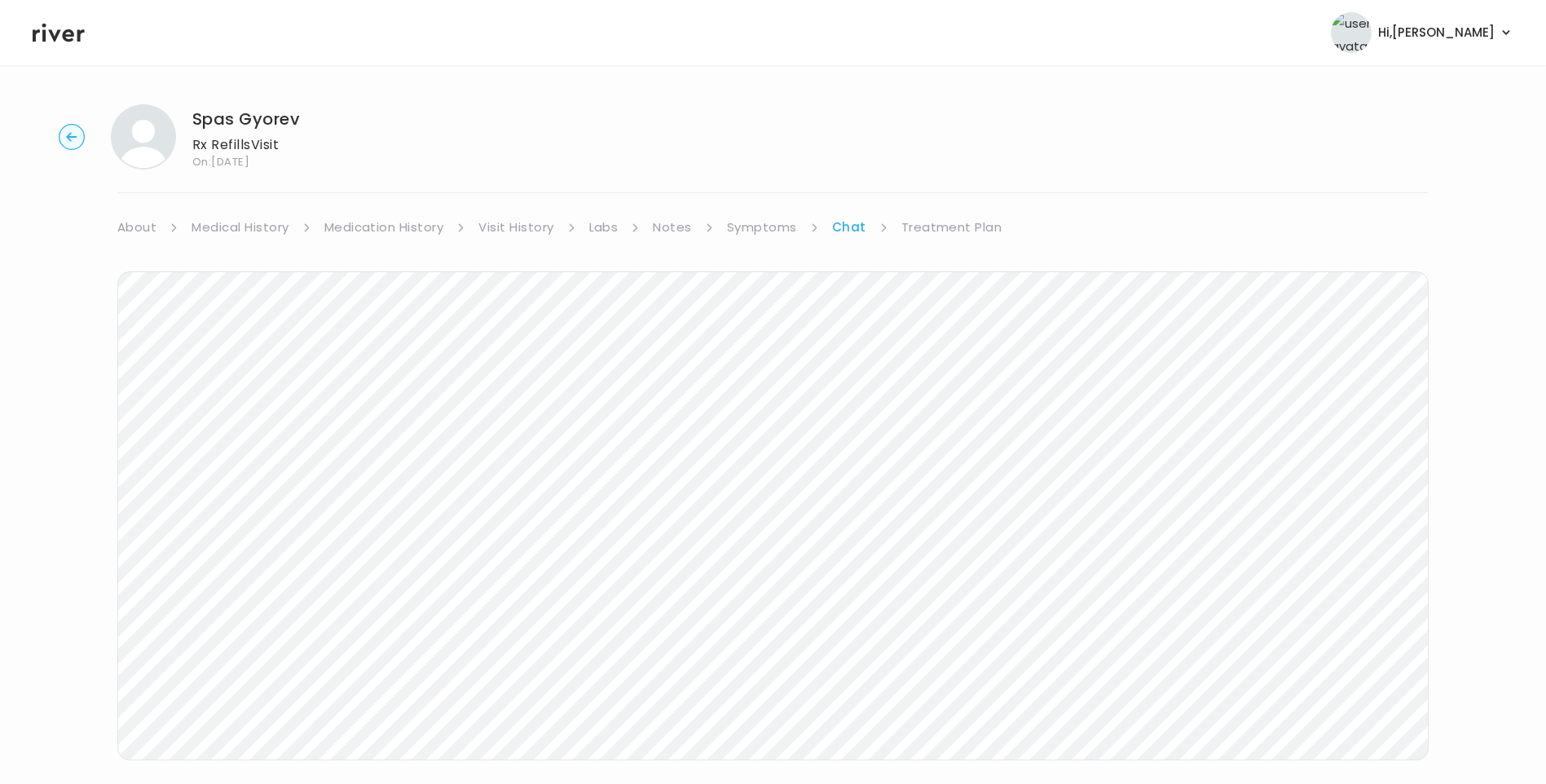
scroll to position [42, 0]
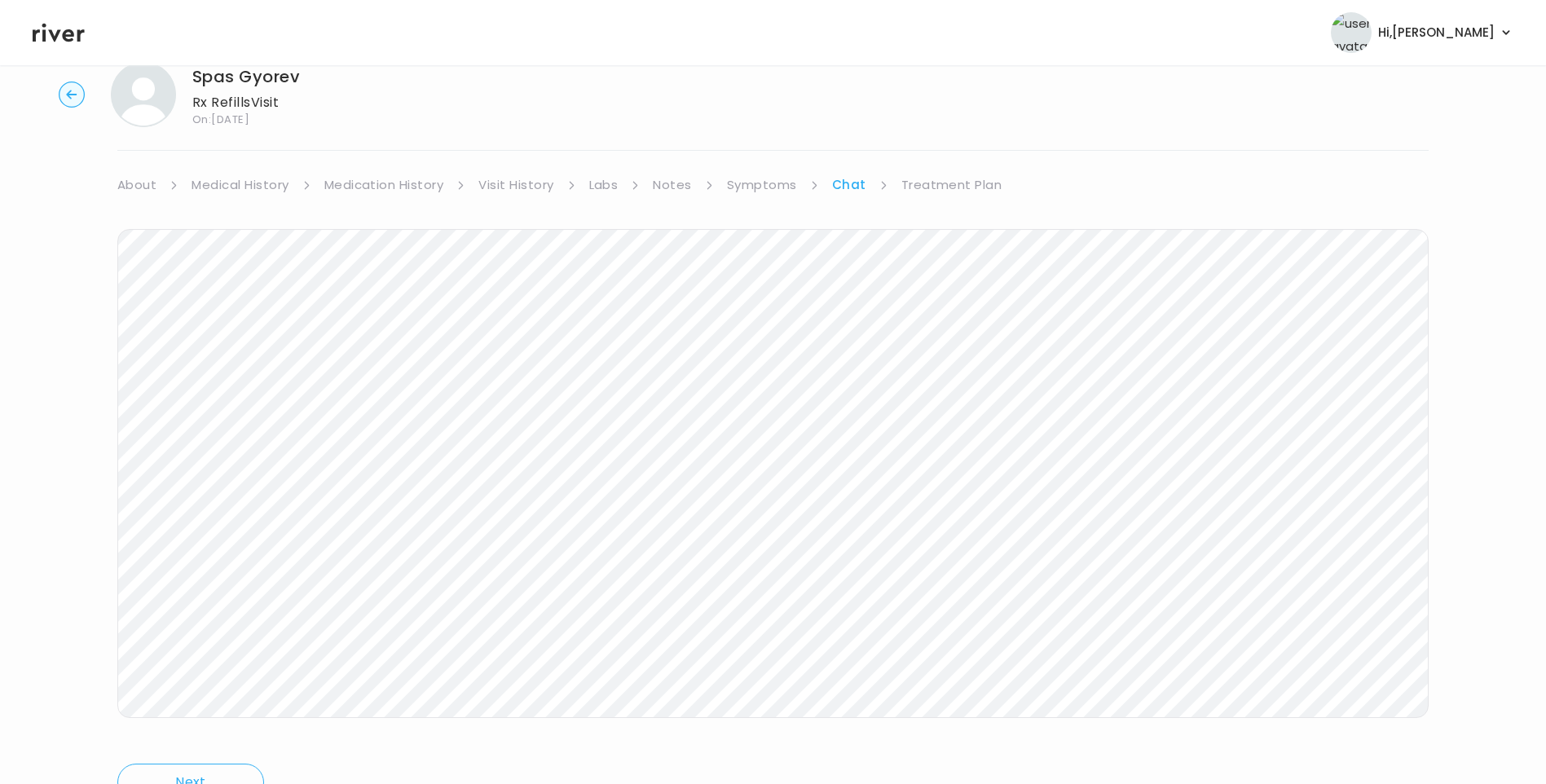
click at [765, 179] on link "Symptoms" at bounding box center [762, 184] width 71 height 23
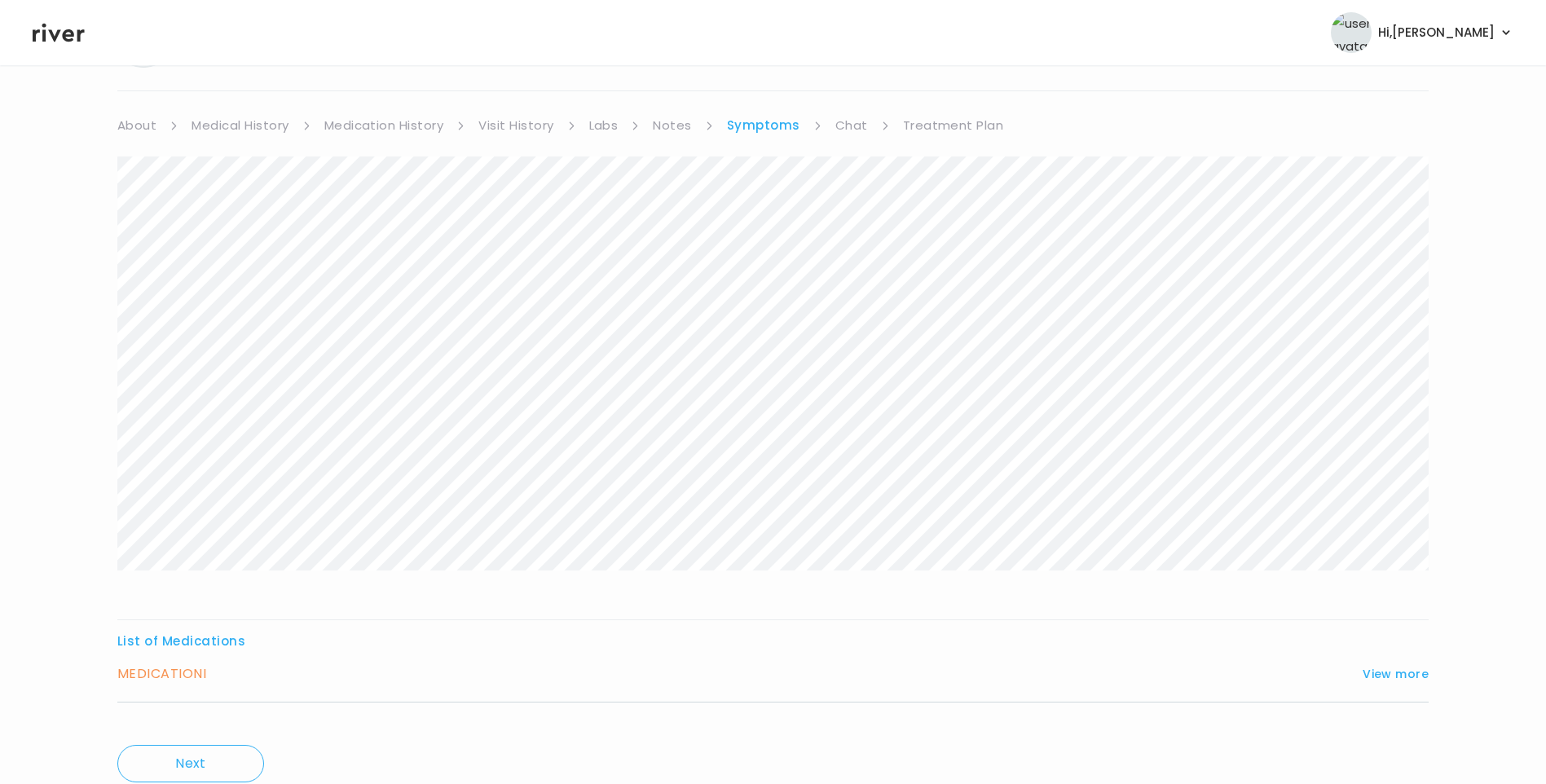
scroll to position [162, 0]
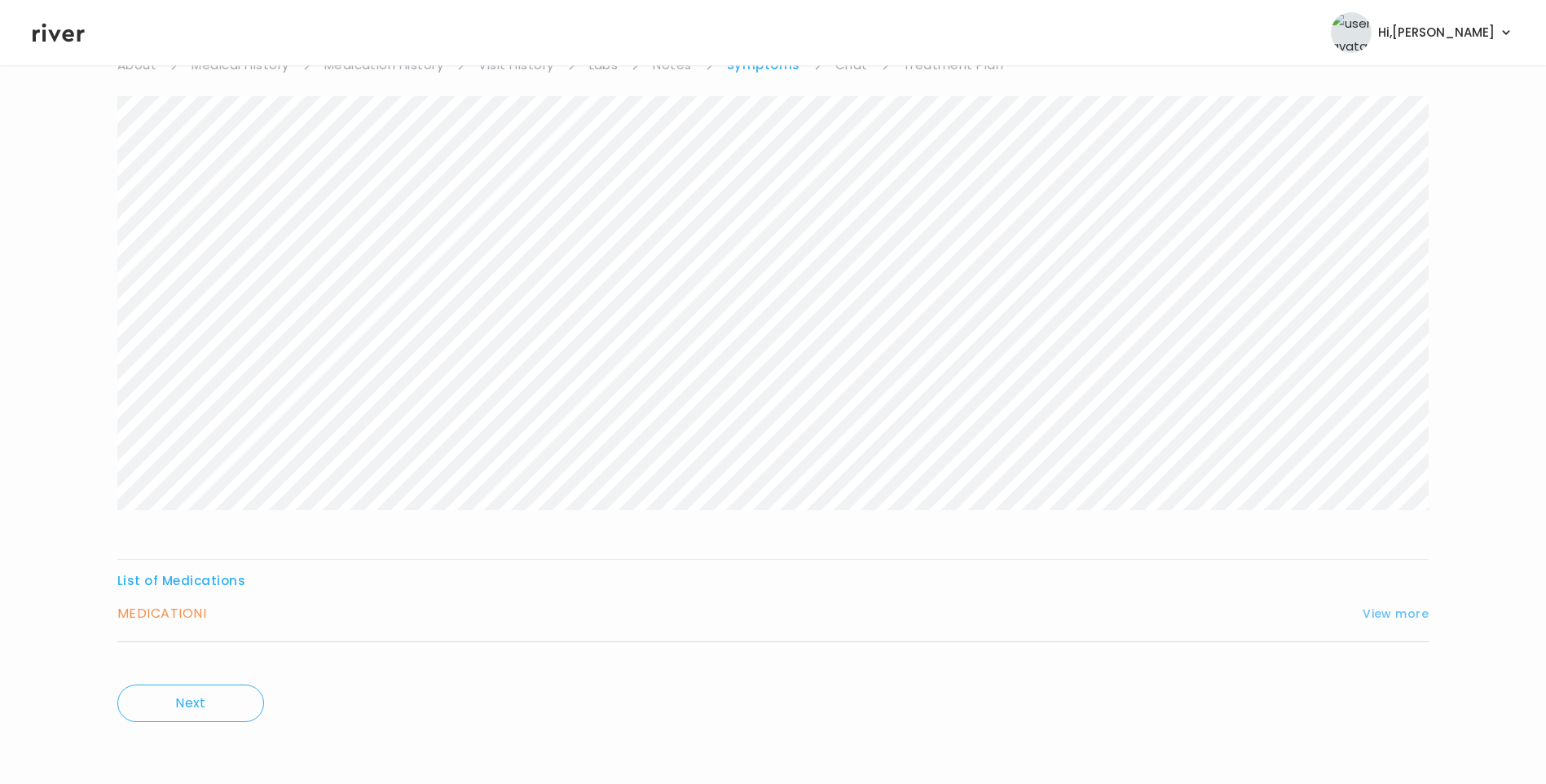
click at [1409, 615] on button "View more" at bounding box center [1396, 613] width 66 height 20
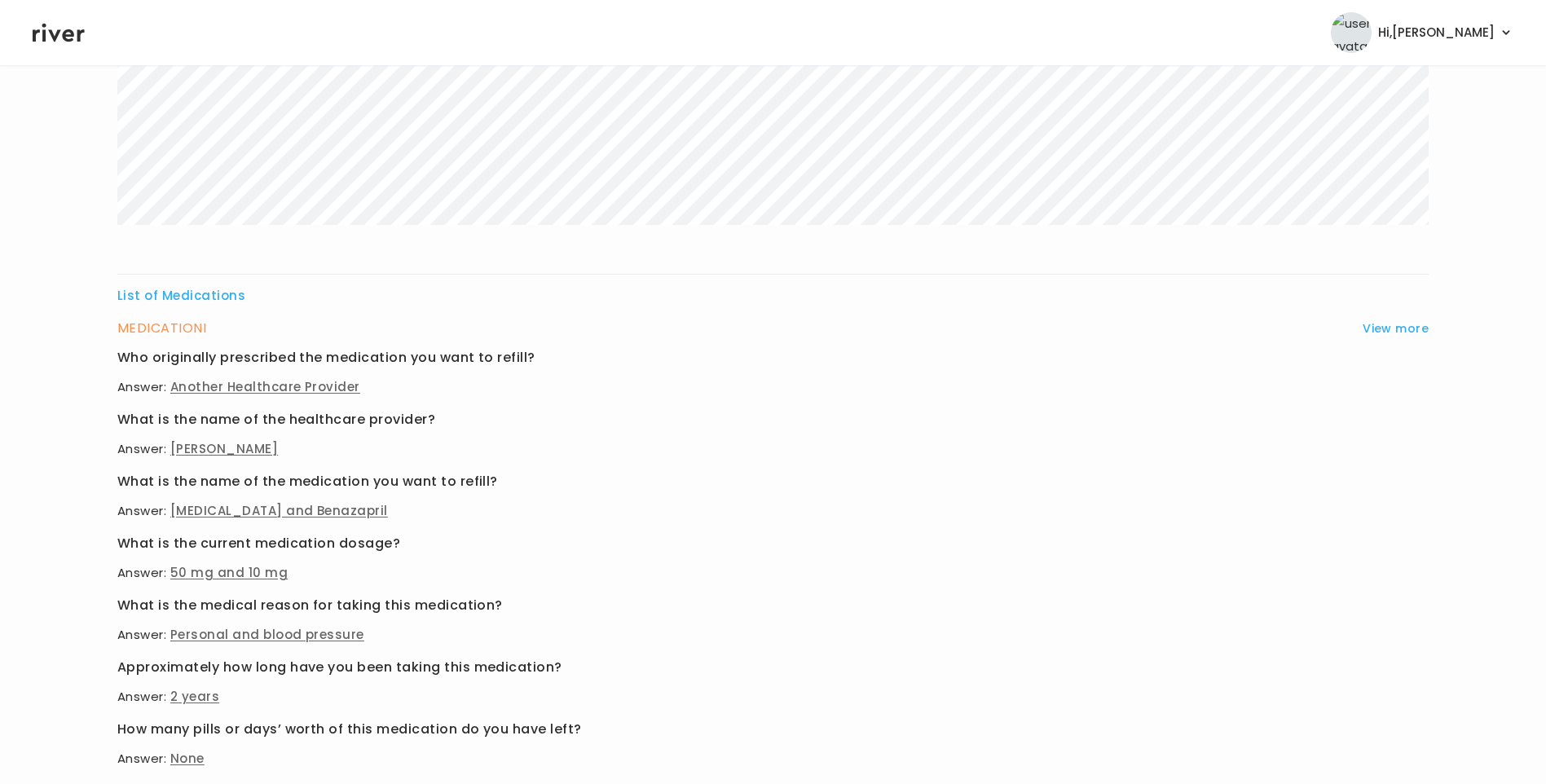
scroll to position [593, 0]
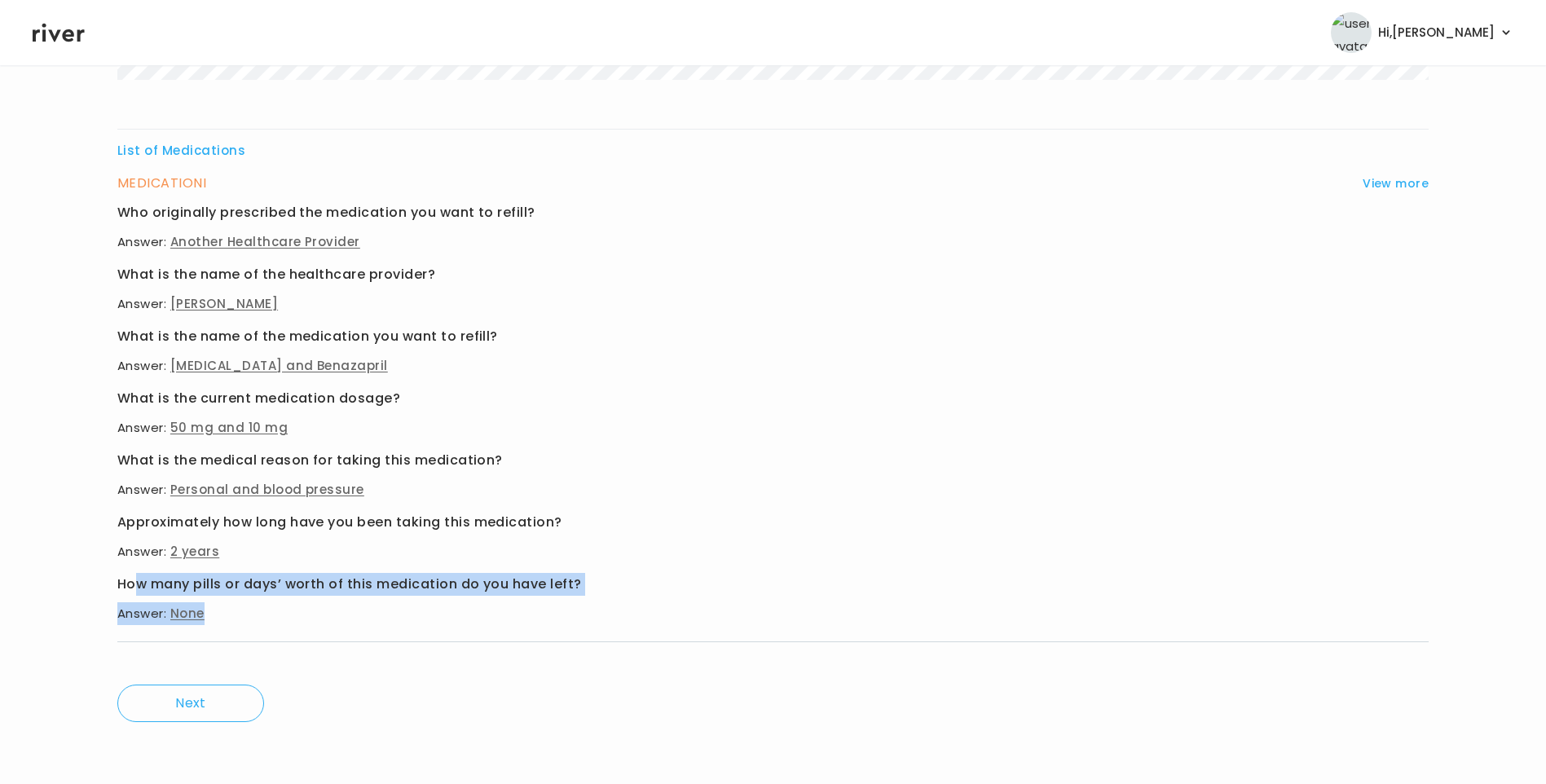
drag, startPoint x: 133, startPoint y: 601, endPoint x: 278, endPoint y: 619, distance: 146.1
click at [278, 619] on div "How many pills or days’ worth of this medication do you have left? Answer: None" at bounding box center [773, 598] width 1312 height 52
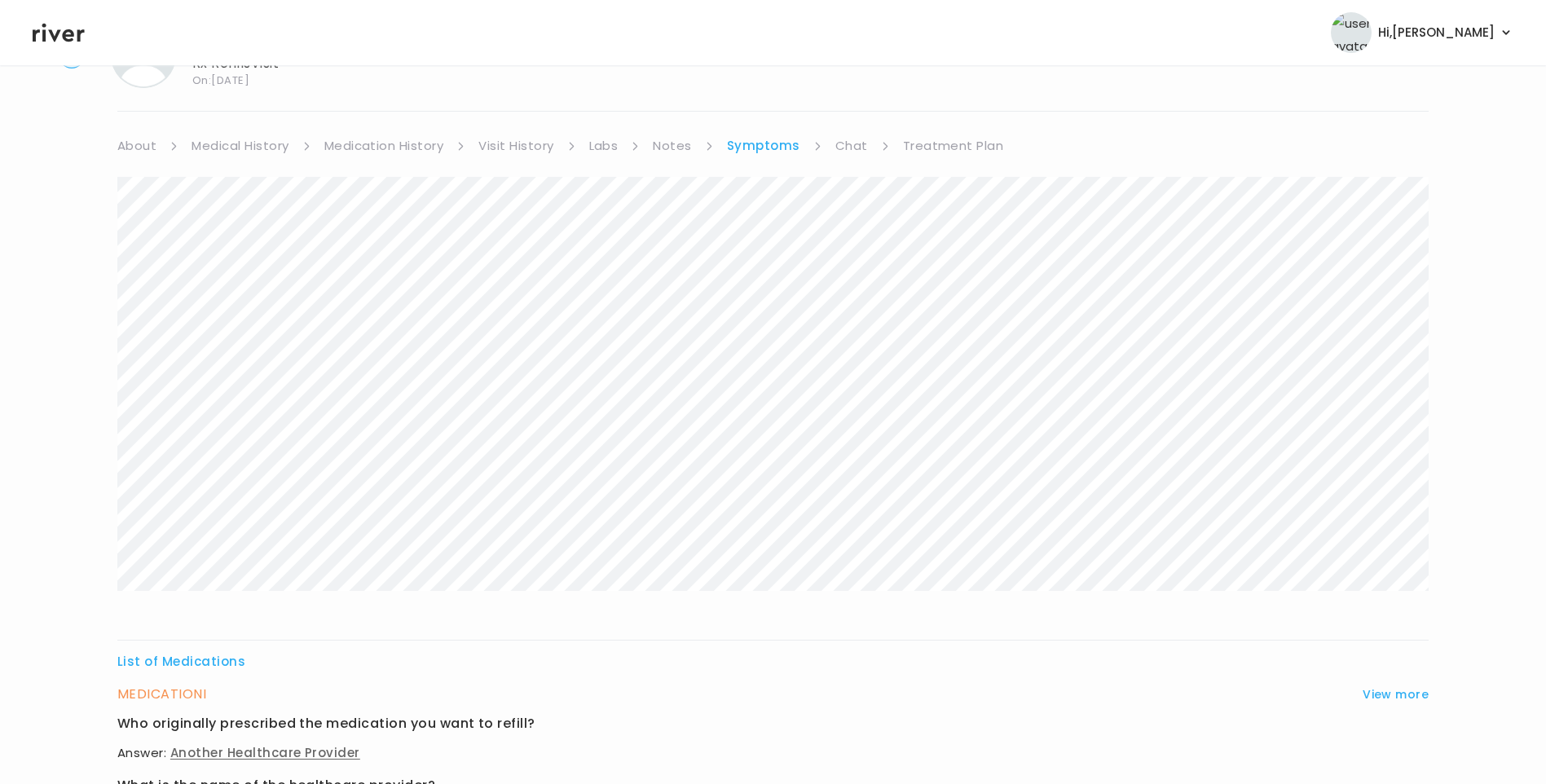
scroll to position [0, 0]
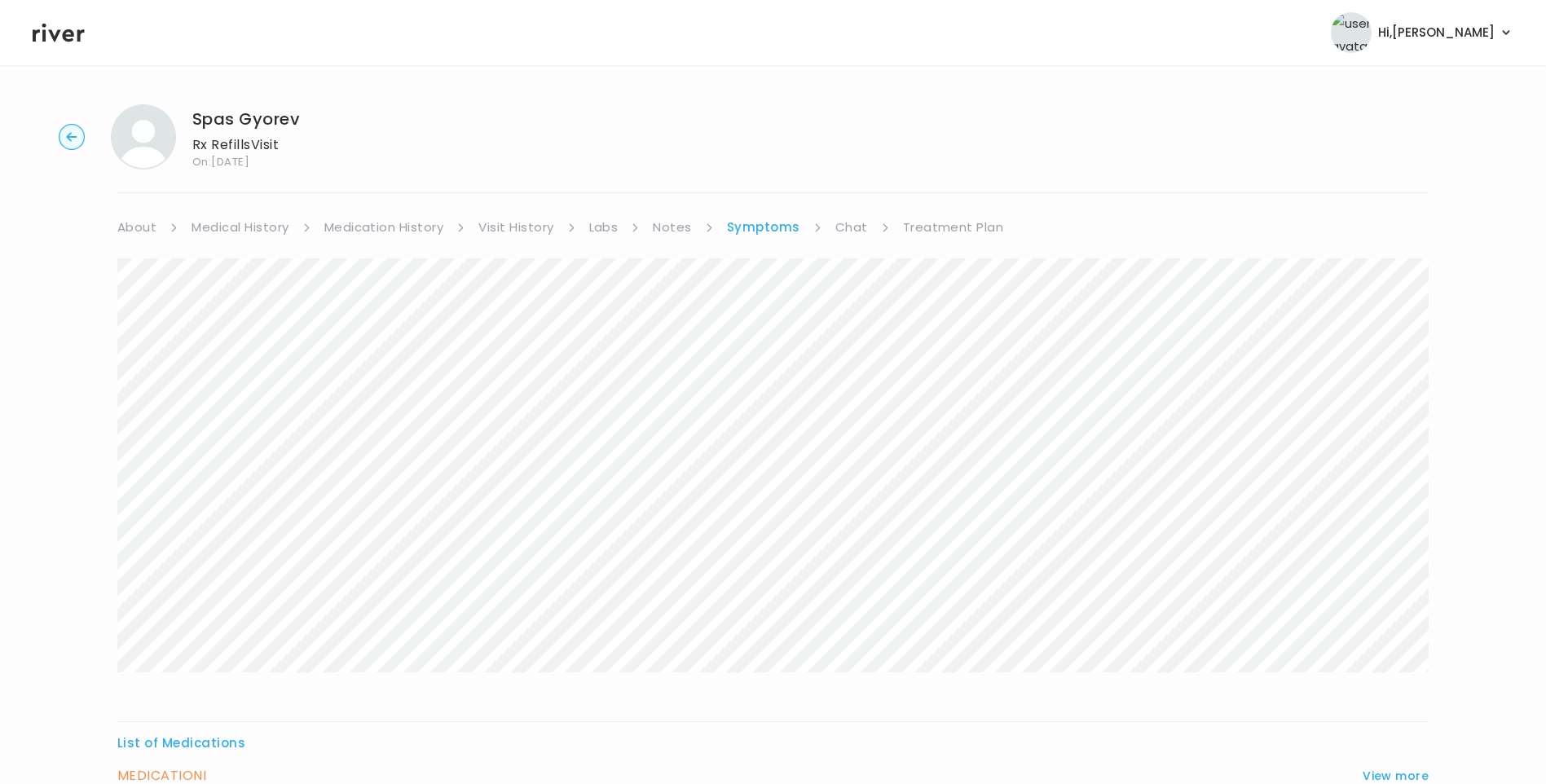
click at [54, 41] on icon at bounding box center [58, 33] width 52 height 19
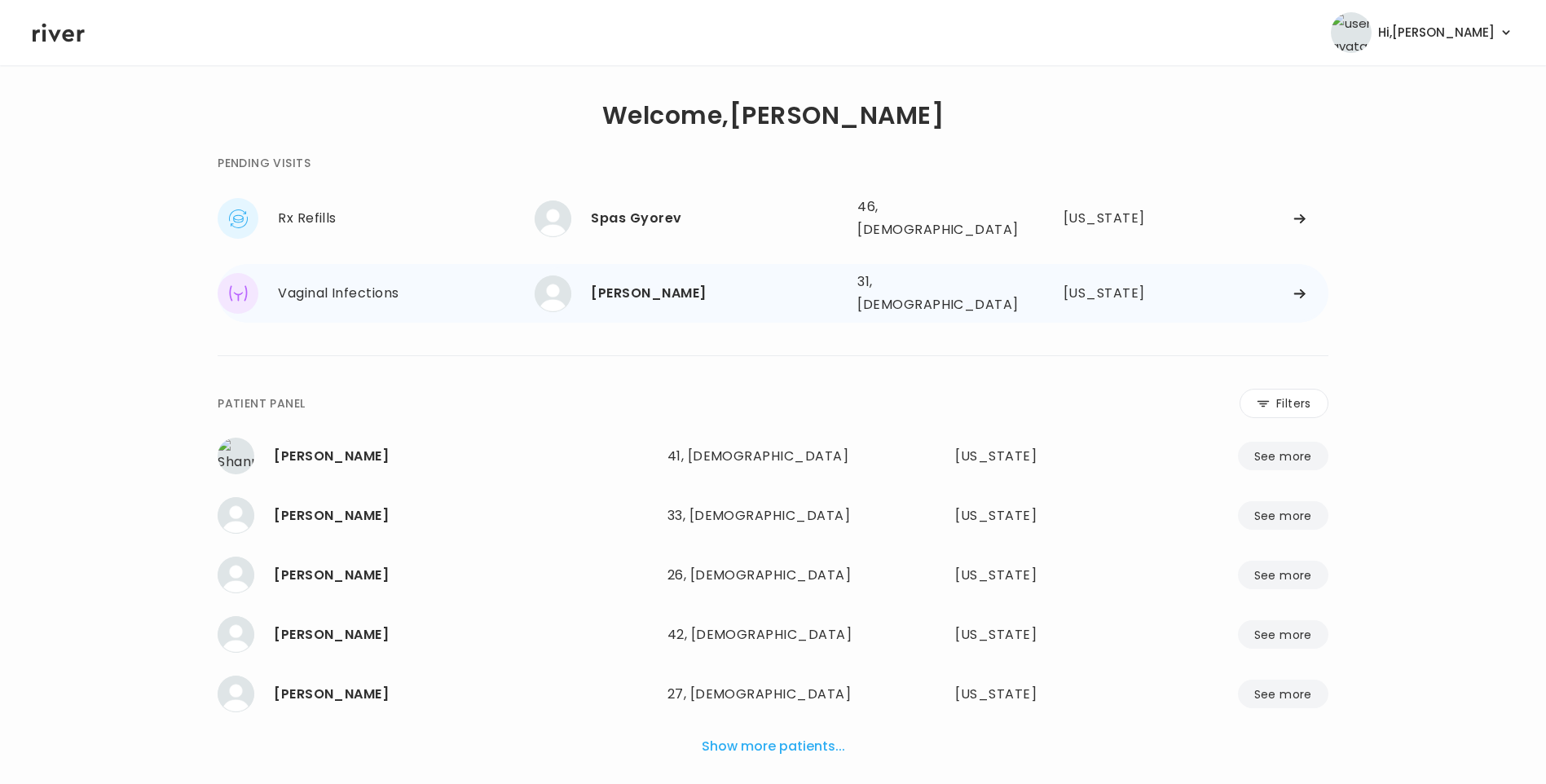
click at [664, 282] on div "[PERSON_NAME]" at bounding box center [718, 293] width 253 height 23
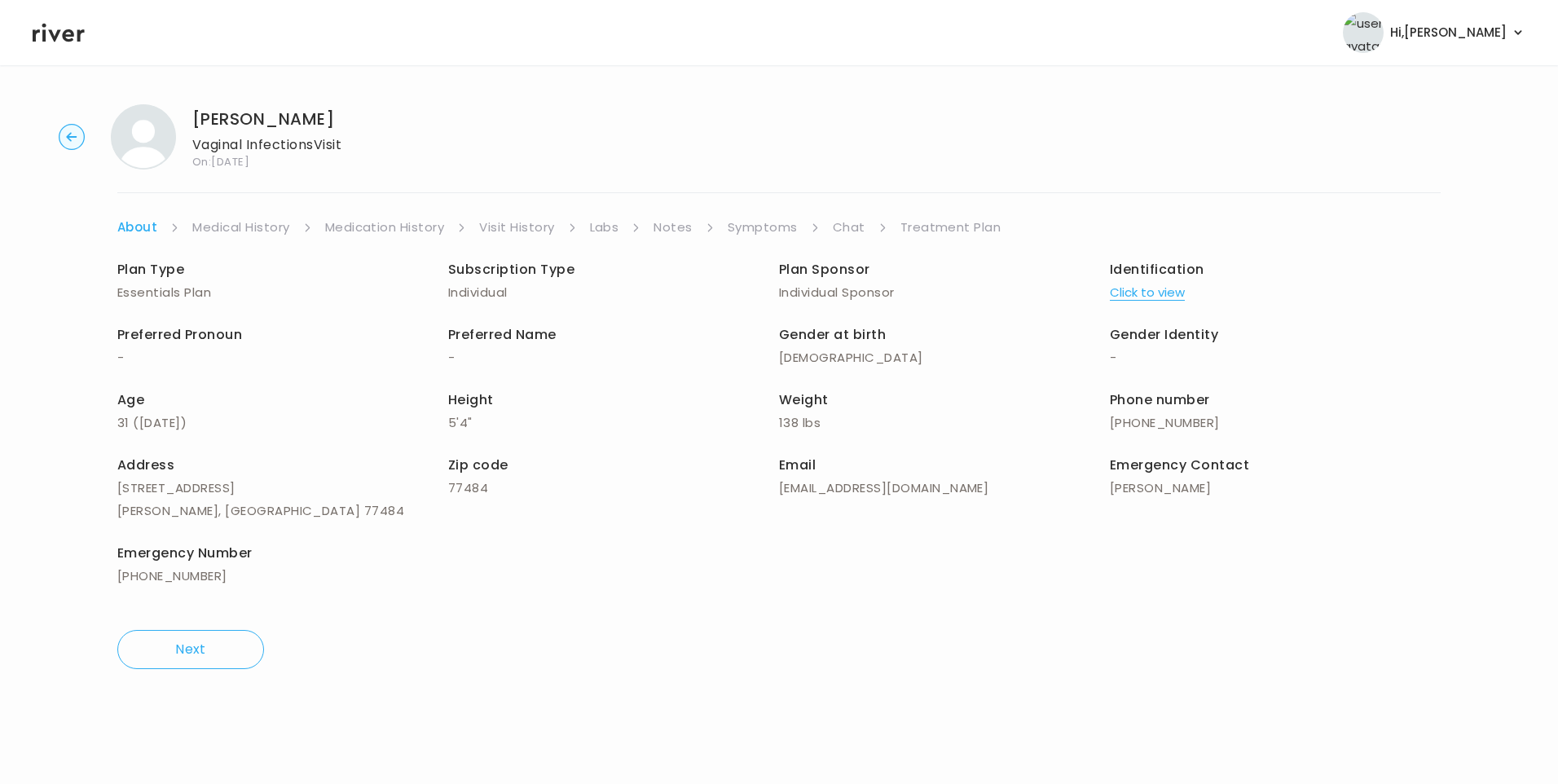
drag, startPoint x: 839, startPoint y: 223, endPoint x: 842, endPoint y: 238, distance: 15.3
click at [839, 223] on link "Chat" at bounding box center [850, 227] width 32 height 23
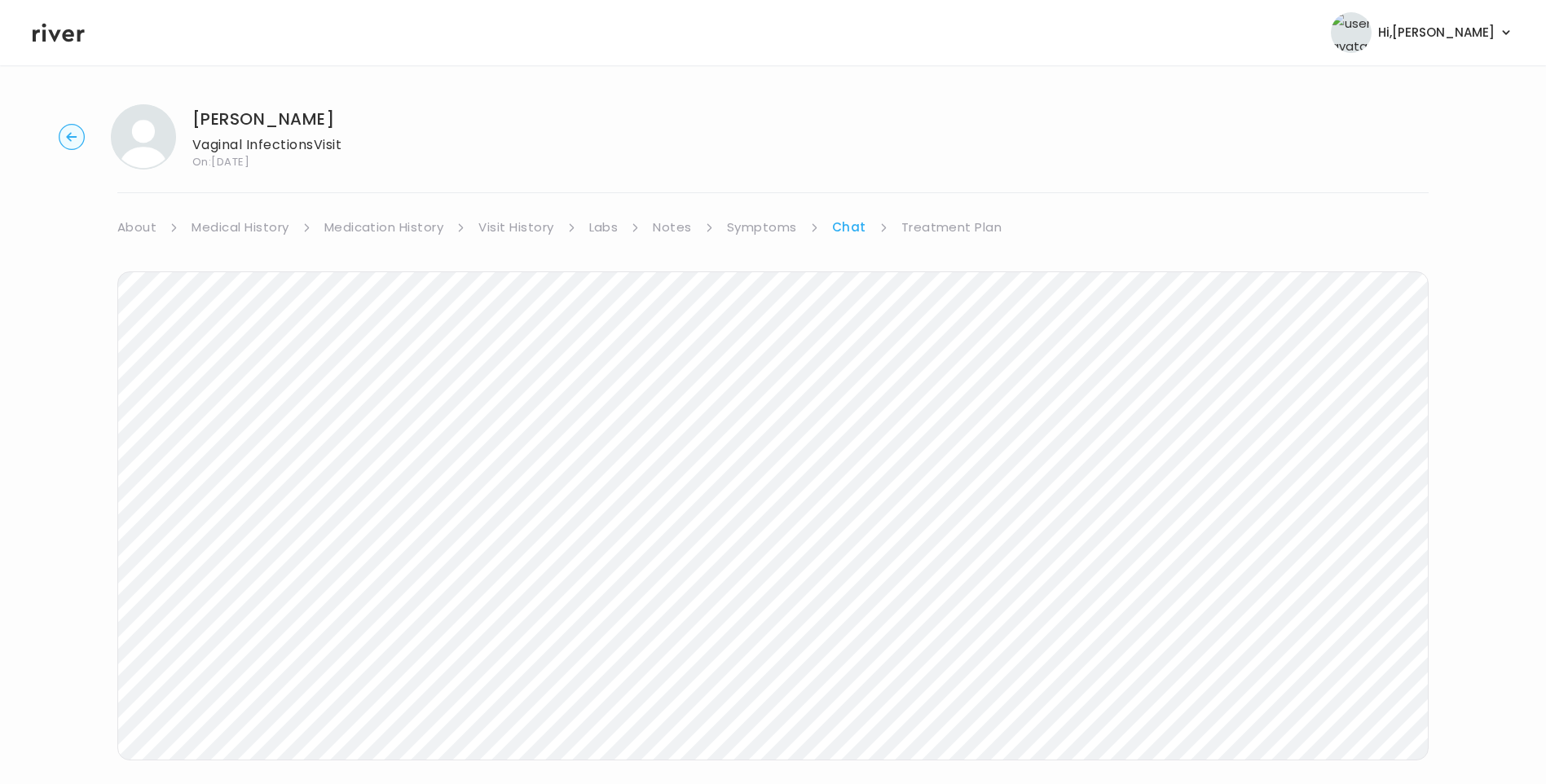
click at [967, 226] on link "Treatment Plan" at bounding box center [951, 227] width 101 height 23
click at [782, 225] on link "Symptoms" at bounding box center [762, 227] width 71 height 23
click at [852, 228] on link "Chat" at bounding box center [851, 227] width 32 height 23
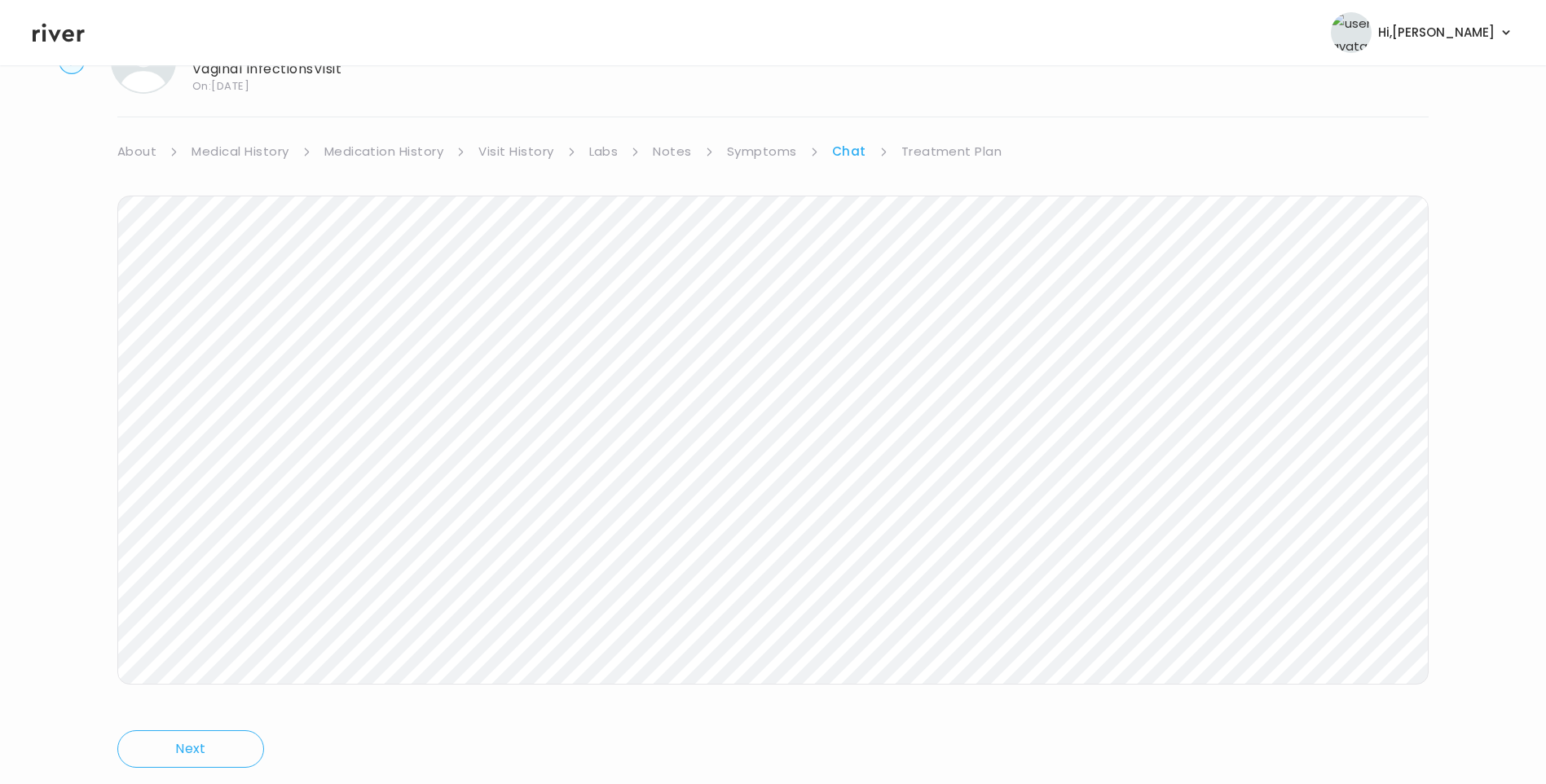
scroll to position [121, 0]
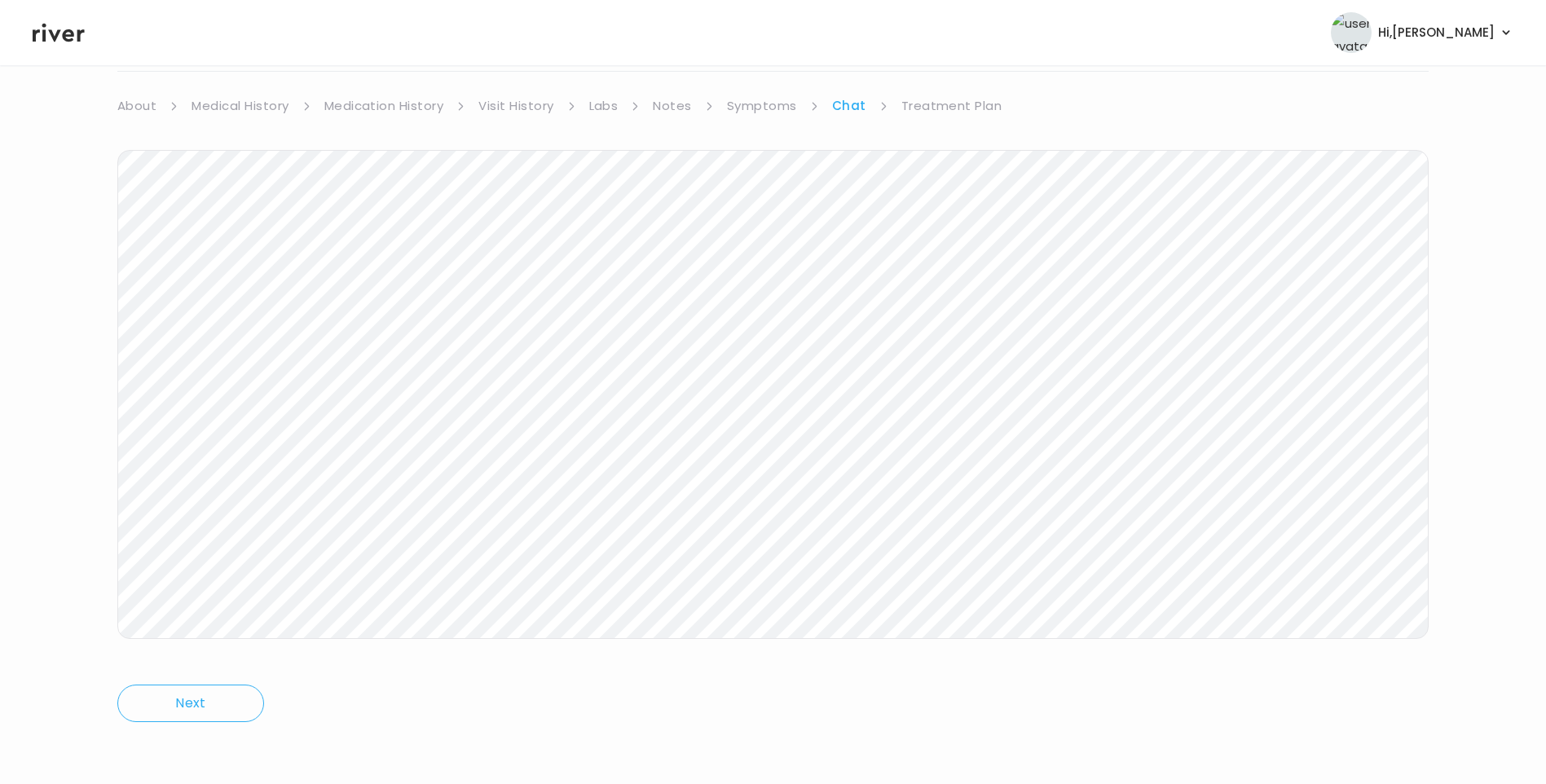
click at [65, 36] on icon at bounding box center [58, 33] width 52 height 19
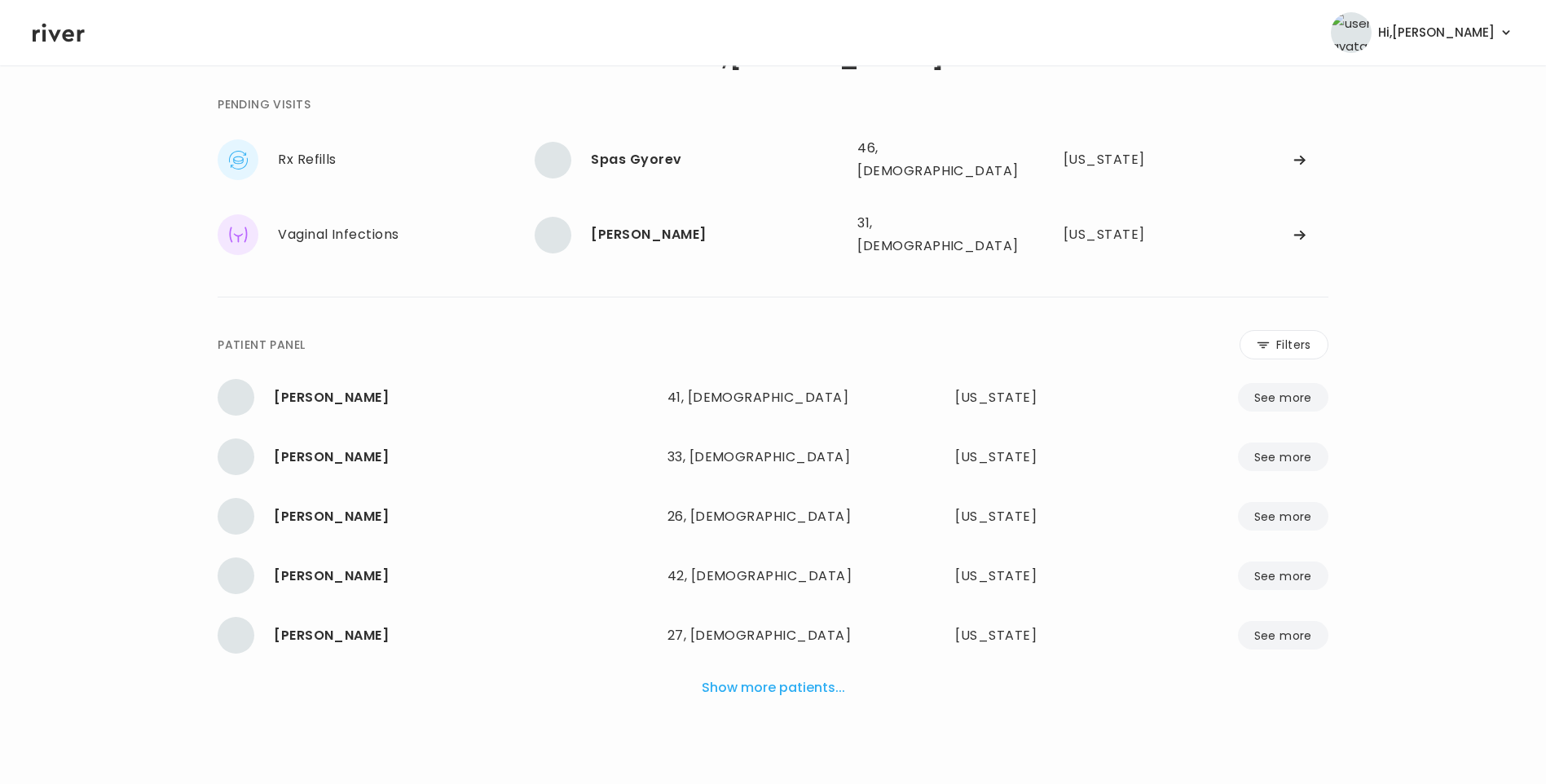
scroll to position [41, 0]
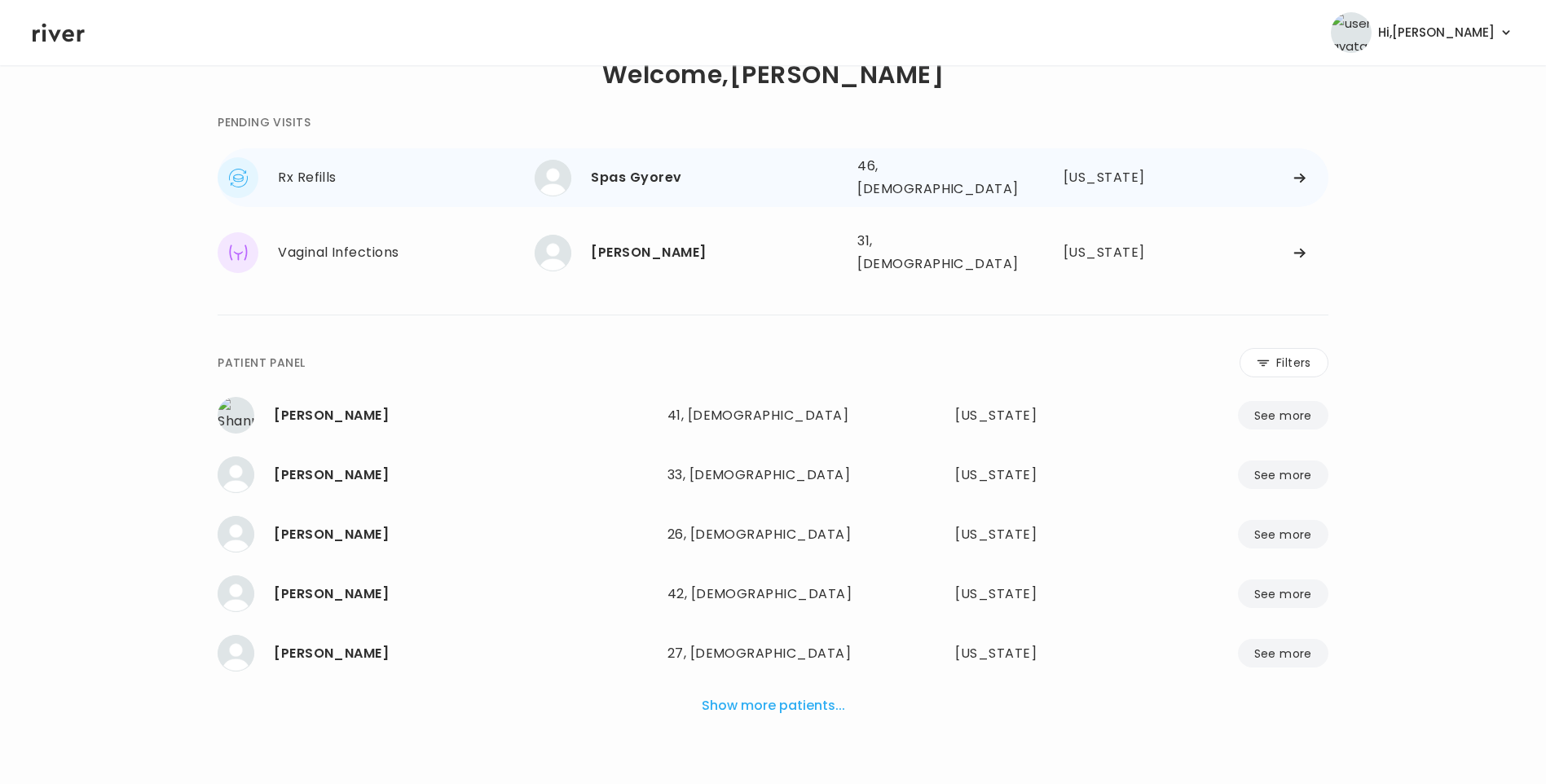
click at [657, 185] on div "Spas Gyorev 46, Male See more" at bounding box center [689, 178] width 310 height 37
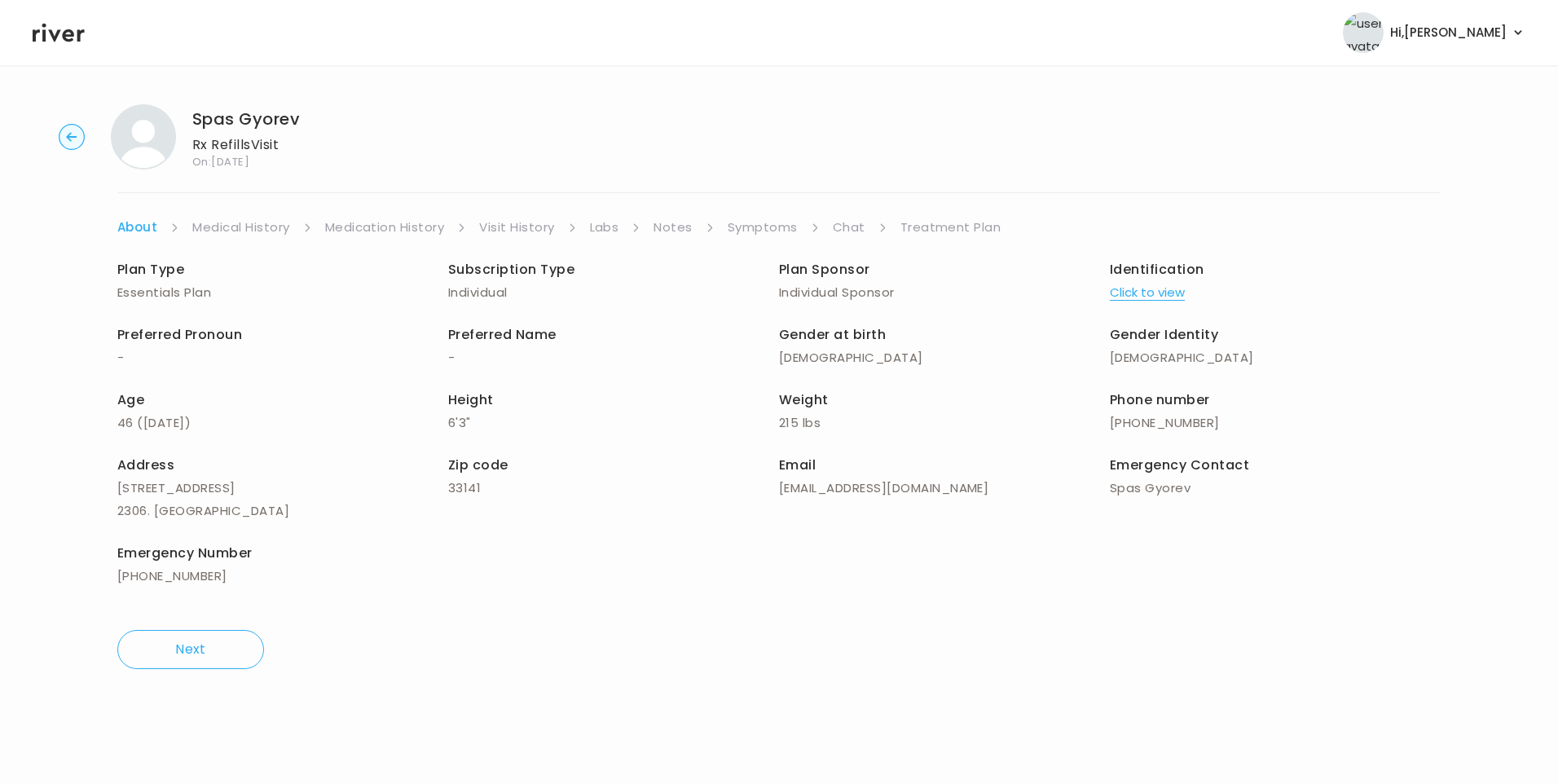
click at [769, 231] on link "Symptoms" at bounding box center [763, 227] width 71 height 23
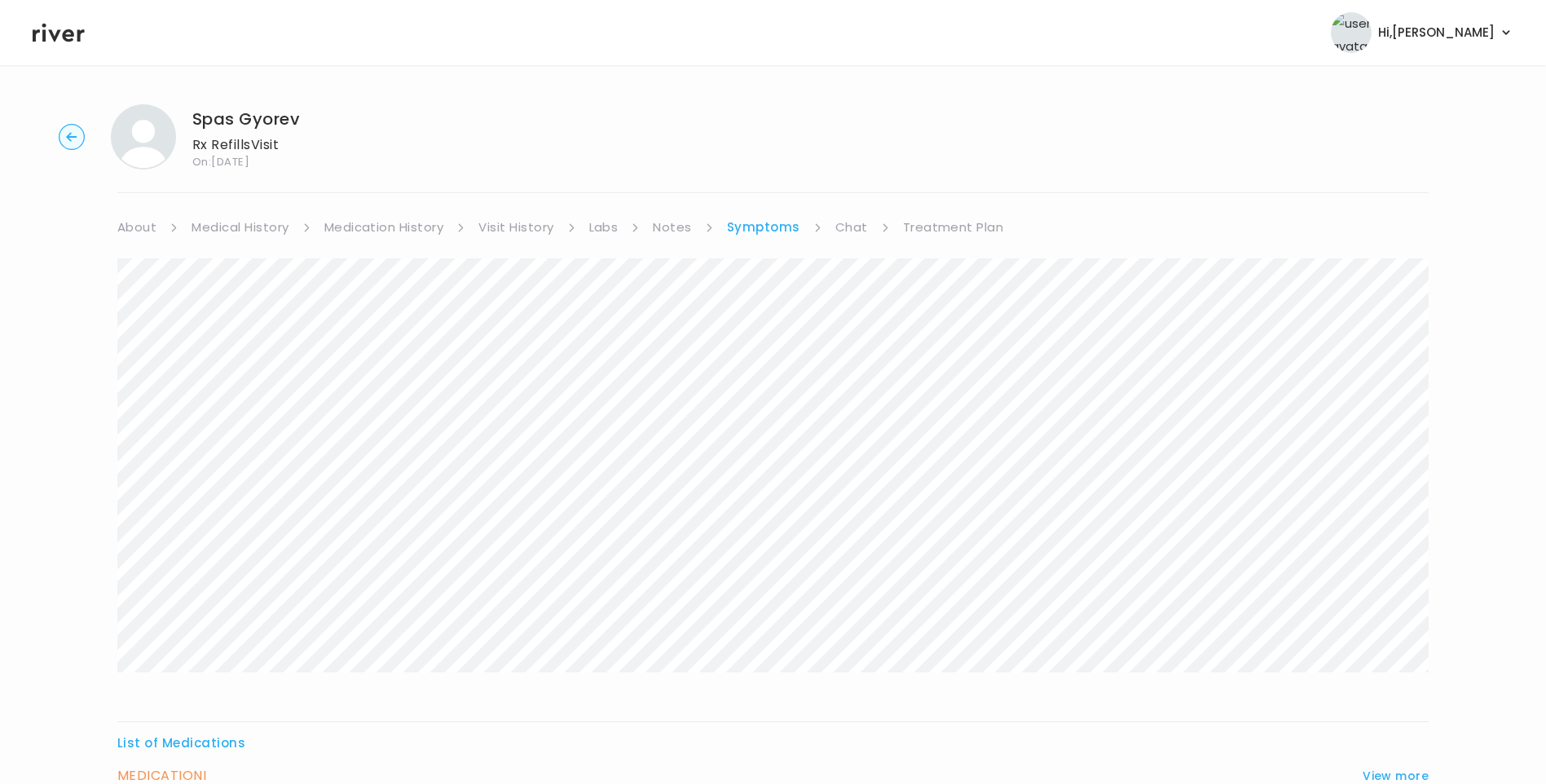
scroll to position [162, 0]
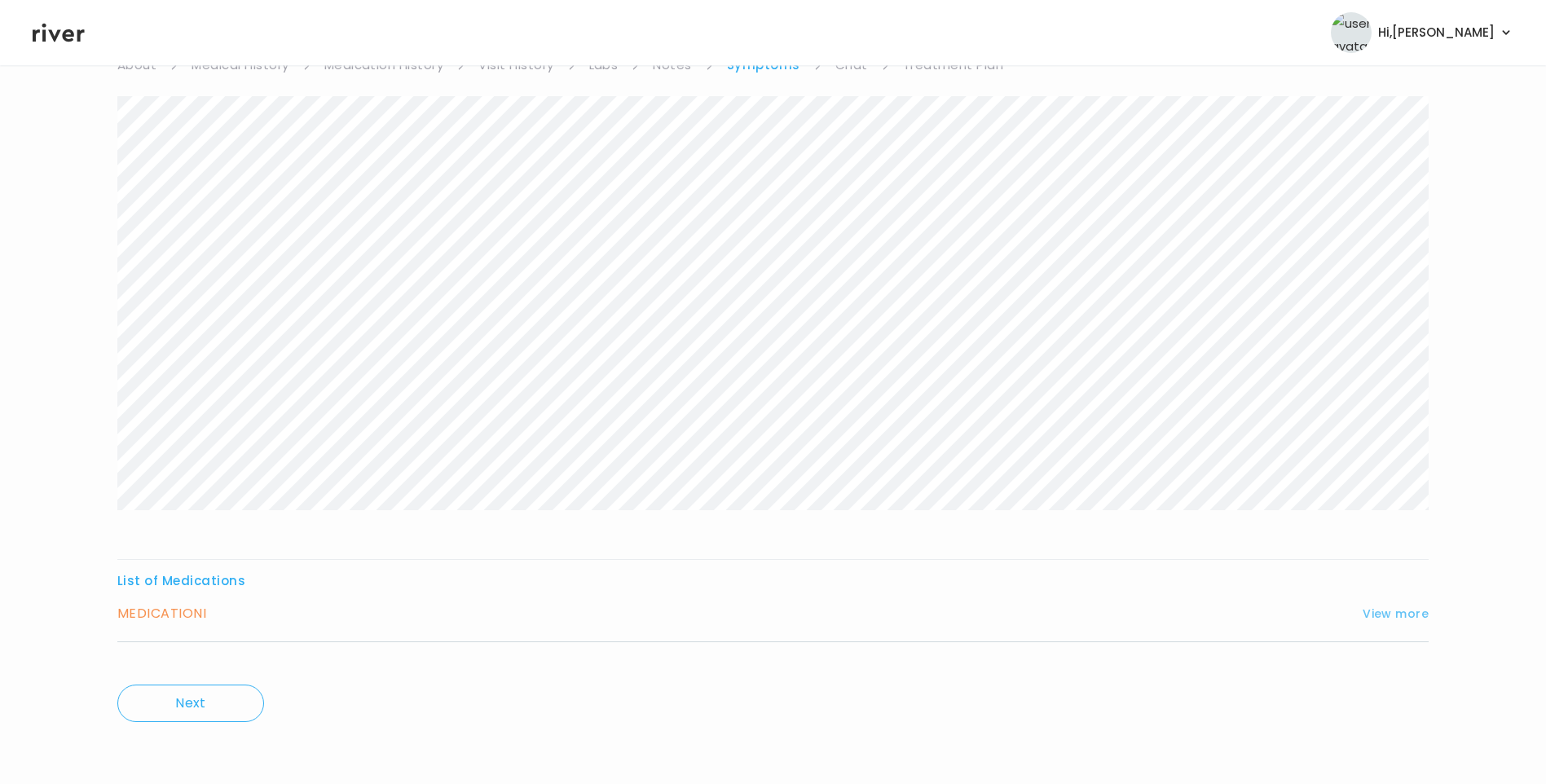
click at [1391, 618] on button "View more" at bounding box center [1396, 613] width 66 height 20
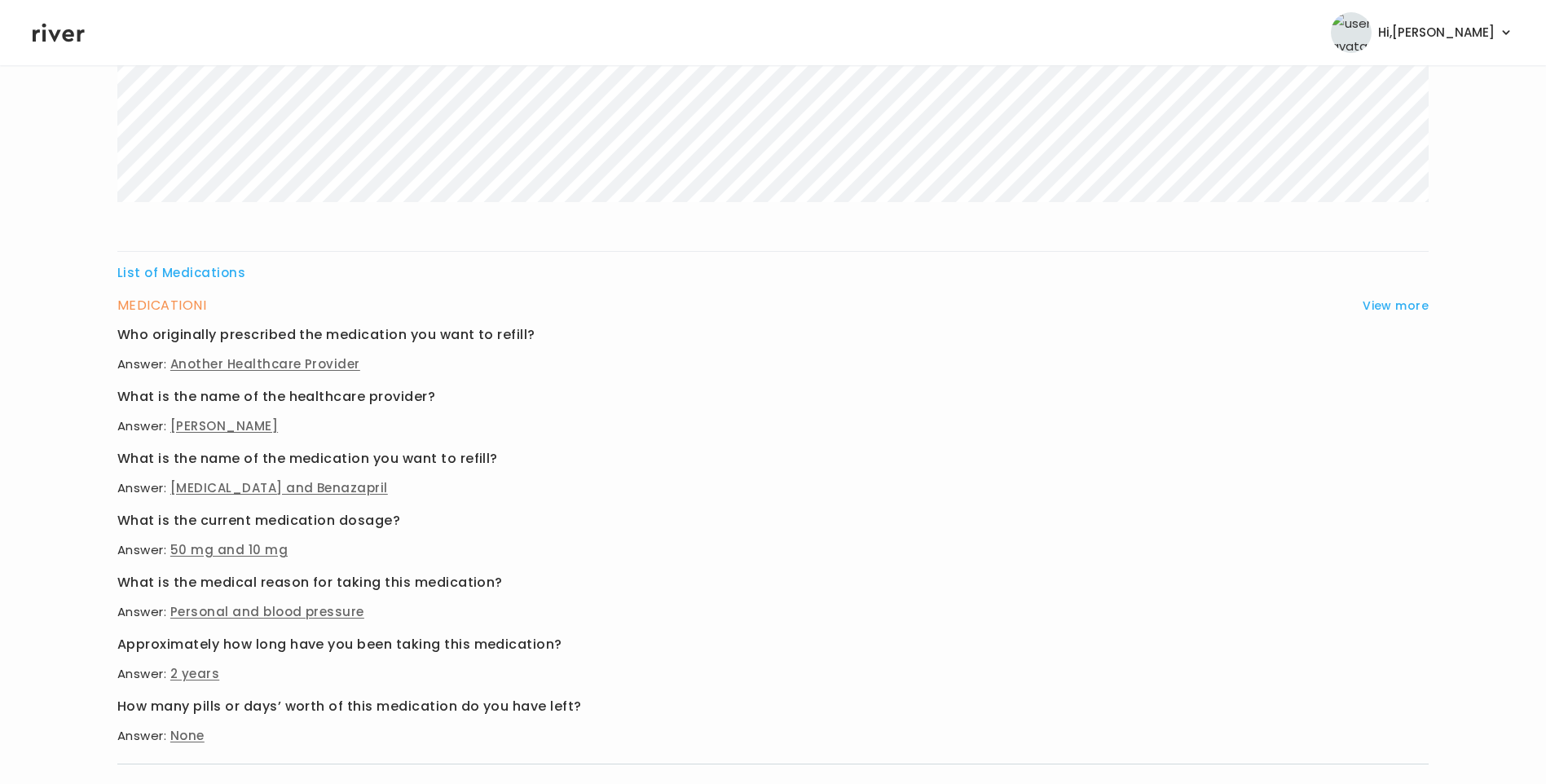
scroll to position [488, 0]
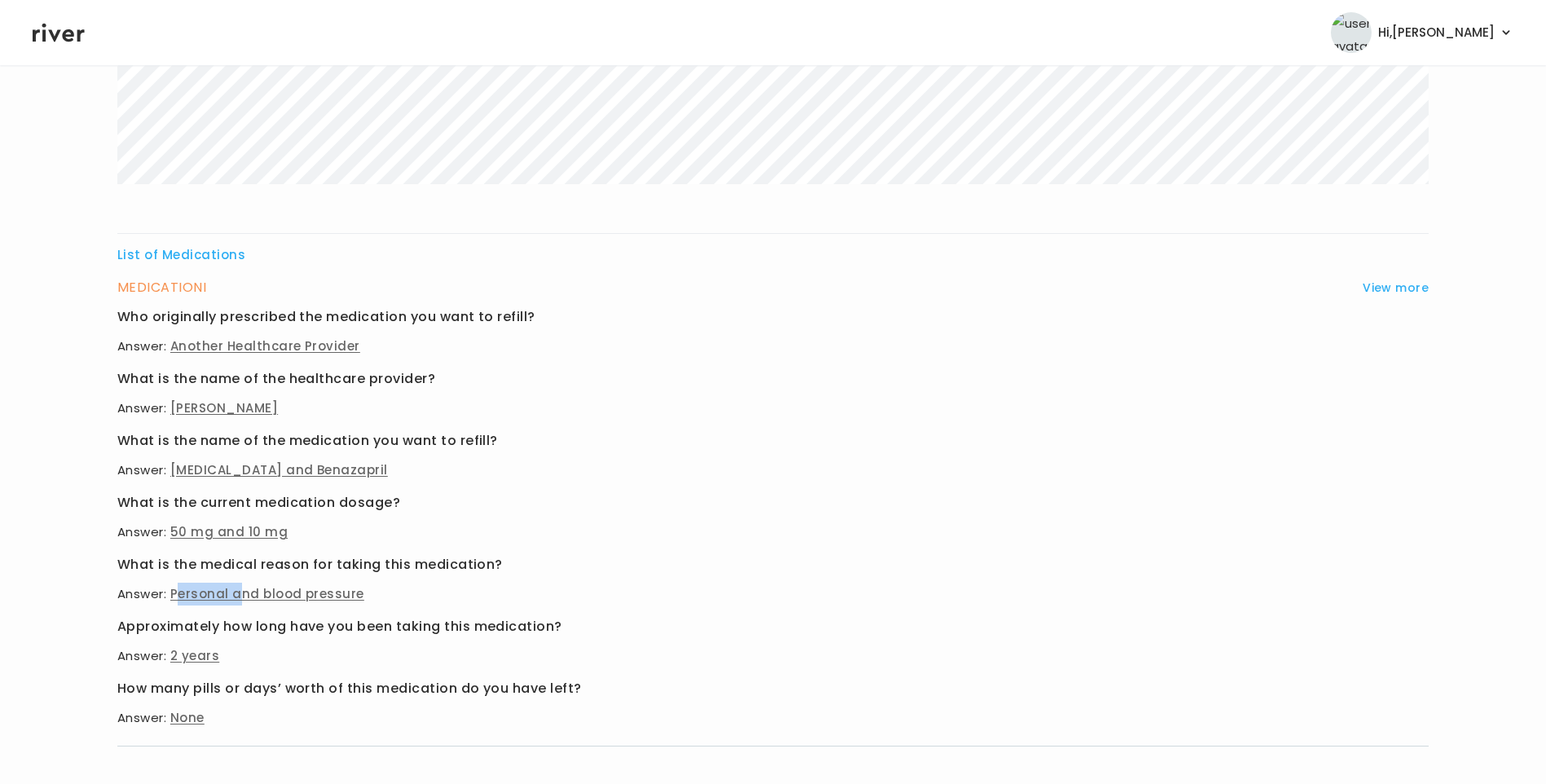
drag, startPoint x: 175, startPoint y: 586, endPoint x: 236, endPoint y: 595, distance: 61.7
click at [236, 595] on span "Personal and blood pressure" at bounding box center [268, 594] width 194 height 17
drag, startPoint x: 236, startPoint y: 595, endPoint x: 174, endPoint y: 530, distance: 89.8
click at [174, 530] on span "50 mg and 10 mg" at bounding box center [229, 532] width 117 height 17
drag, startPoint x: 170, startPoint y: 527, endPoint x: 323, endPoint y: 524, distance: 153.0
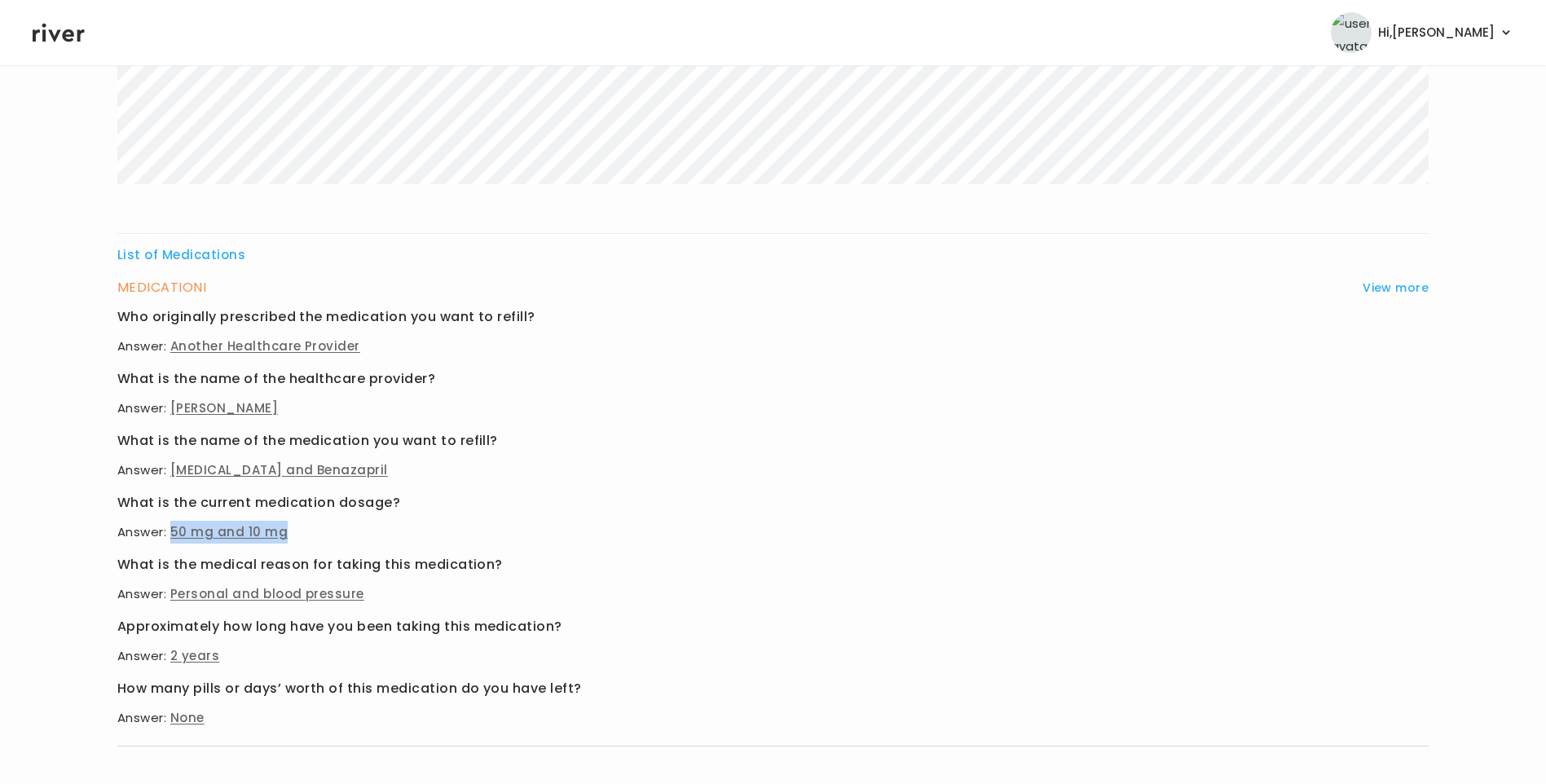
click at [323, 524] on p "Answer: 50 mg and 10 mg" at bounding box center [773, 532] width 1312 height 23
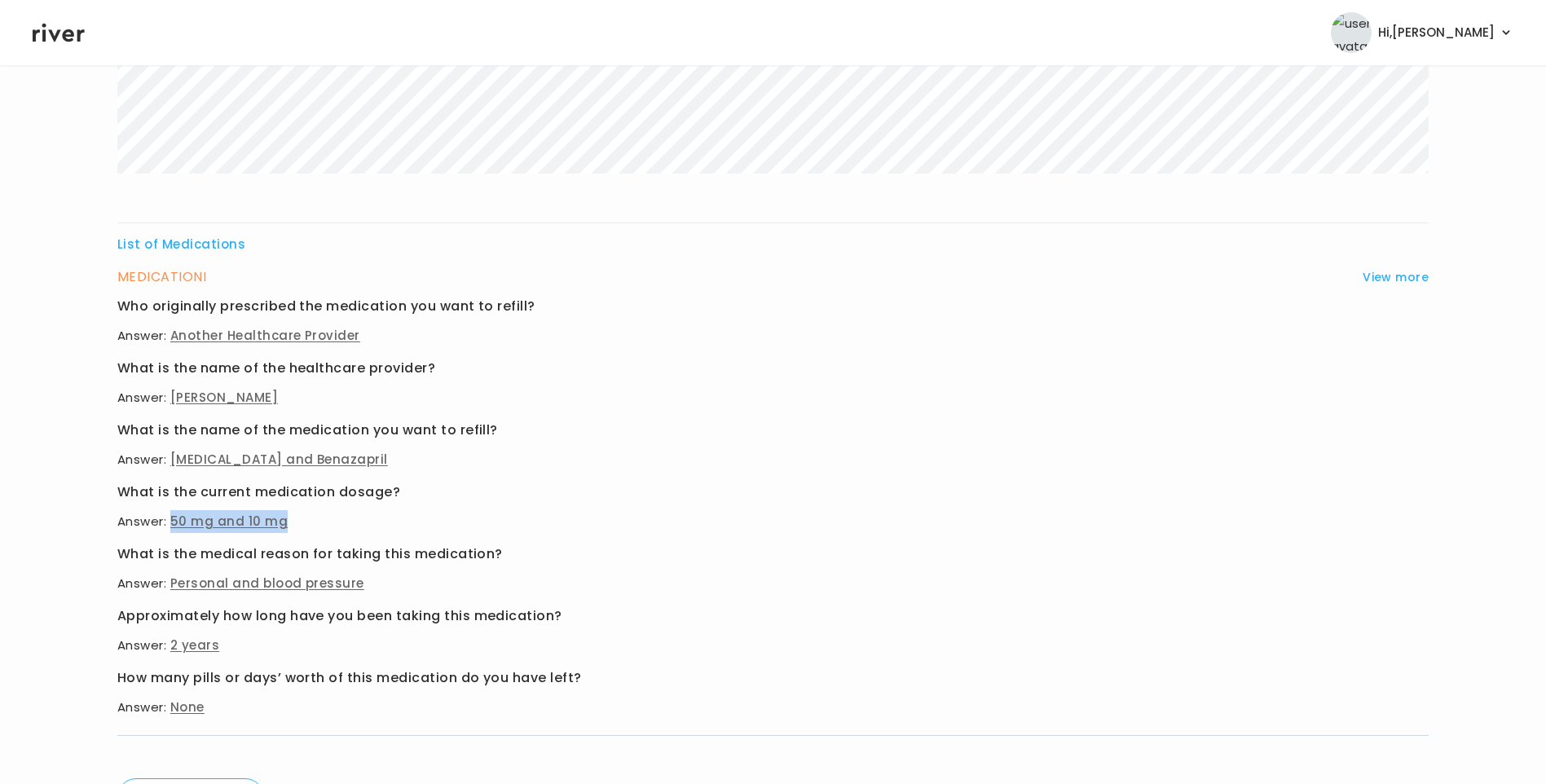
scroll to position [570, 0]
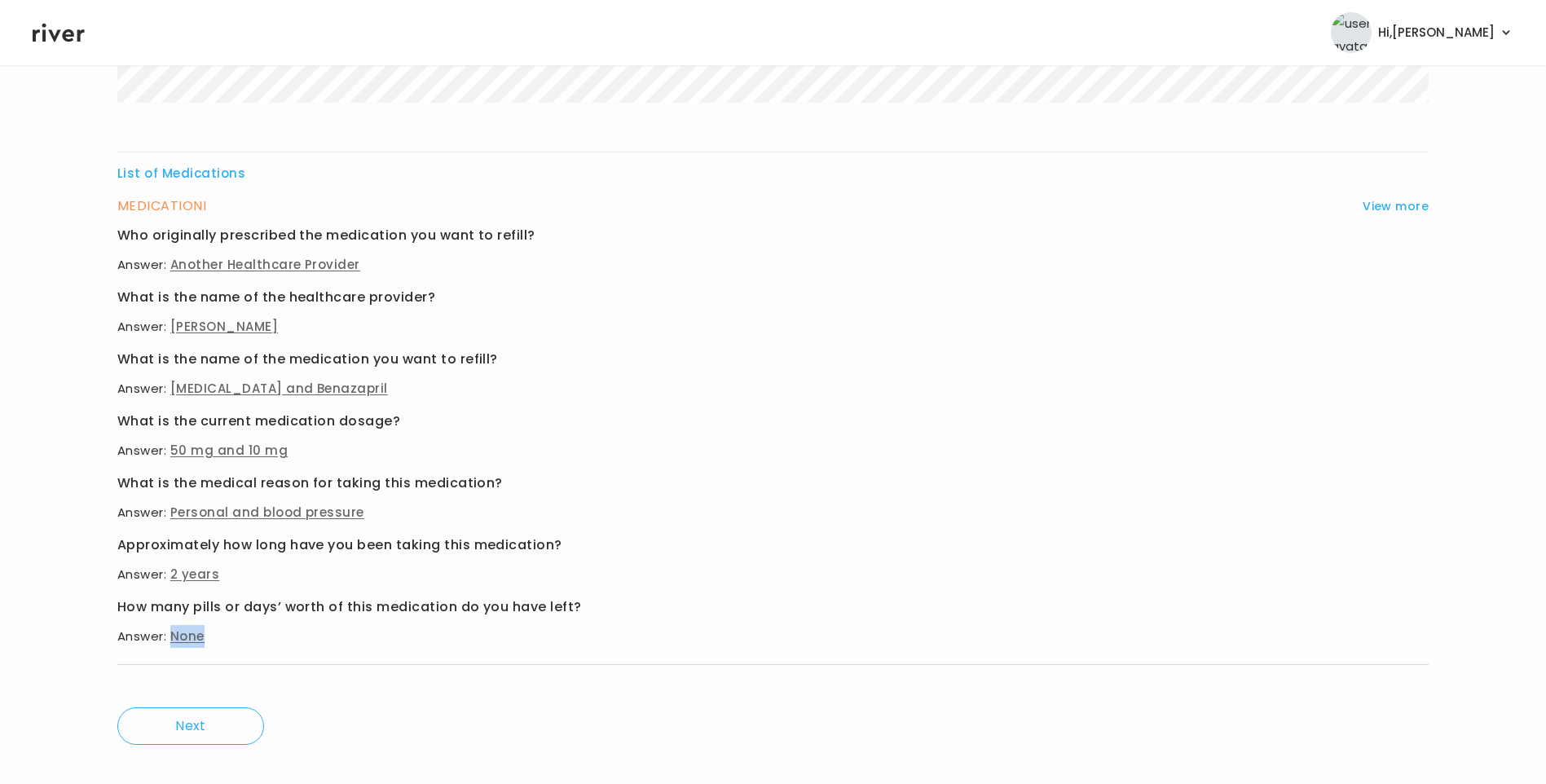
drag, startPoint x: 172, startPoint y: 633, endPoint x: 260, endPoint y: 623, distance: 88.6
click at [260, 623] on div "How many pills or days’ worth of this medication do you have left? Answer: None" at bounding box center [773, 621] width 1312 height 52
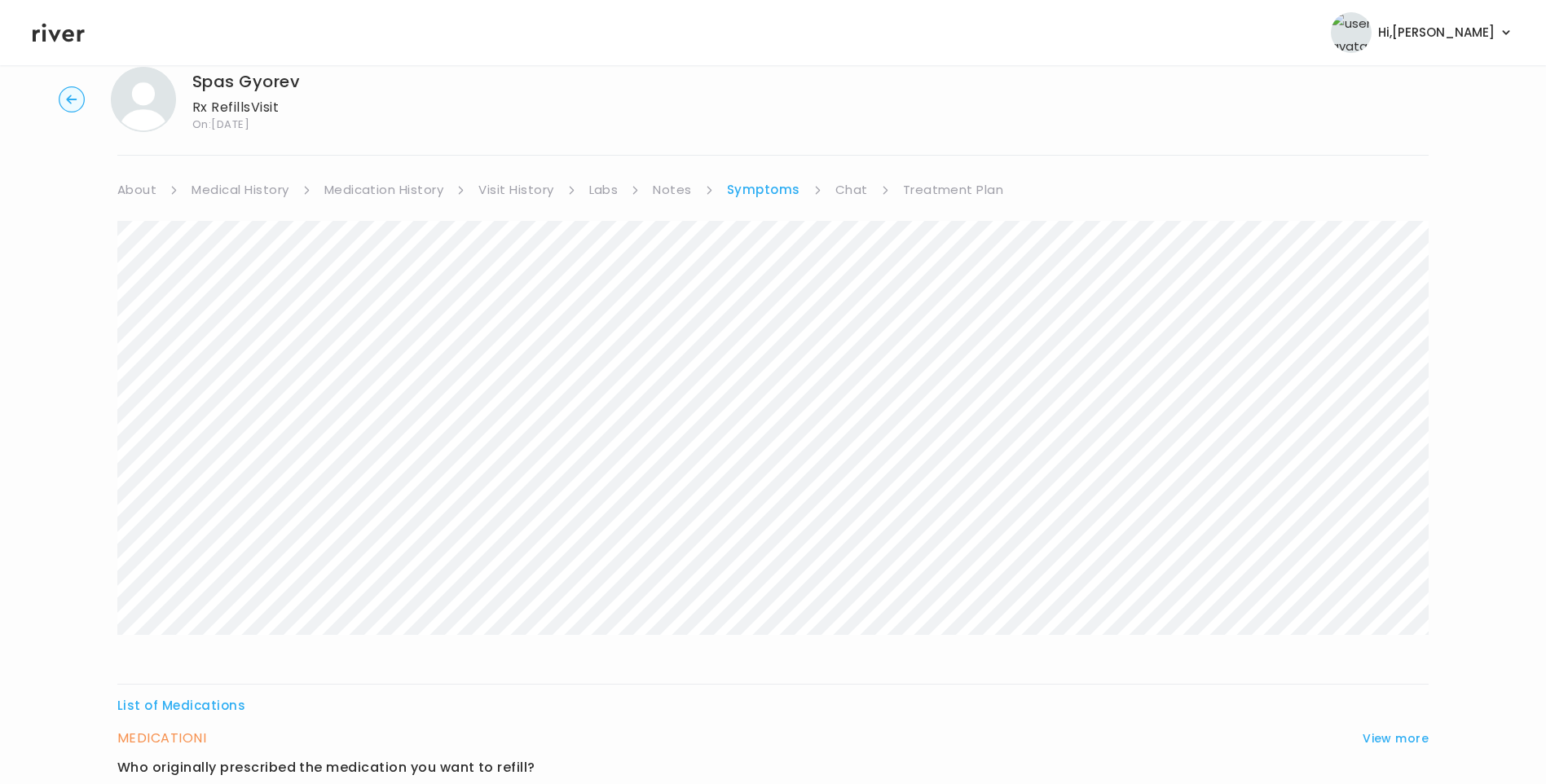
scroll to position [0, 0]
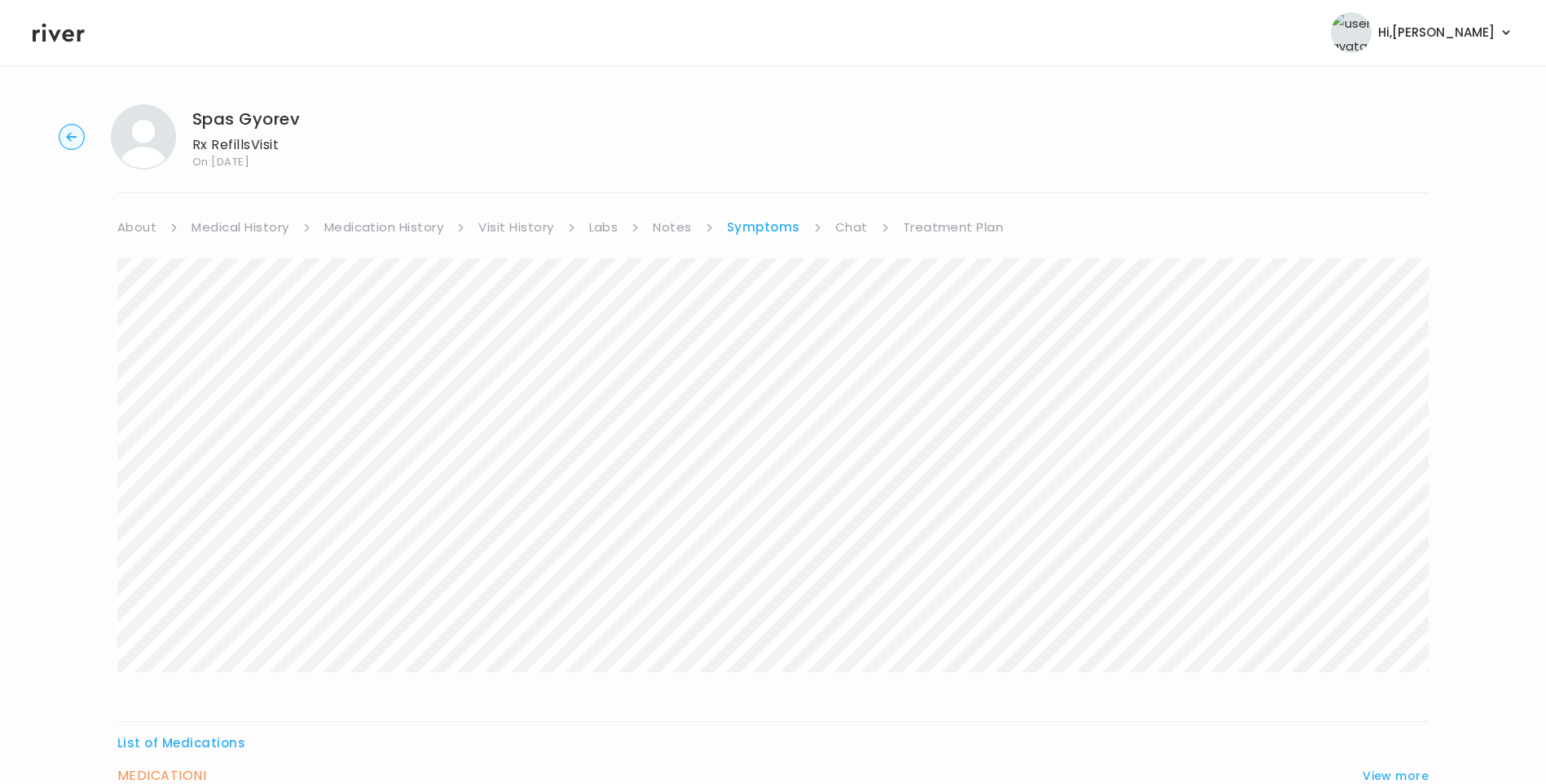
click at [231, 221] on link "Medical History" at bounding box center [240, 227] width 97 height 23
click at [1436, 352] on div "Spas Gyorev Rx Refills Visit On: 28 Aug 2025 About Medical History Medication H…" at bounding box center [773, 386] width 1546 height 915
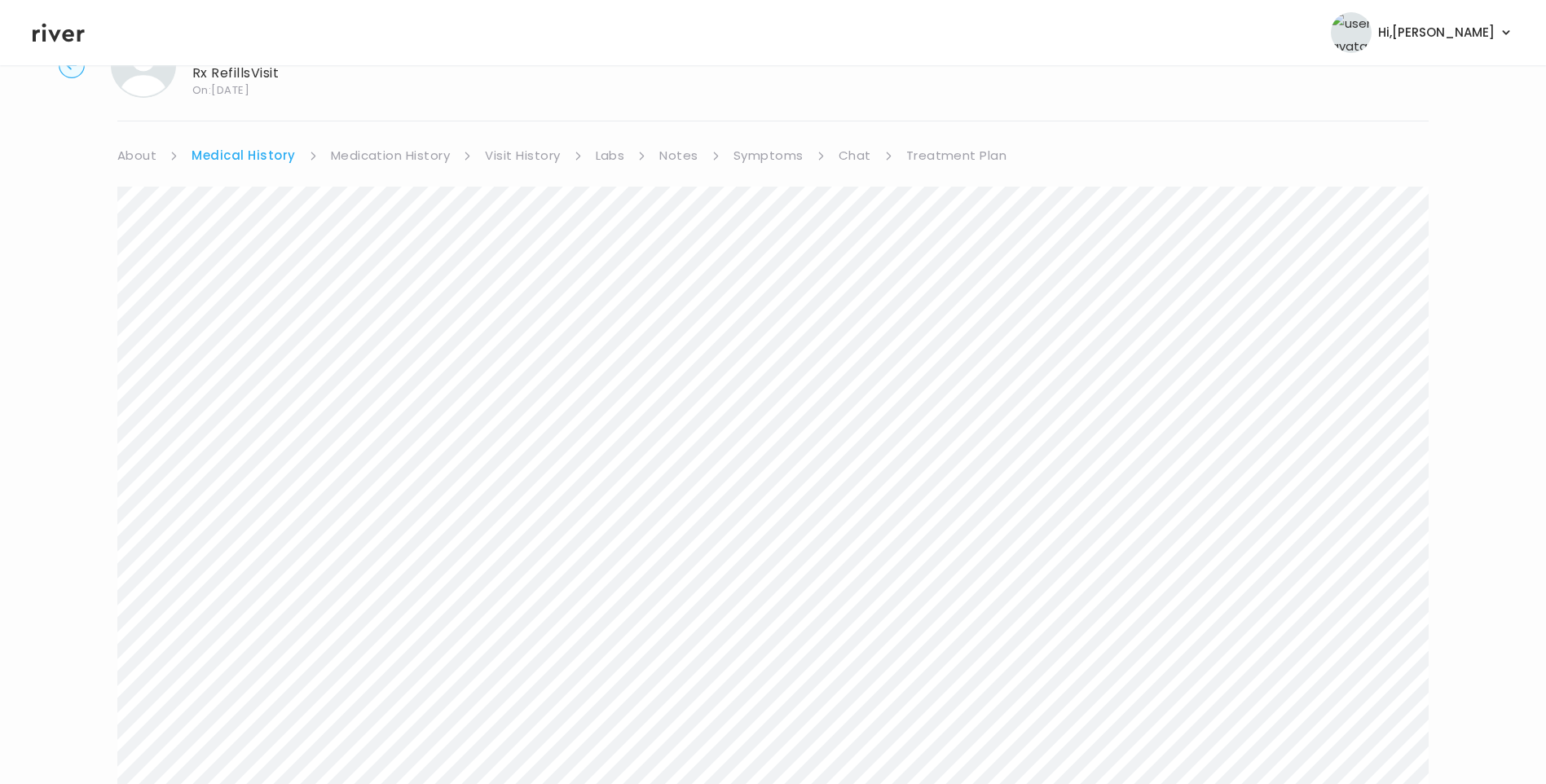
scroll to position [0, 0]
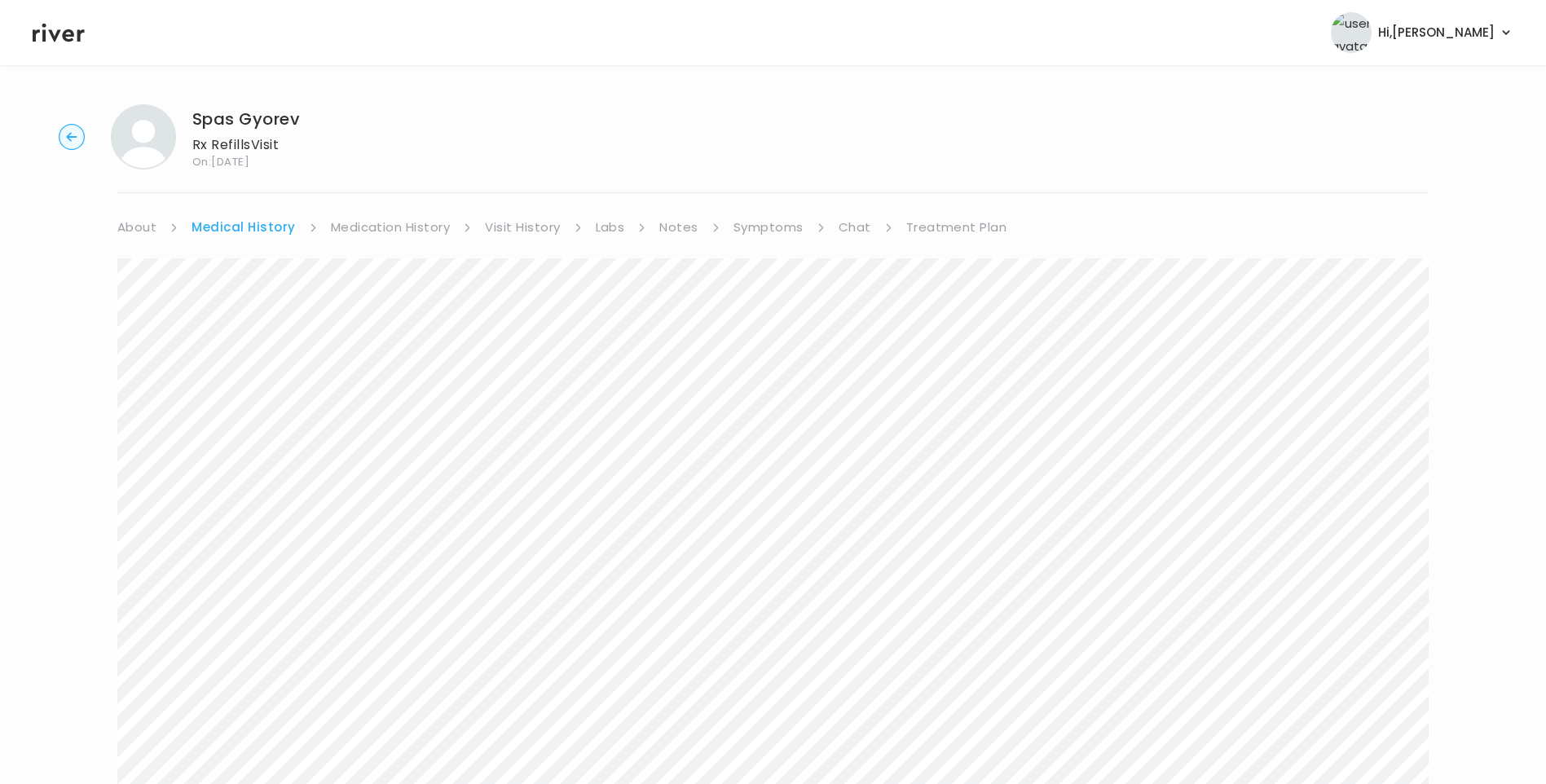
click at [764, 223] on link "Symptoms" at bounding box center [769, 227] width 71 height 23
click at [843, 231] on link "Chat" at bounding box center [851, 227] width 32 height 23
click at [798, 108] on li "Symptoms" at bounding box center [773, 105] width 92 height 23
click at [781, 110] on link "Symptoms" at bounding box center [762, 105] width 71 height 23
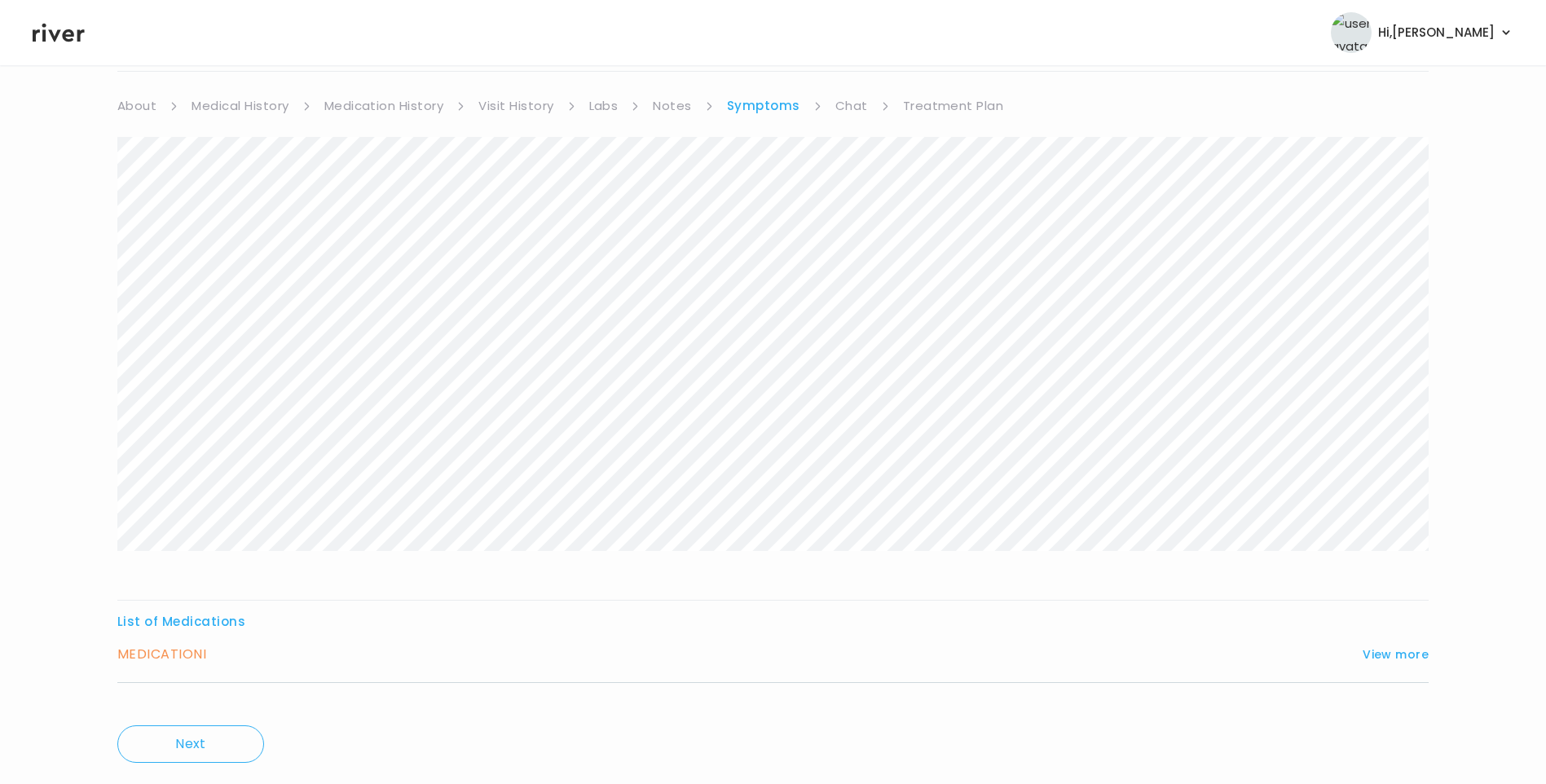
drag, startPoint x: 1378, startPoint y: 662, endPoint x: 1332, endPoint y: 662, distance: 46.0
click at [1379, 661] on button "View more" at bounding box center [1396, 654] width 66 height 20
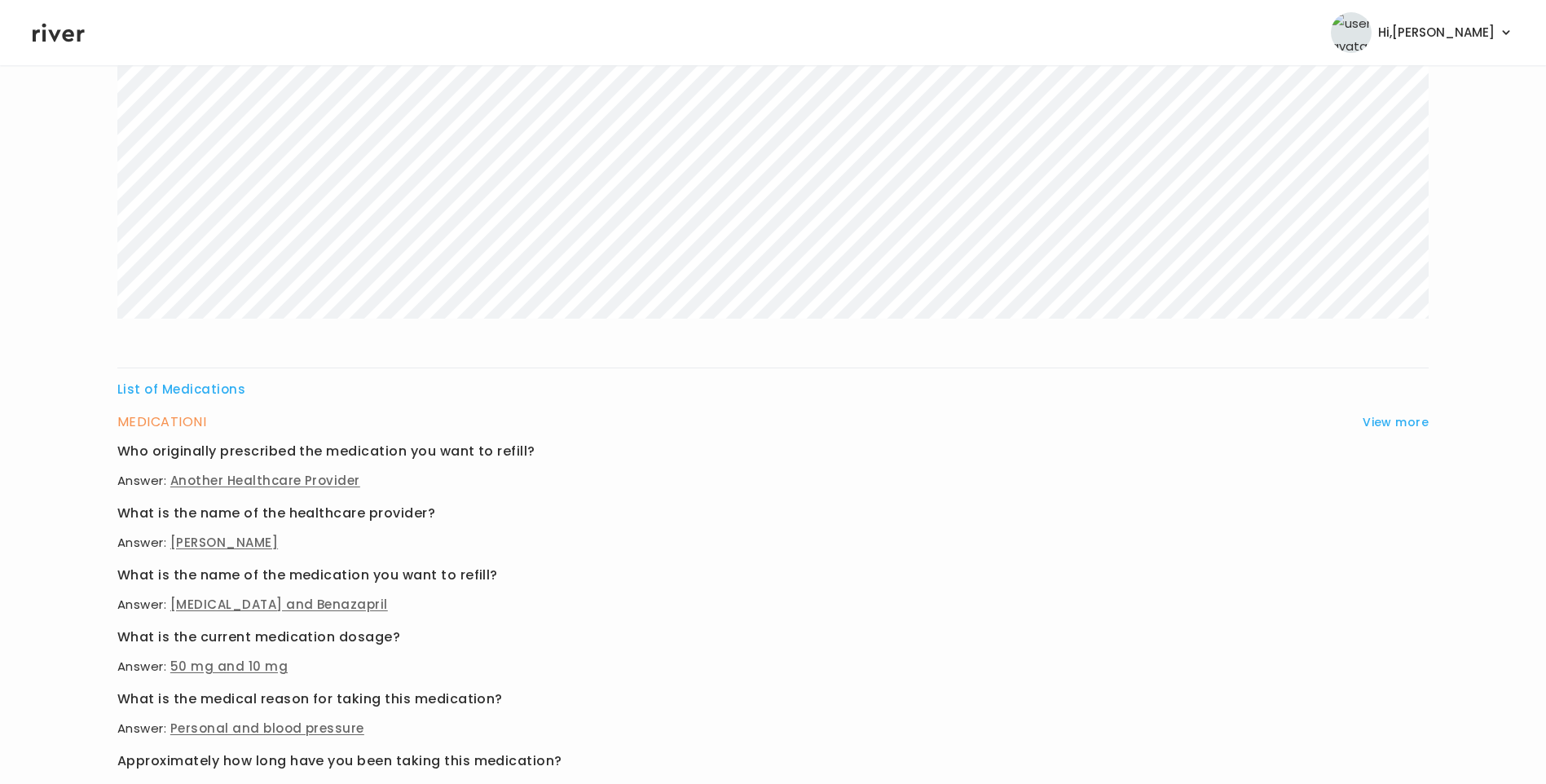
scroll to position [529, 0]
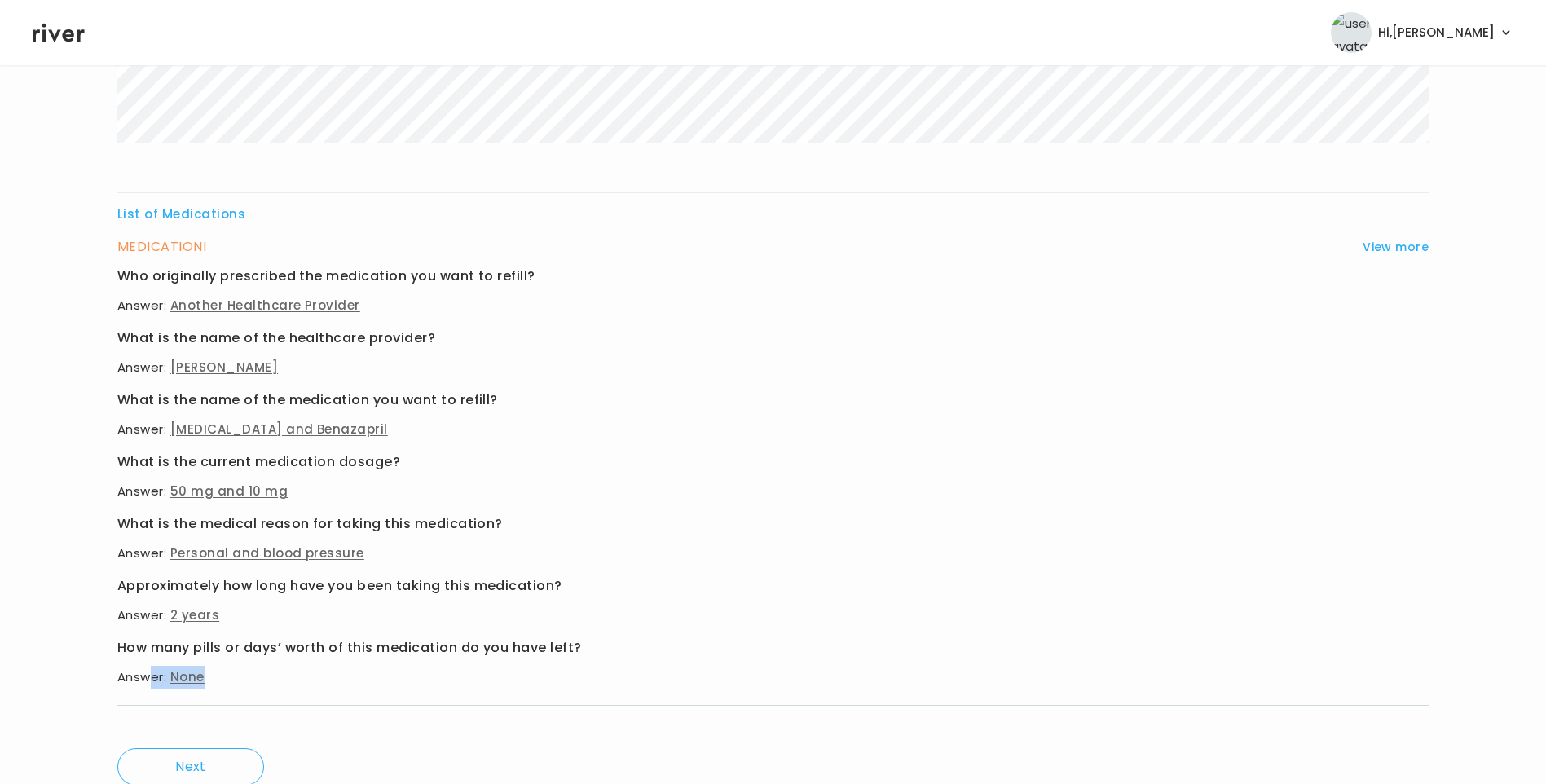
drag, startPoint x: 183, startPoint y: 680, endPoint x: 244, endPoint y: 676, distance: 61.1
click at [244, 676] on p "Answer: None" at bounding box center [773, 677] width 1312 height 23
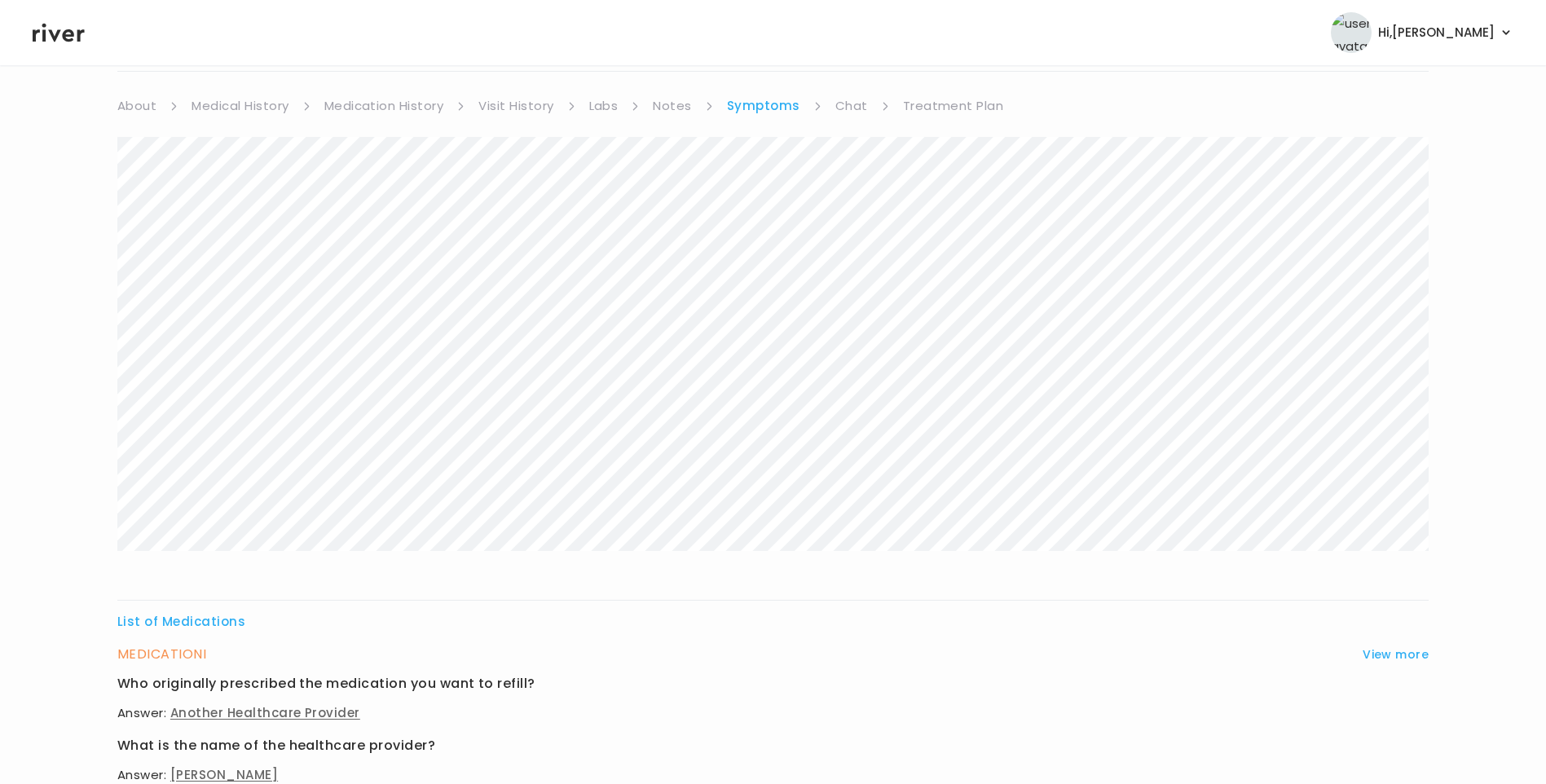
scroll to position [0, 0]
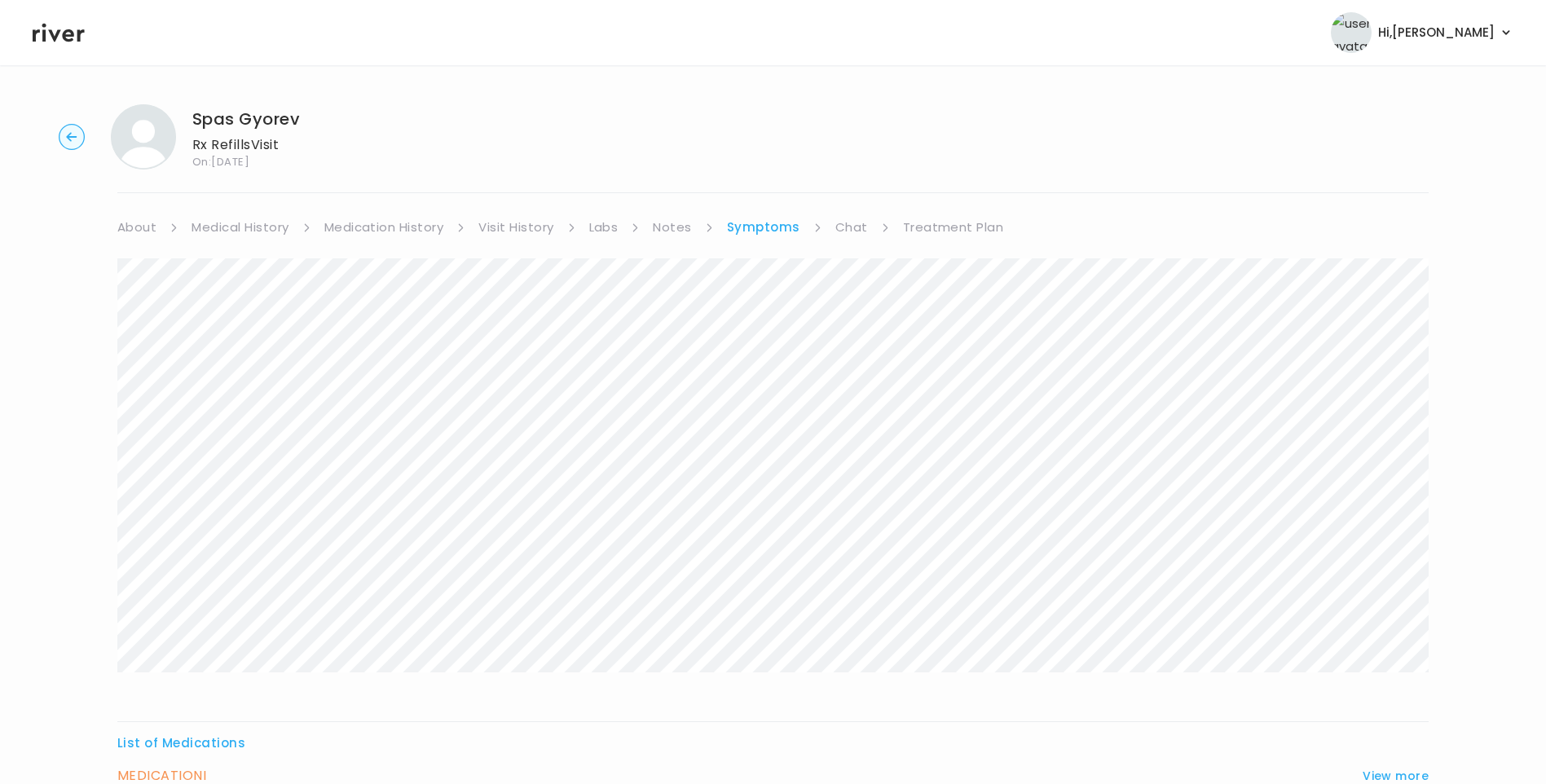
click at [848, 230] on link "Chat" at bounding box center [851, 227] width 32 height 23
drag, startPoint x: 63, startPoint y: 30, endPoint x: 116, endPoint y: 0, distance: 60.9
click at [64, 30] on icon at bounding box center [58, 32] width 52 height 25
